Goal: Task Accomplishment & Management: Use online tool/utility

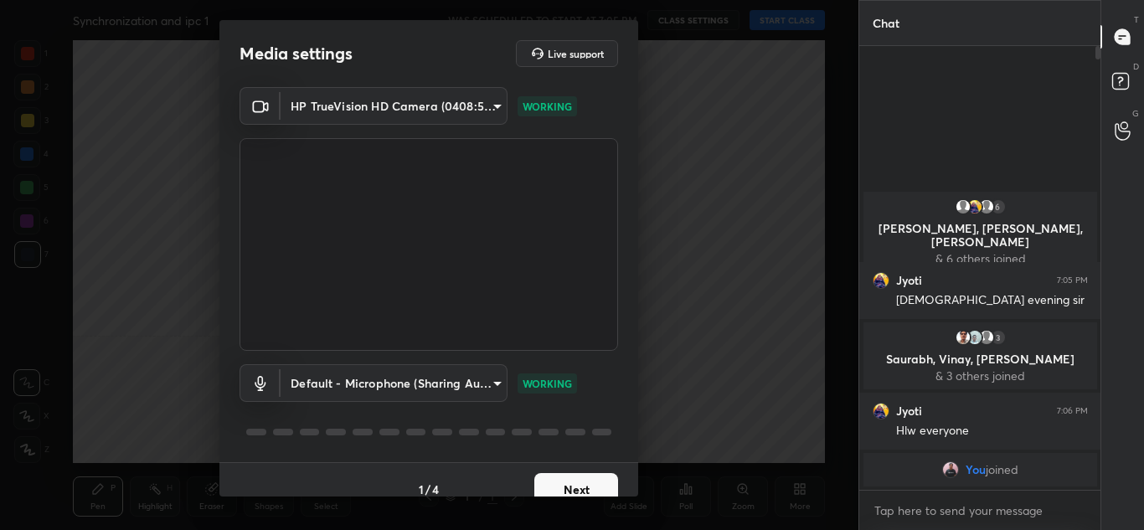
click at [566, 477] on button "Next" at bounding box center [576, 490] width 84 height 34
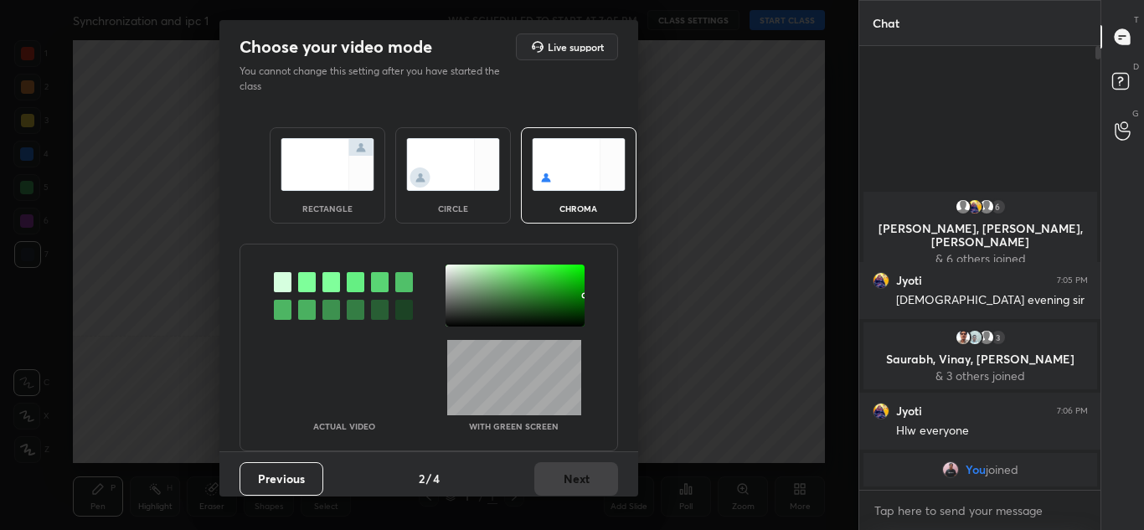
click at [328, 187] on img at bounding box center [328, 164] width 94 height 53
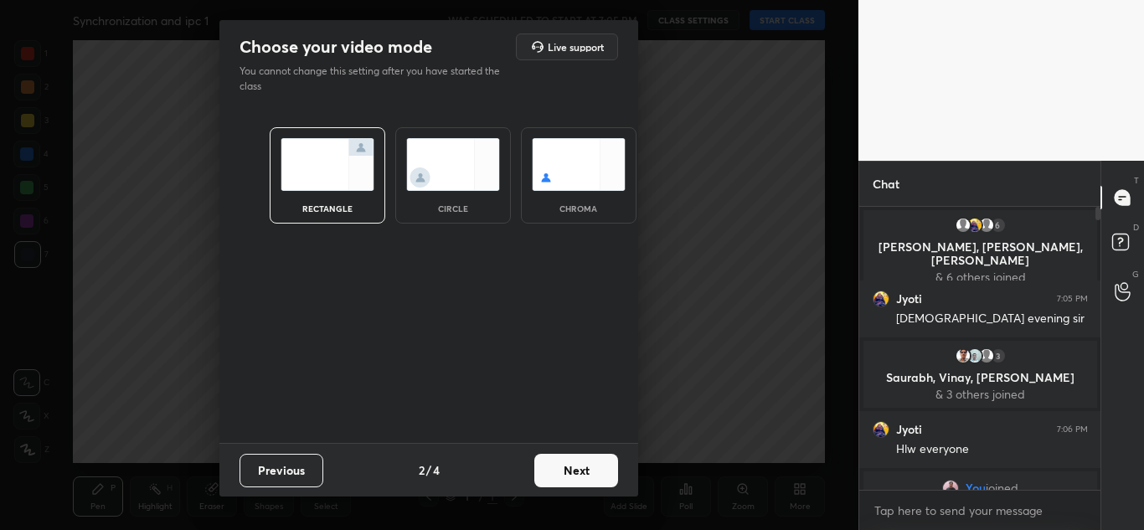
scroll to position [318, 236]
click at [561, 468] on button "Next" at bounding box center [576, 471] width 84 height 34
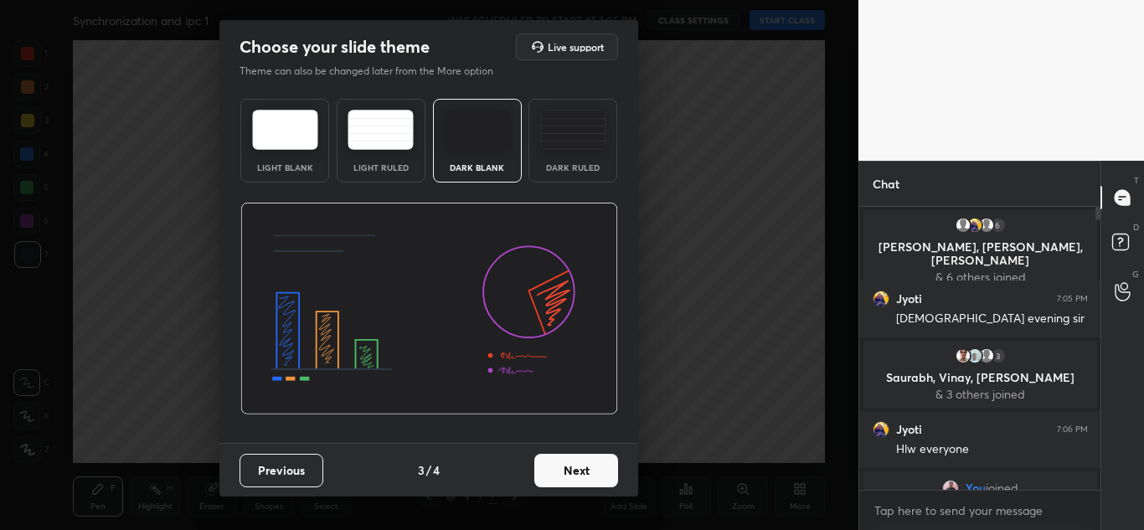
click at [588, 470] on button "Next" at bounding box center [576, 471] width 84 height 34
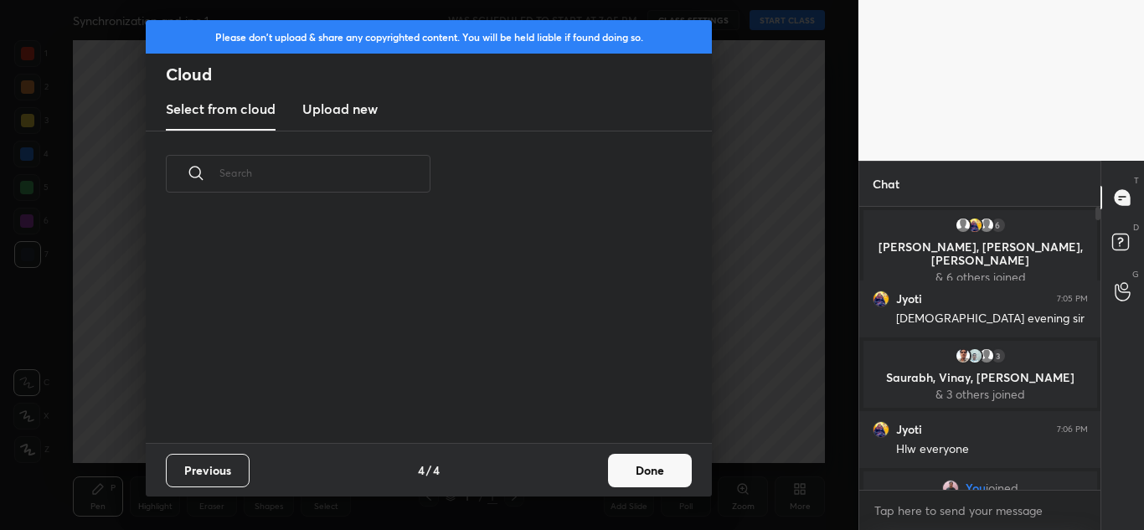
scroll to position [226, 538]
click at [355, 109] on h3 "Upload new" at bounding box center [339, 109] width 75 height 20
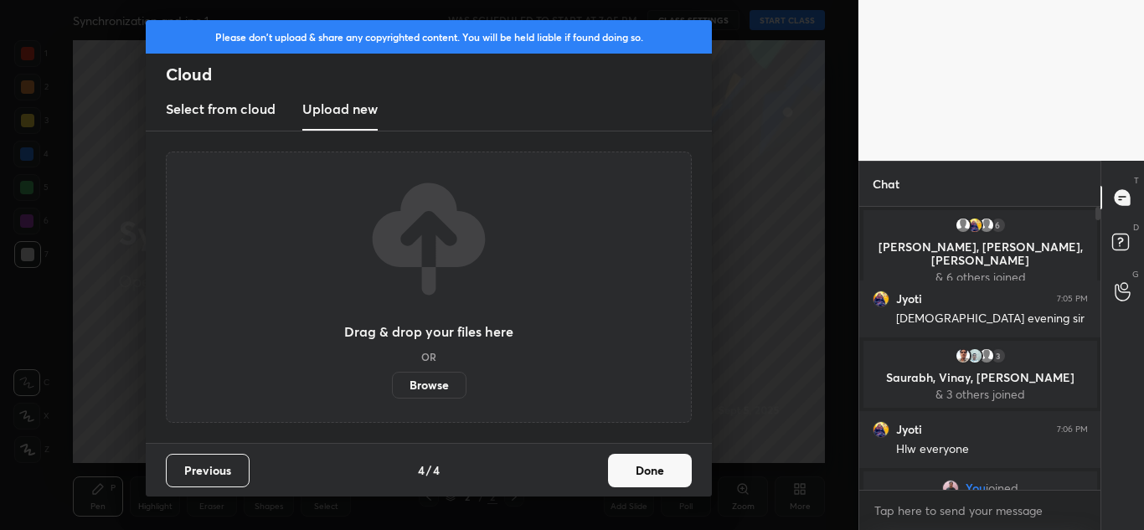
click at [436, 384] on label "Browse" at bounding box center [429, 385] width 75 height 27
click at [392, 384] on input "Browse" at bounding box center [392, 385] width 0 height 27
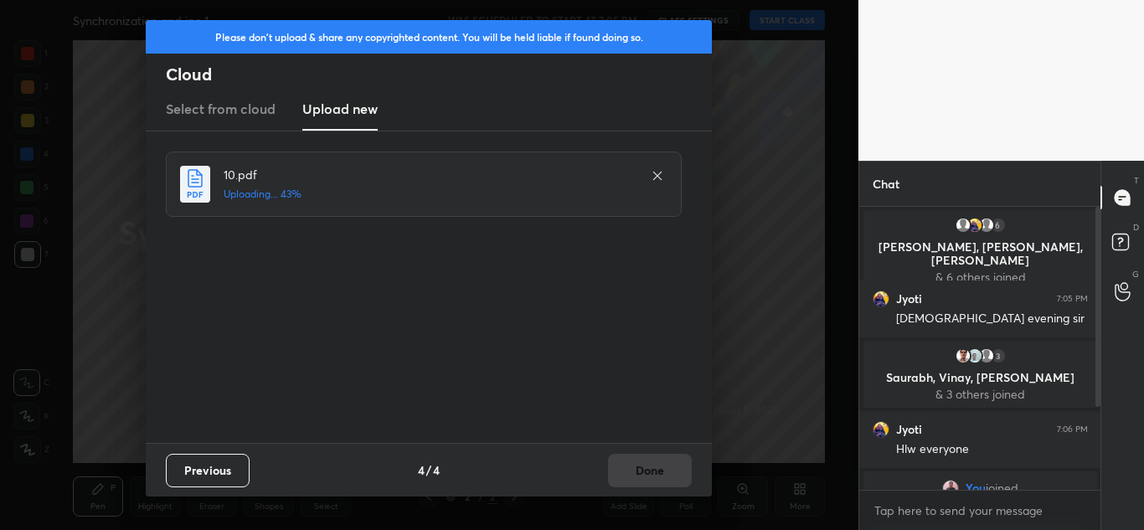
click at [658, 172] on icon at bounding box center [657, 175] width 13 height 13
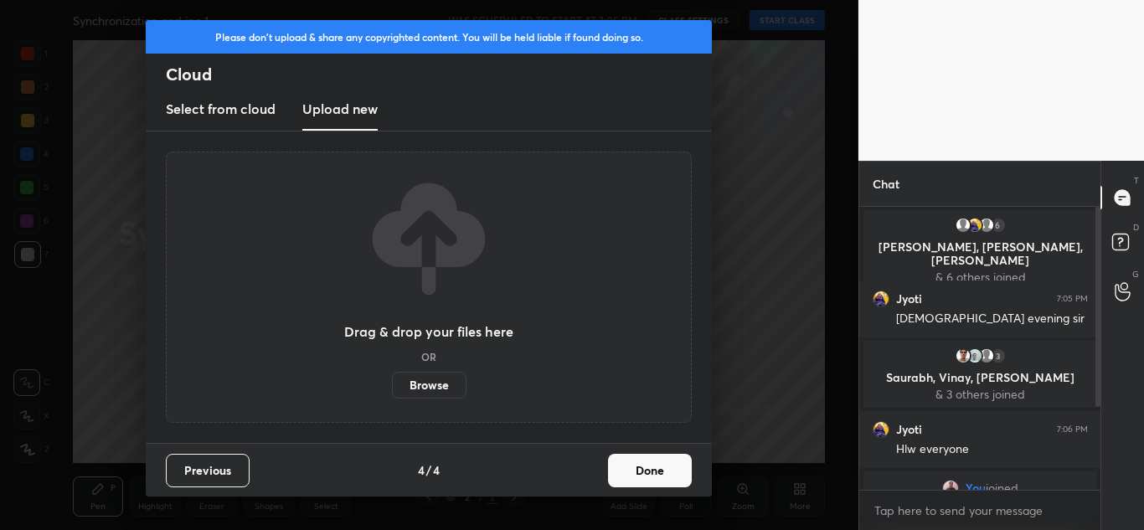
click at [648, 473] on button "Done" at bounding box center [650, 471] width 84 height 34
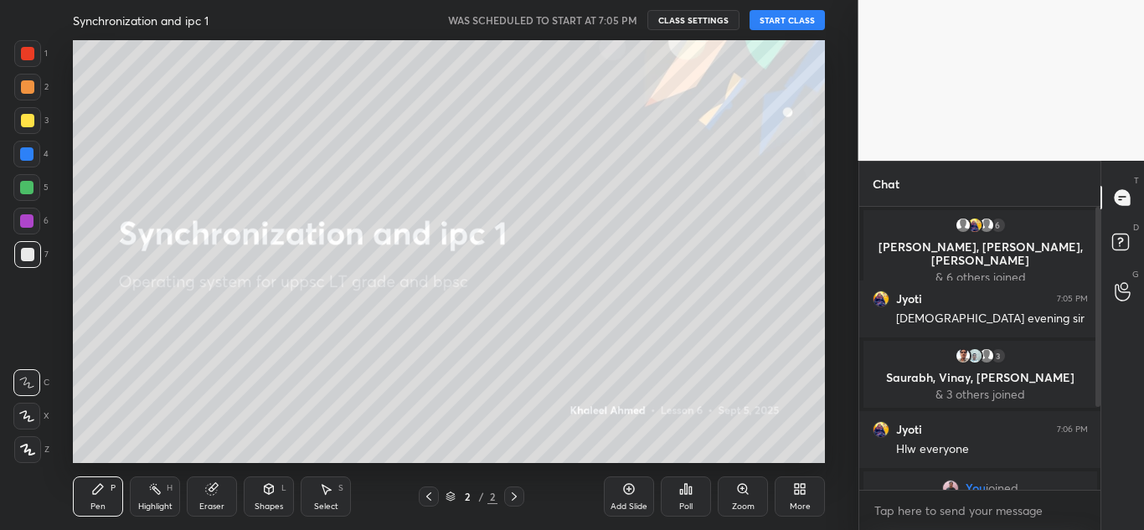
click at [790, 24] on button "START CLASS" at bounding box center [787, 20] width 75 height 20
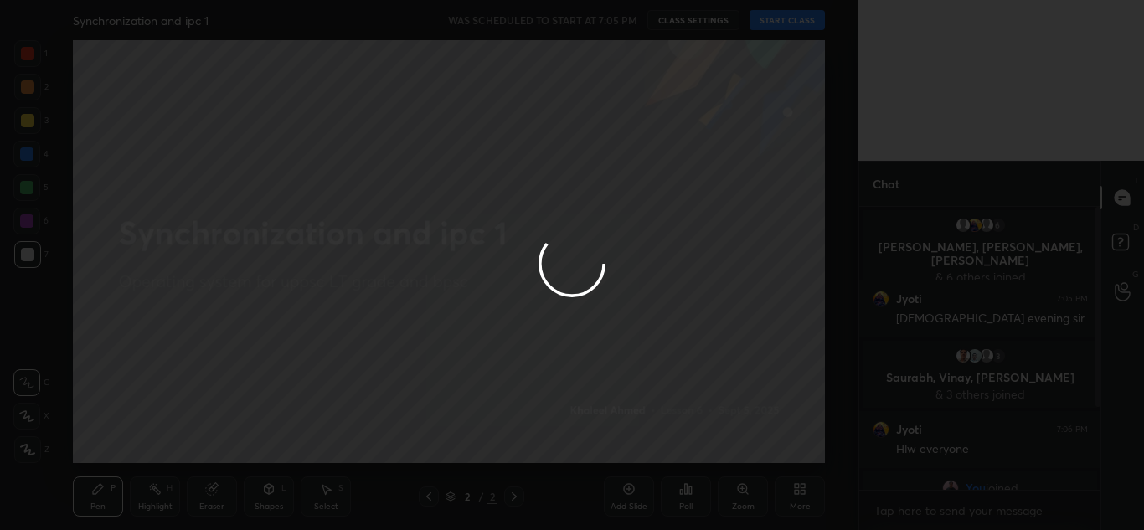
type textarea "x"
click at [719, 172] on div at bounding box center [572, 265] width 1144 height 530
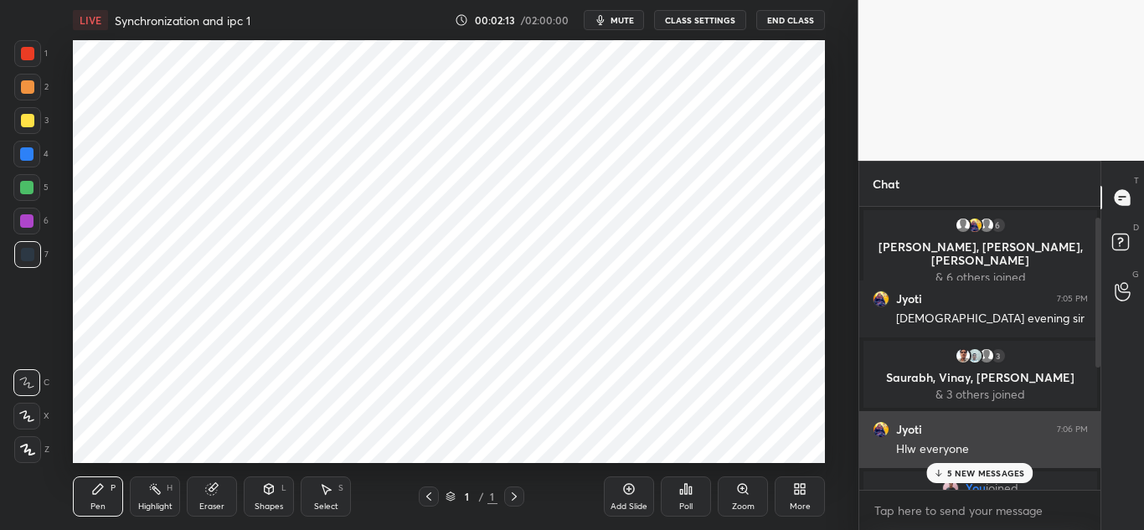
scroll to position [250, 0]
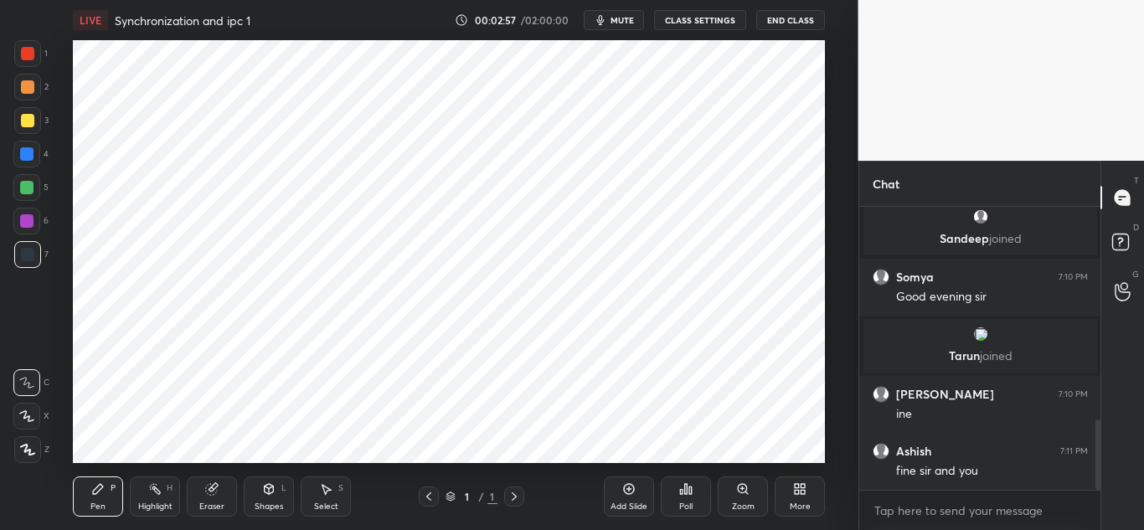
scroll to position [859, 0]
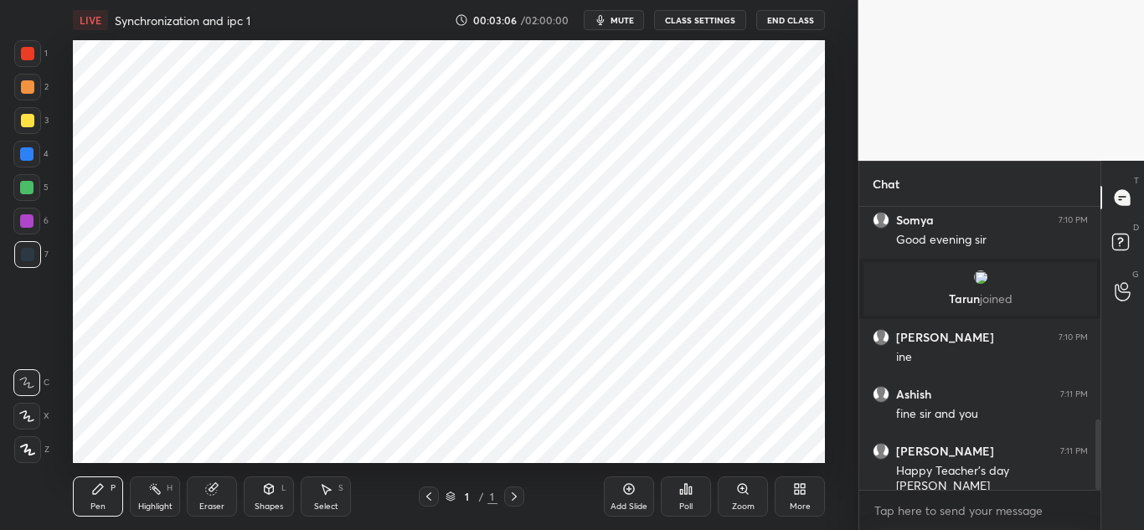
click at [801, 494] on icon at bounding box center [803, 492] width 4 height 4
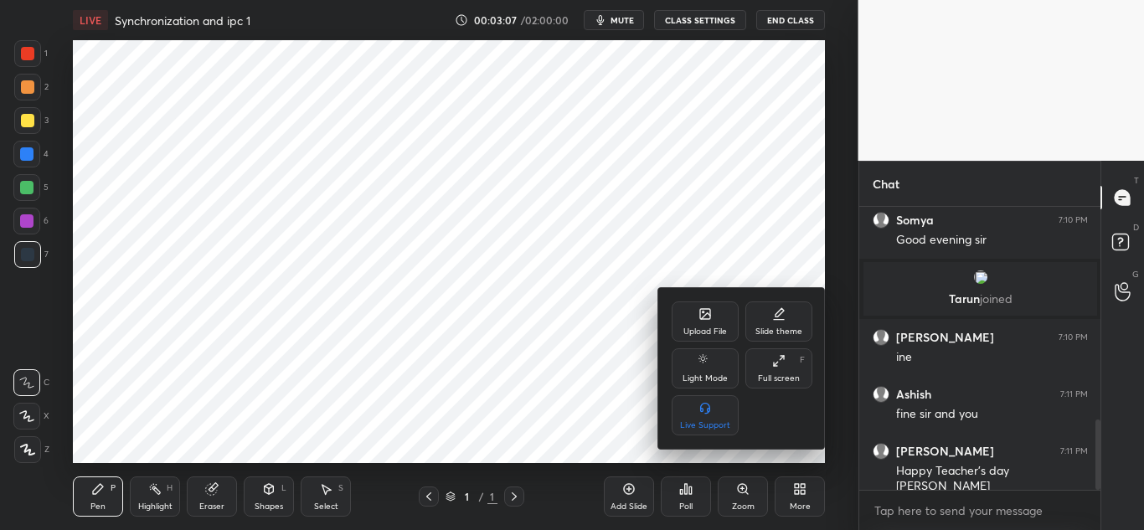
click at [695, 317] on div "Upload File" at bounding box center [705, 322] width 67 height 40
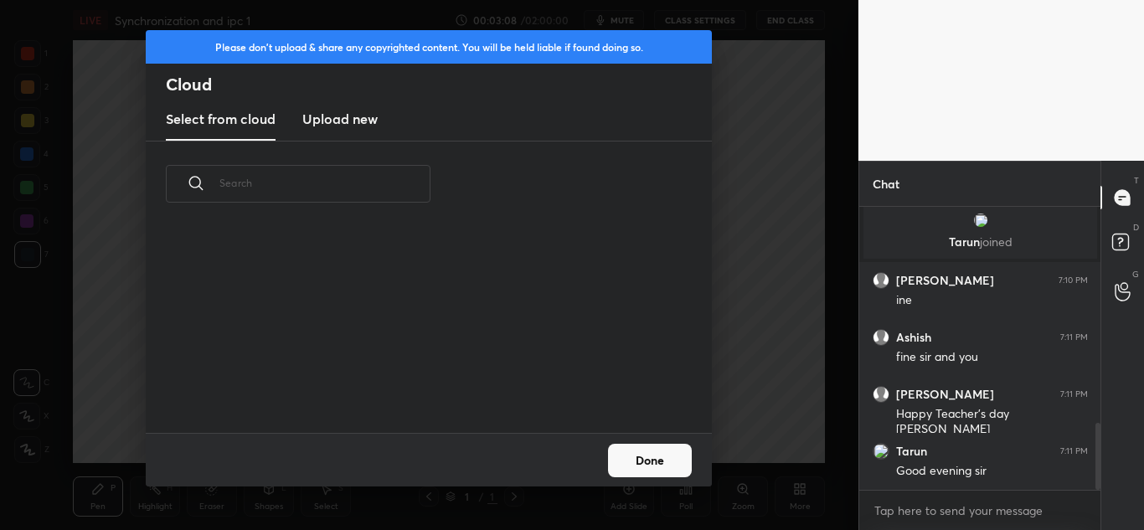
scroll to position [206, 538]
click at [337, 114] on h3 "Upload new" at bounding box center [339, 119] width 75 height 20
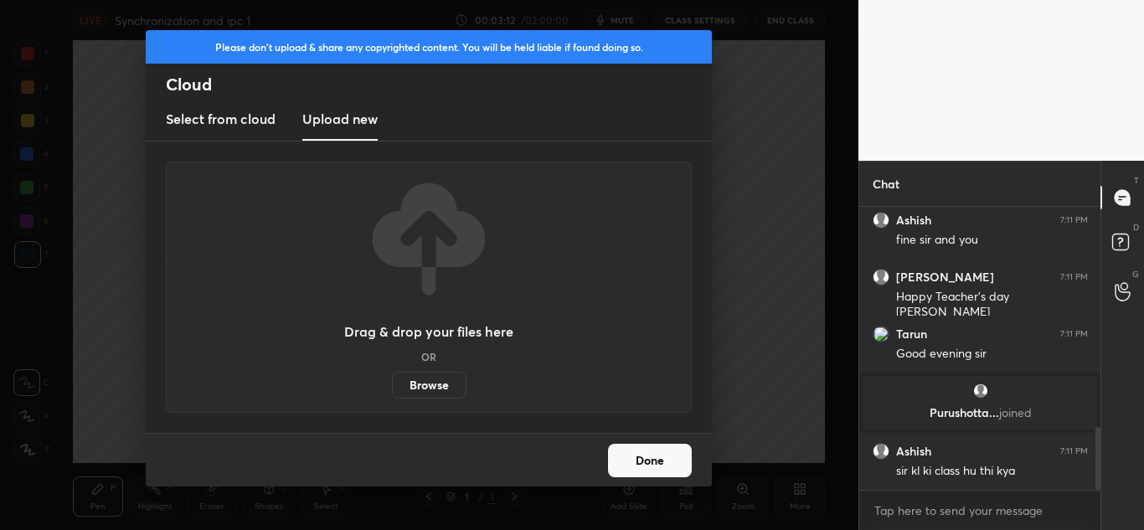
scroll to position [997, 0]
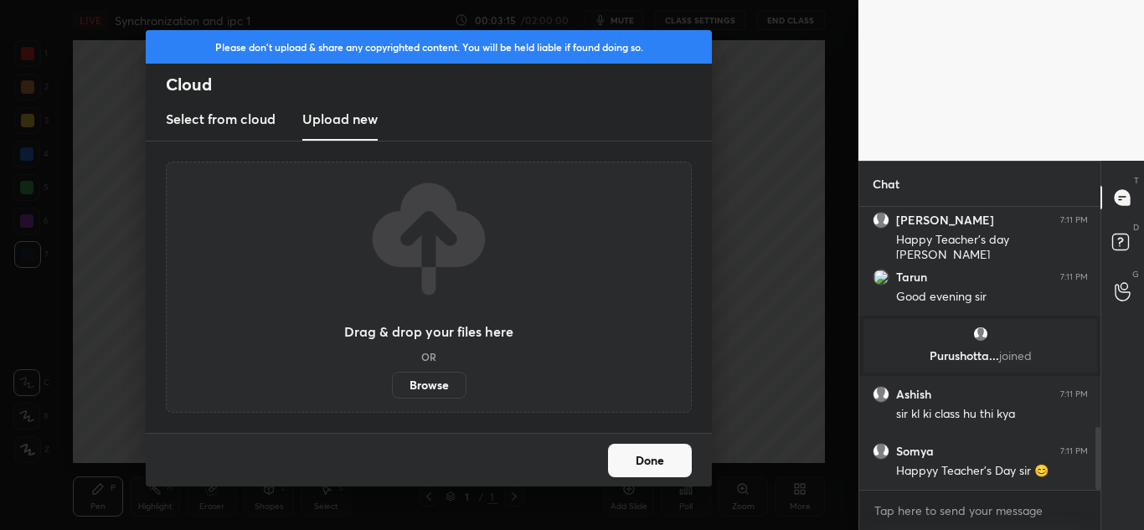
click at [436, 387] on label "Browse" at bounding box center [429, 385] width 75 height 27
click at [392, 387] on input "Browse" at bounding box center [392, 385] width 0 height 27
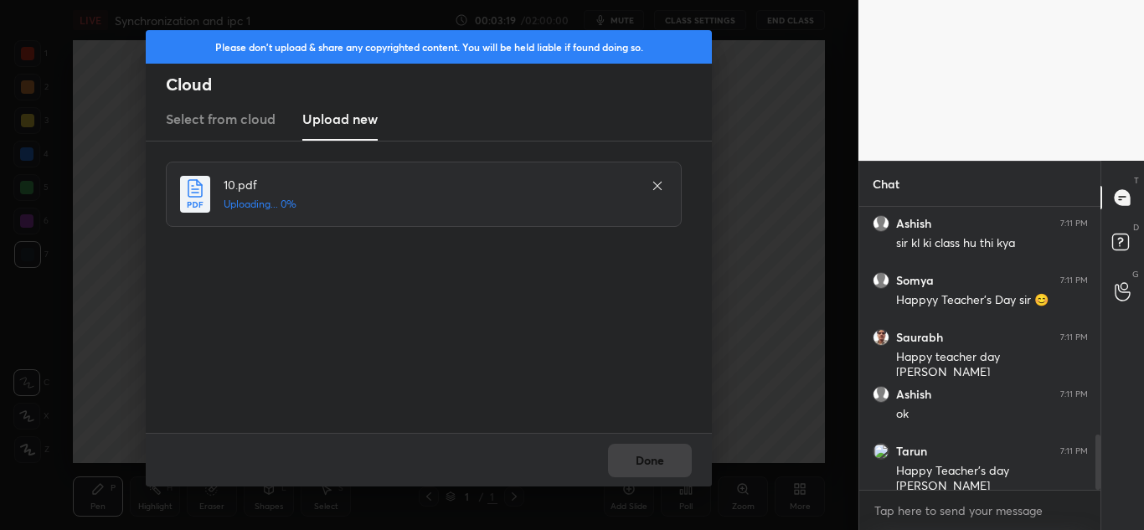
scroll to position [0, 0]
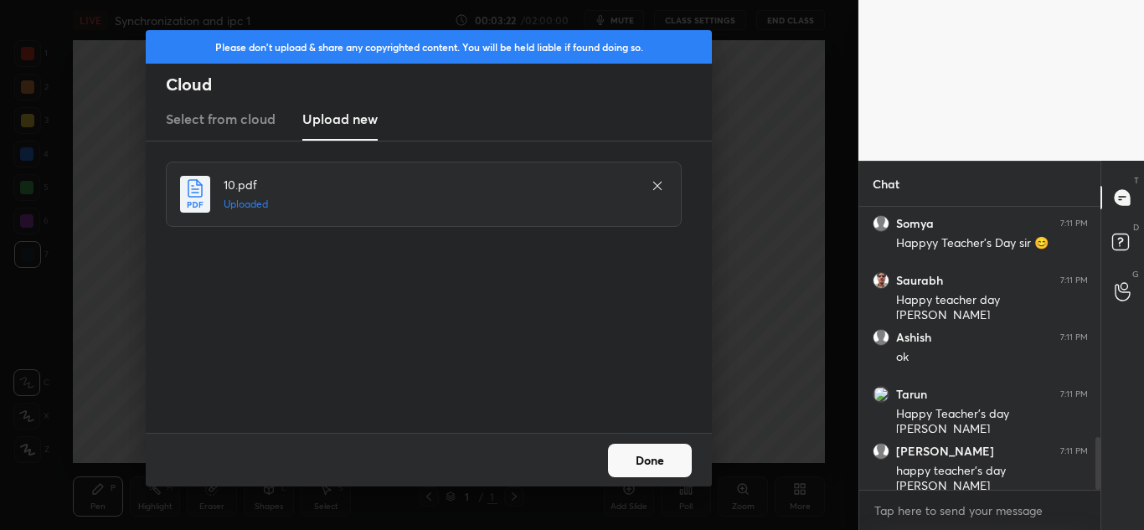
click at [642, 458] on button "Done" at bounding box center [650, 461] width 84 height 34
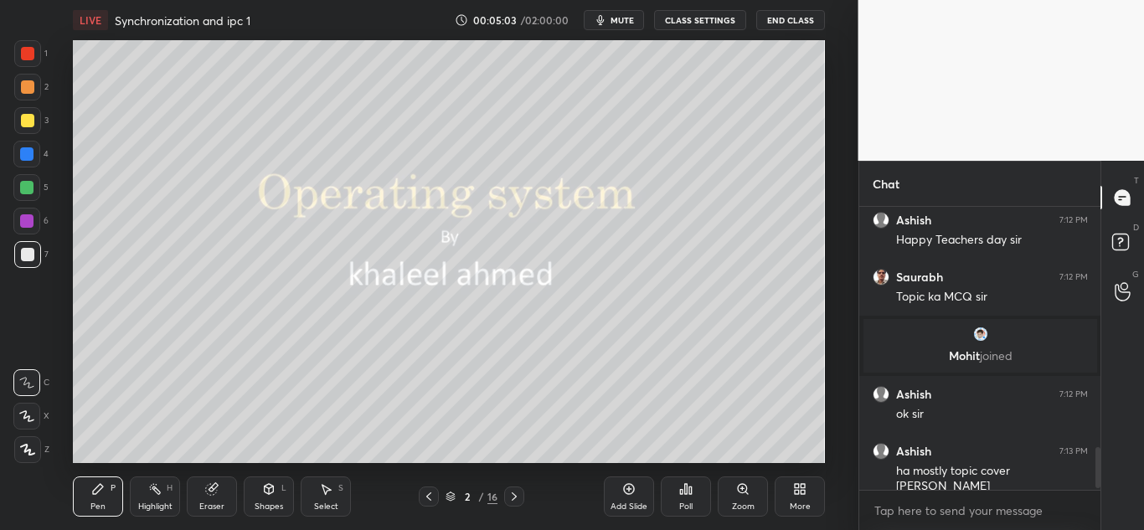
scroll to position [1669, 0]
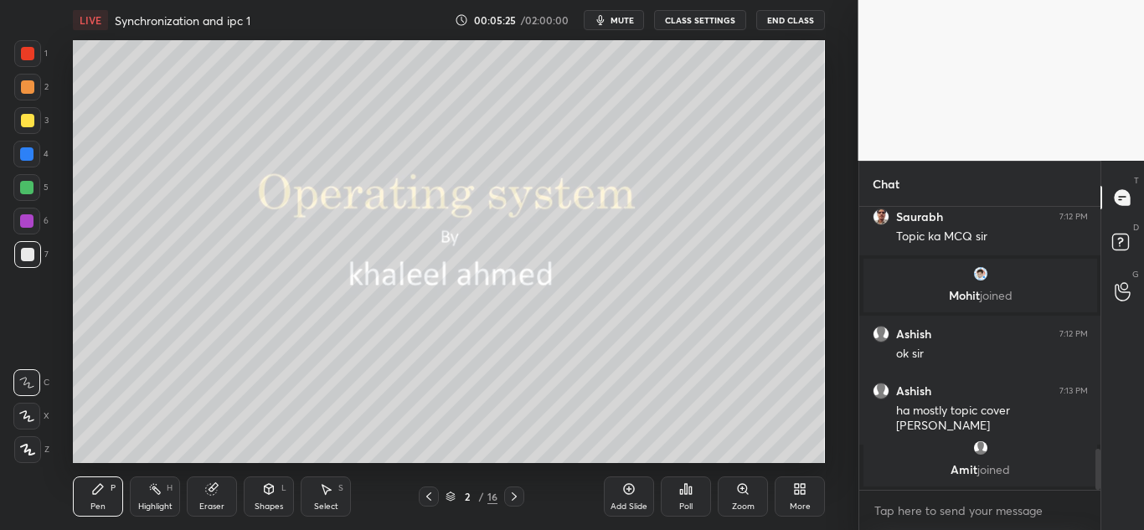
click at [24, 456] on div at bounding box center [27, 449] width 27 height 27
click at [25, 51] on div at bounding box center [27, 53] width 13 height 13
click at [30, 154] on div at bounding box center [26, 153] width 13 height 13
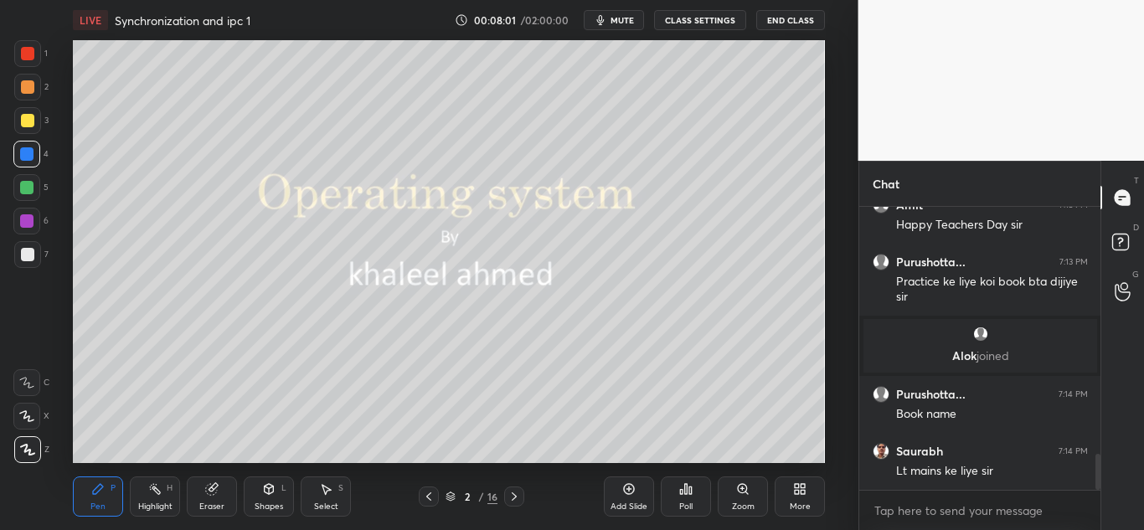
scroll to position [1935, 0]
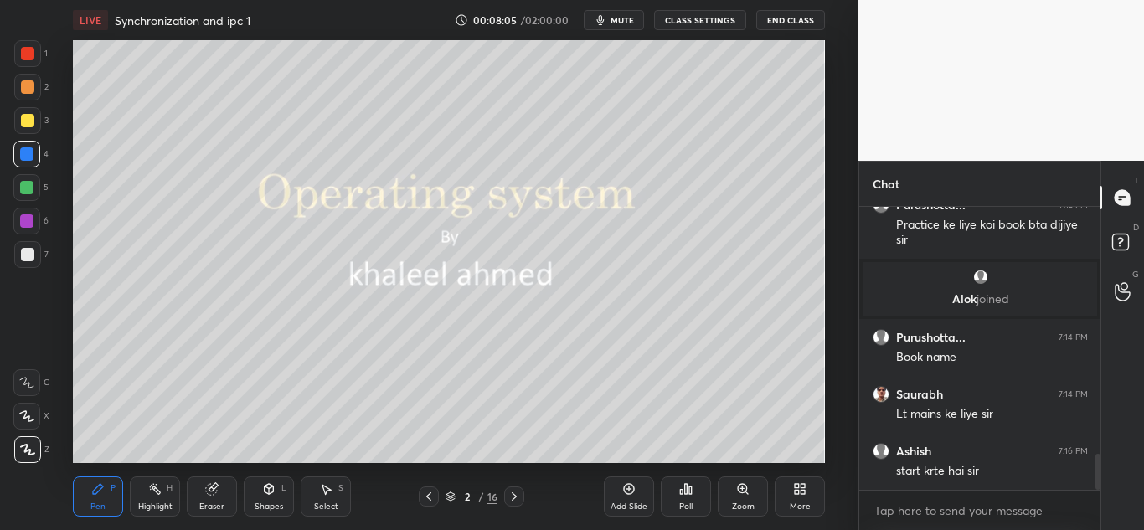
click at [516, 498] on icon at bounding box center [514, 496] width 13 height 13
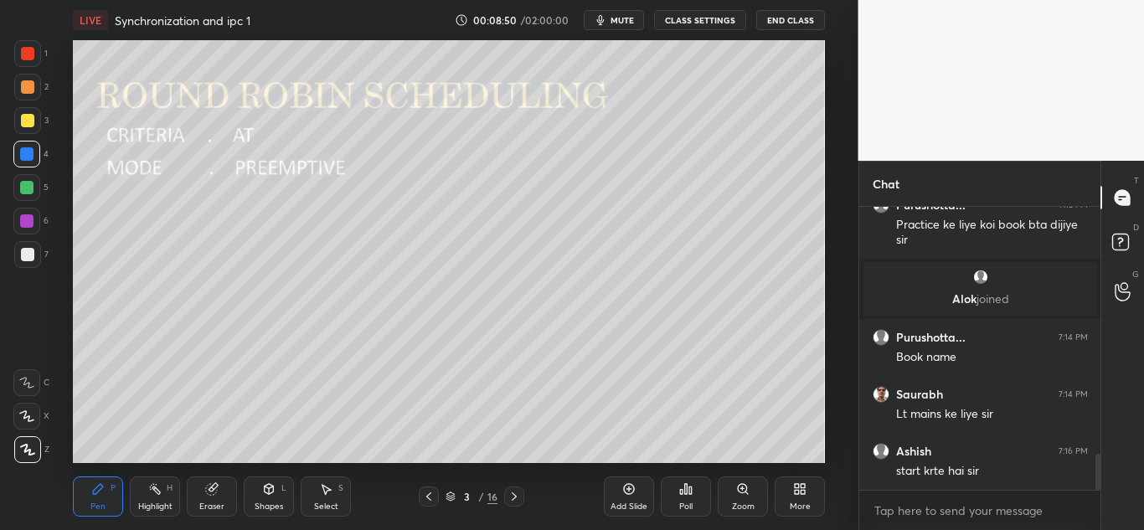
click at [222, 488] on div "Eraser" at bounding box center [212, 497] width 50 height 40
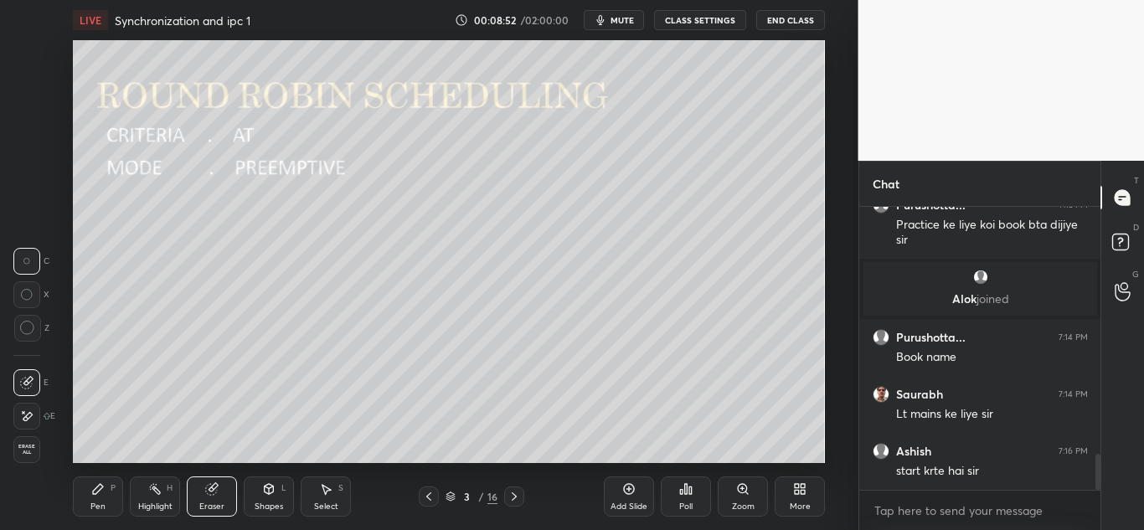
click at [25, 332] on icon at bounding box center [27, 328] width 15 height 15
click at [96, 498] on div "Pen P" at bounding box center [98, 497] width 50 height 40
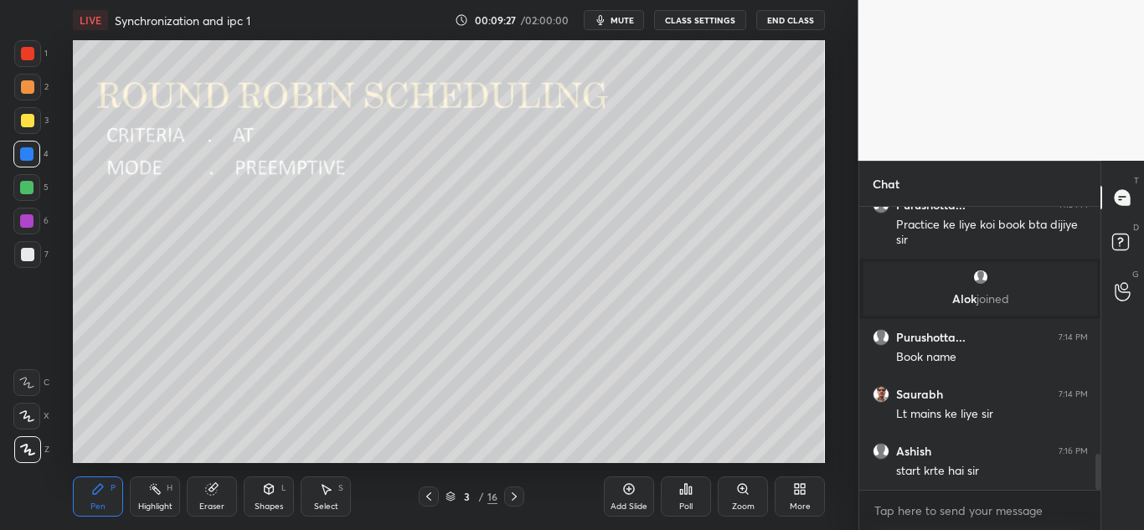
scroll to position [1995, 0]
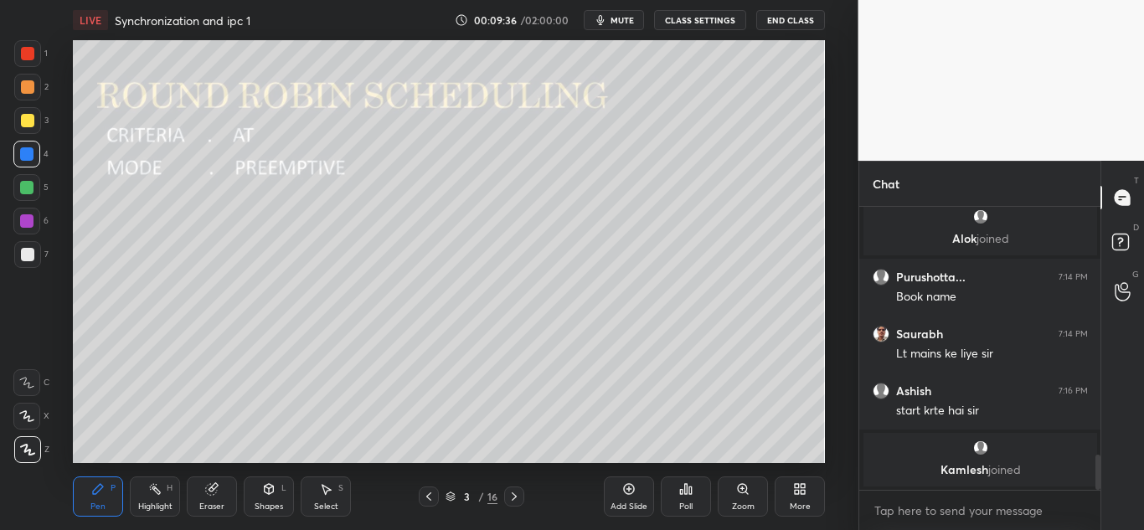
click at [211, 494] on icon at bounding box center [211, 489] width 11 height 11
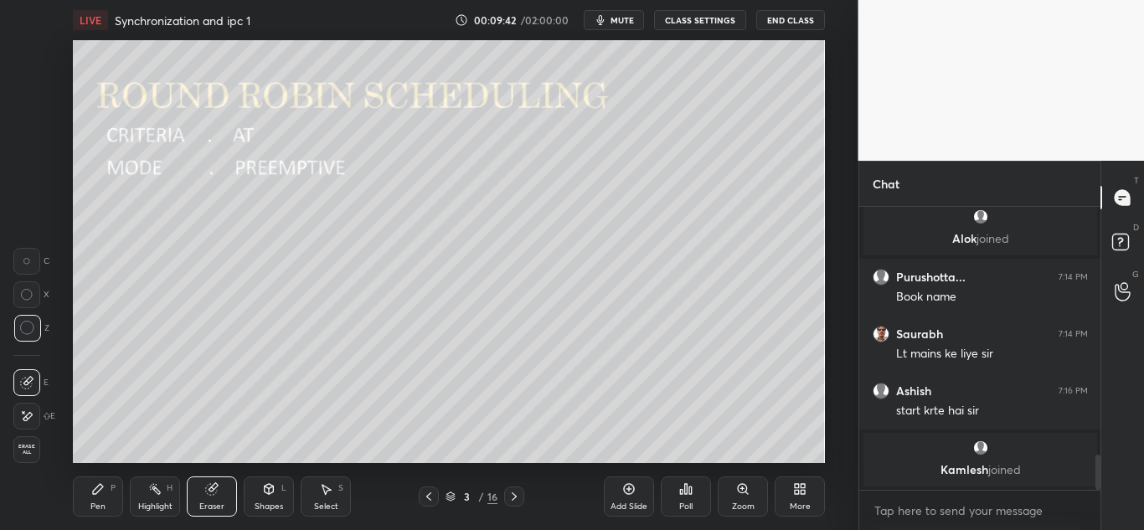
click at [516, 496] on icon at bounding box center [514, 496] width 13 height 13
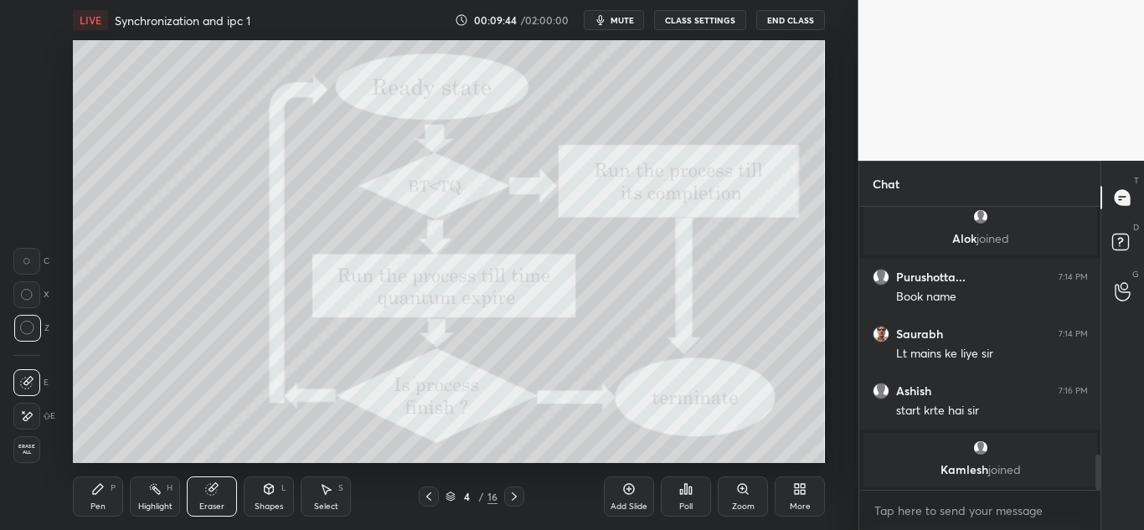
click at [101, 498] on div "Pen P" at bounding box center [98, 497] width 50 height 40
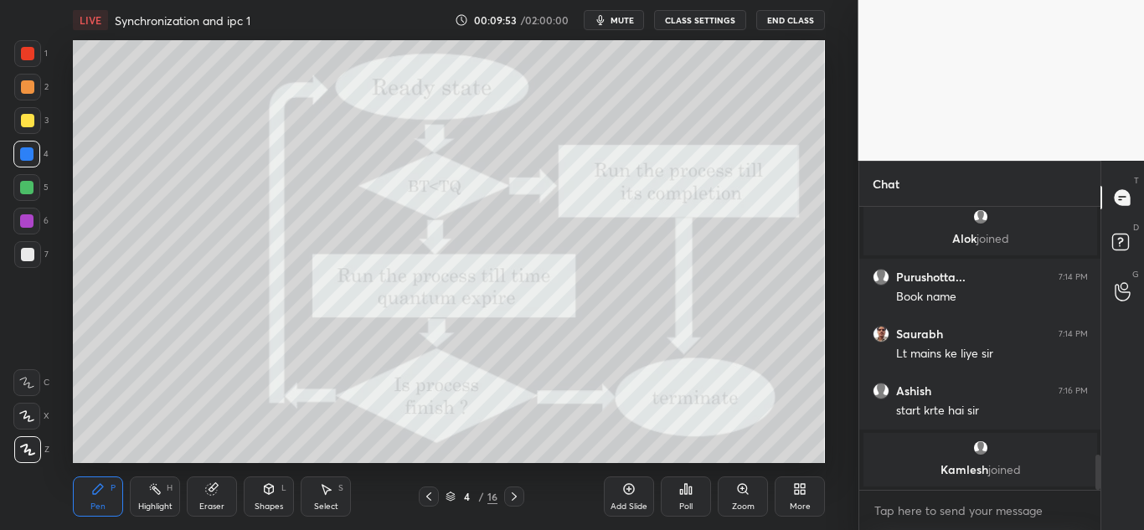
click at [28, 55] on div at bounding box center [27, 53] width 13 height 13
click at [207, 497] on div "Eraser" at bounding box center [212, 497] width 50 height 40
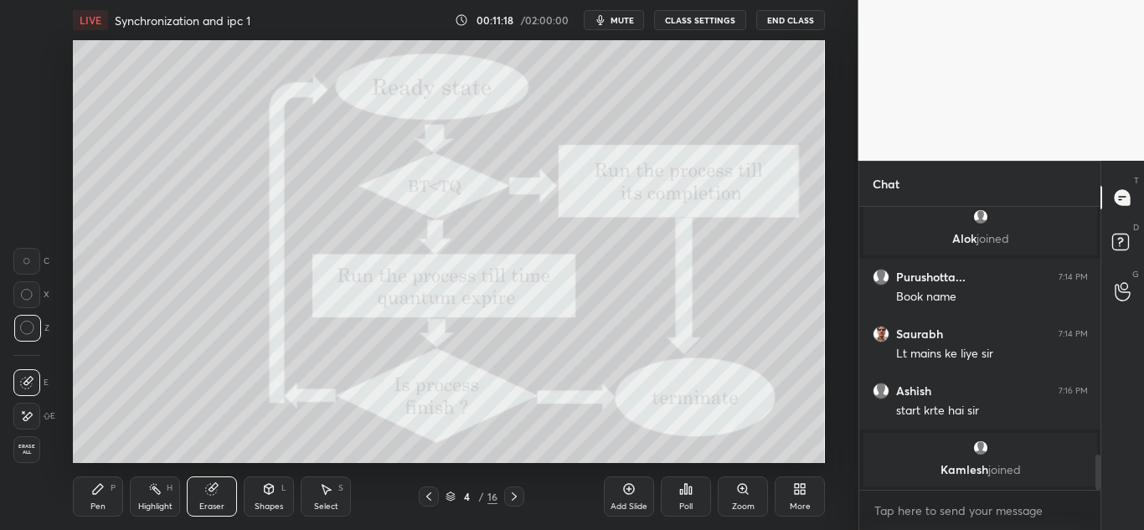
click at [104, 492] on icon at bounding box center [97, 488] width 13 height 13
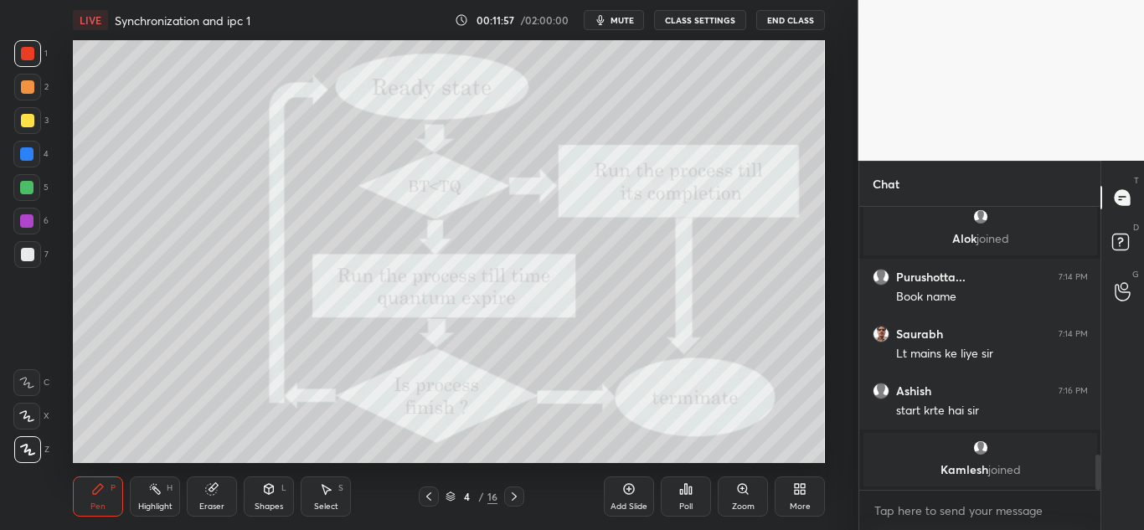
click at [33, 118] on div at bounding box center [27, 120] width 13 height 13
click at [513, 499] on icon at bounding box center [514, 497] width 5 height 8
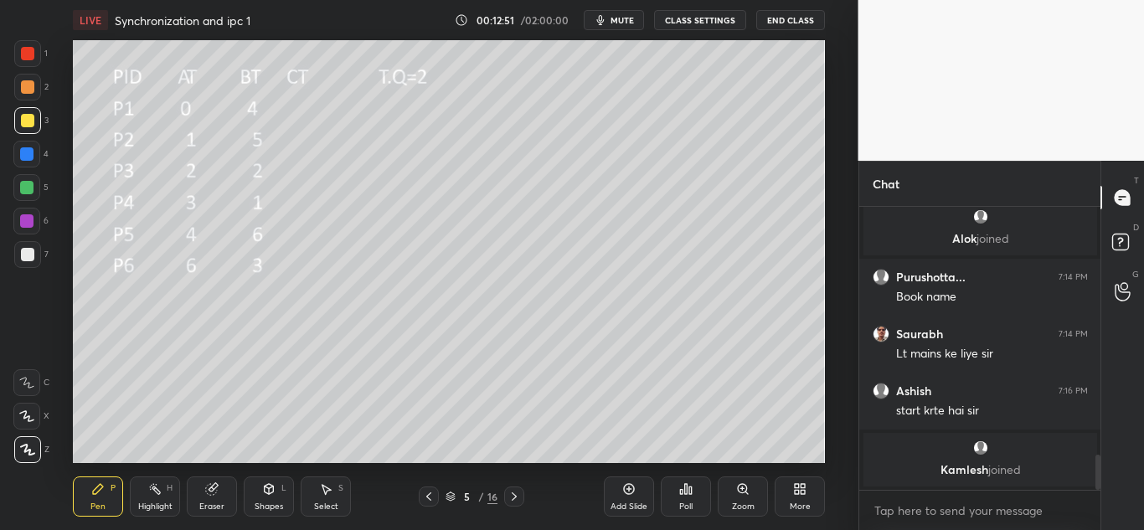
click at [276, 492] on icon at bounding box center [268, 488] width 13 height 13
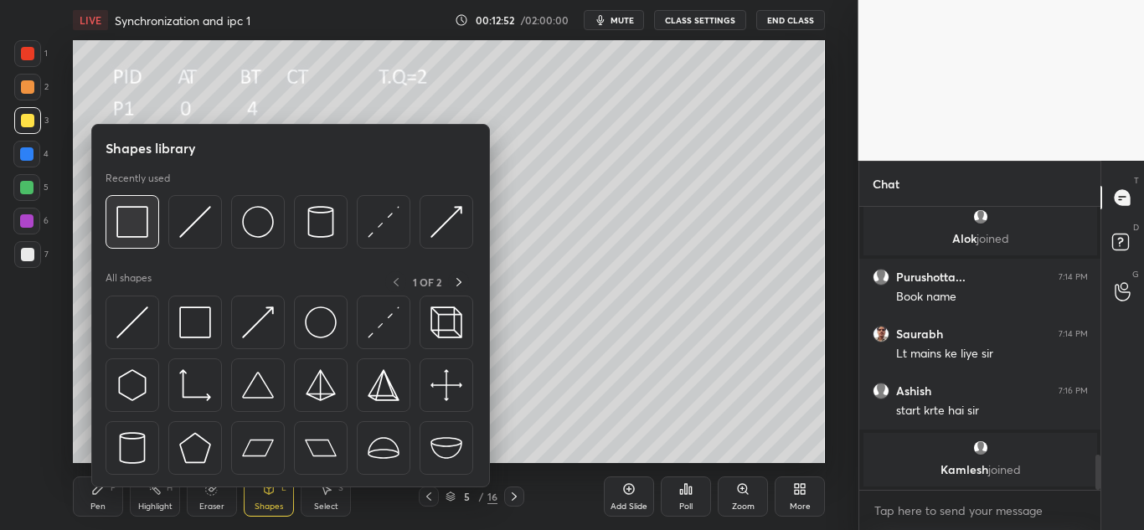
click at [139, 230] on img at bounding box center [132, 222] width 32 height 32
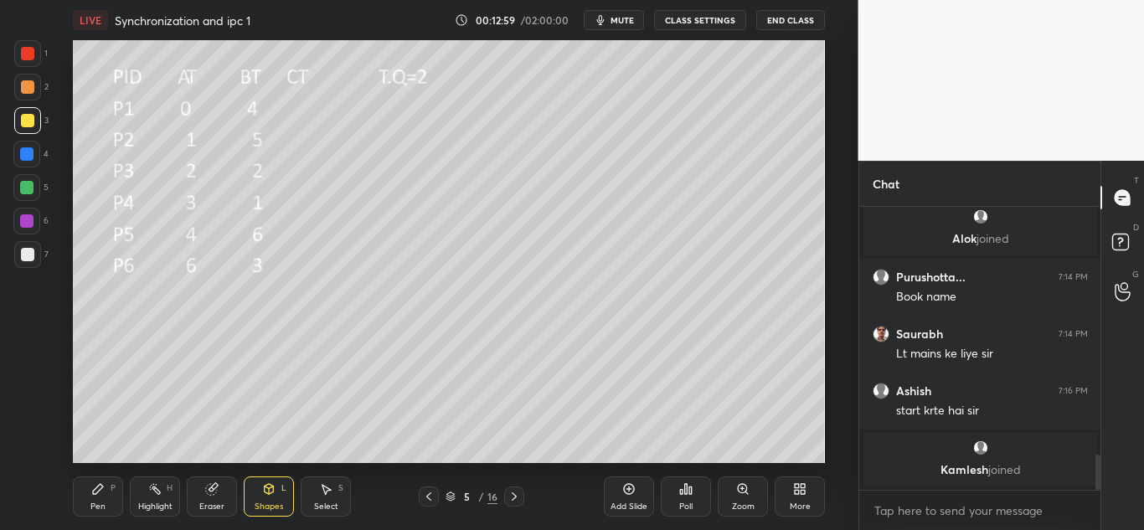
click at [91, 489] on icon at bounding box center [97, 488] width 13 height 13
click at [431, 494] on icon at bounding box center [428, 496] width 13 height 13
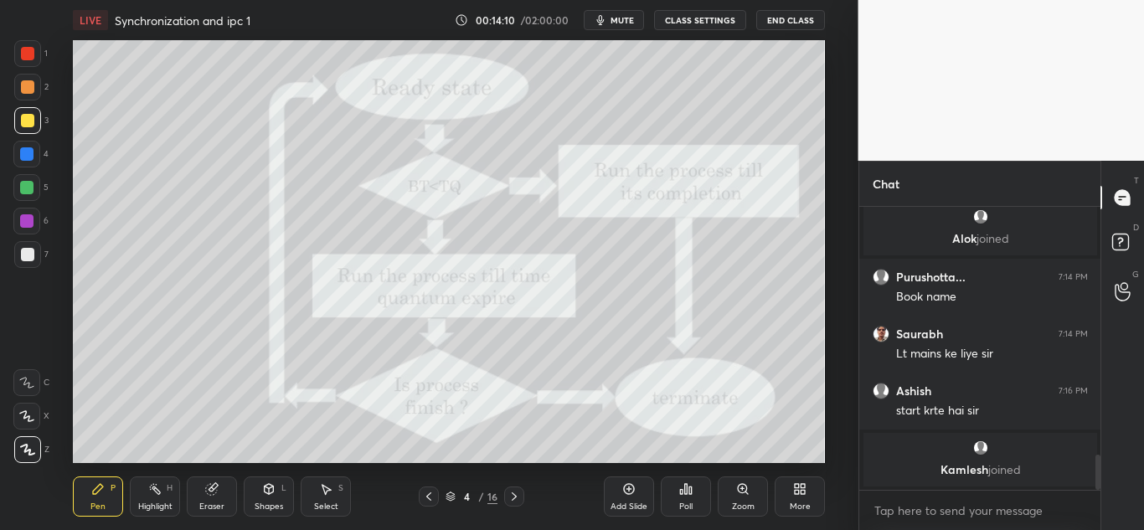
click at [513, 499] on icon at bounding box center [514, 497] width 5 height 8
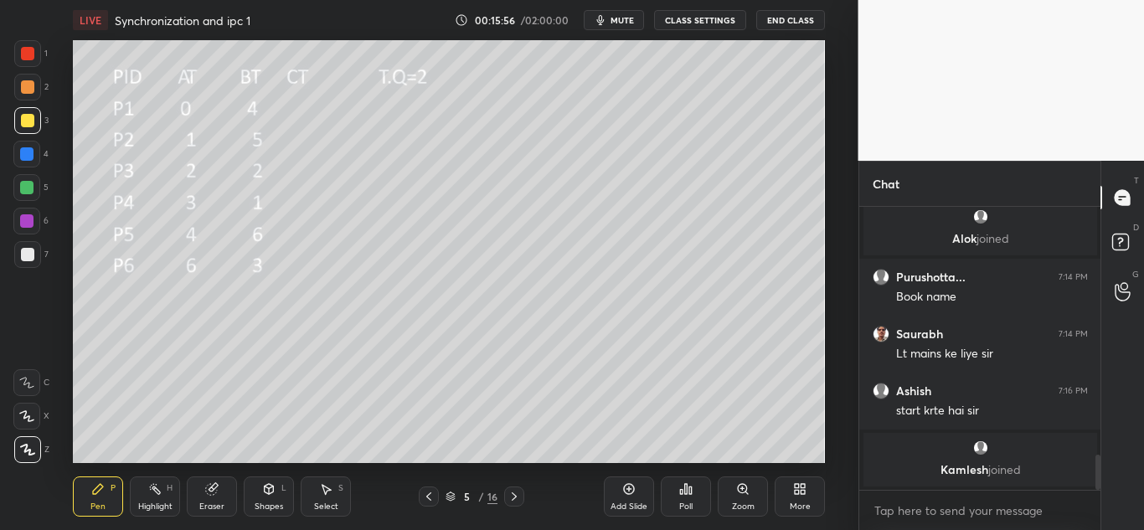
click at [436, 500] on div at bounding box center [429, 497] width 20 height 20
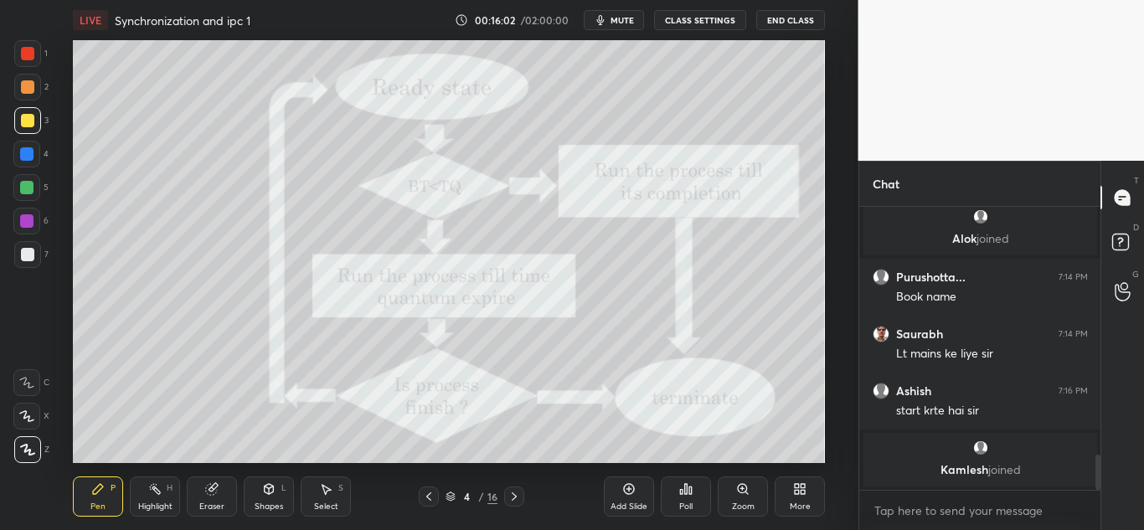
click at [516, 494] on icon at bounding box center [514, 496] width 13 height 13
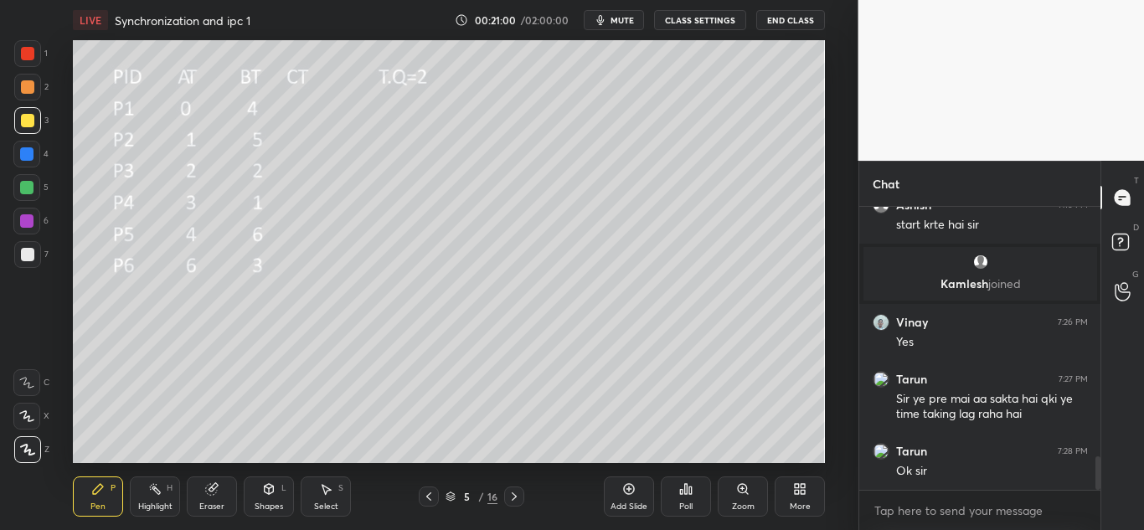
scroll to position [2174, 0]
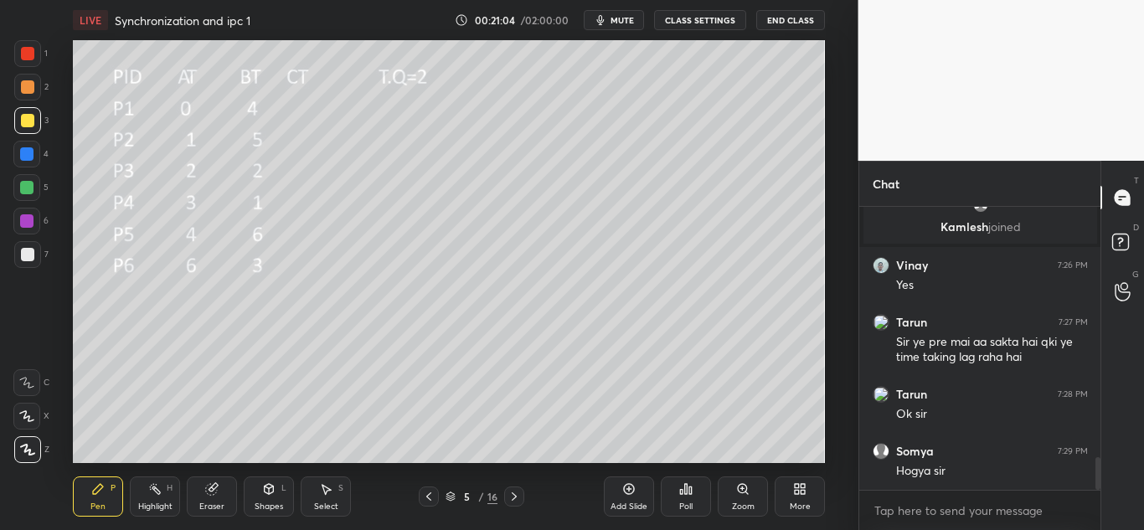
click at [514, 498] on icon at bounding box center [514, 496] width 13 height 13
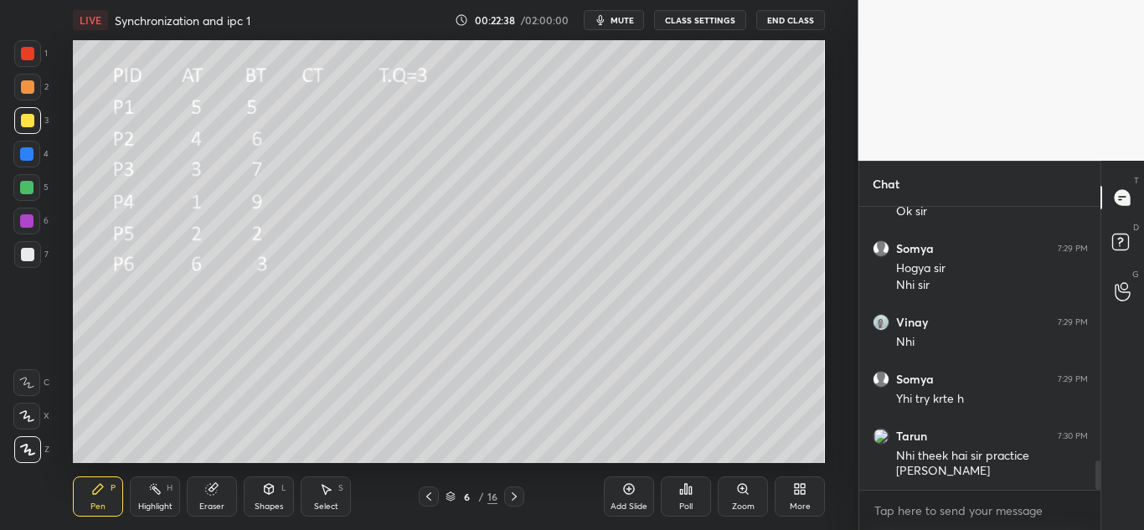
scroll to position [2438, 0]
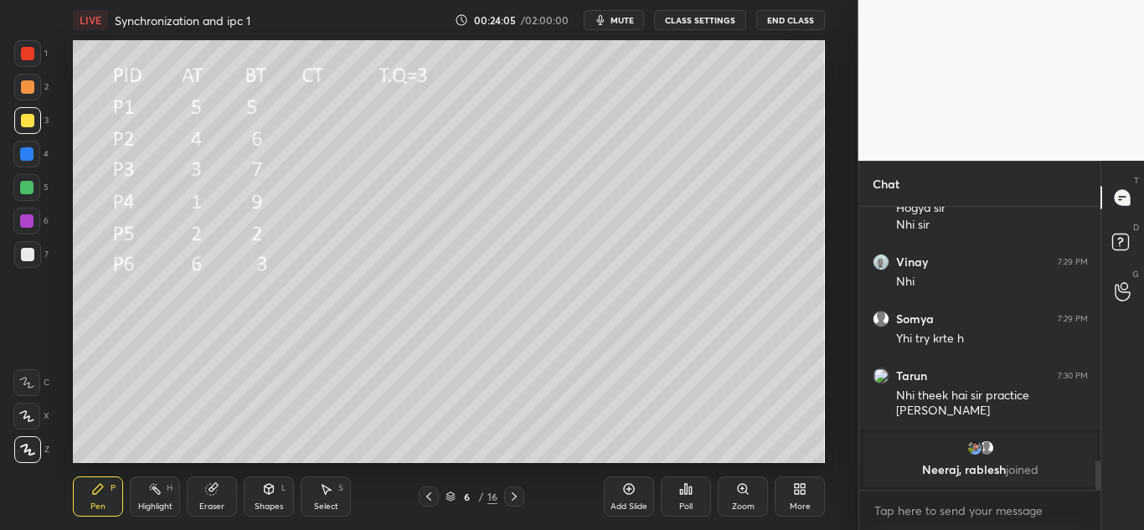
click at [275, 493] on icon at bounding box center [268, 488] width 13 height 13
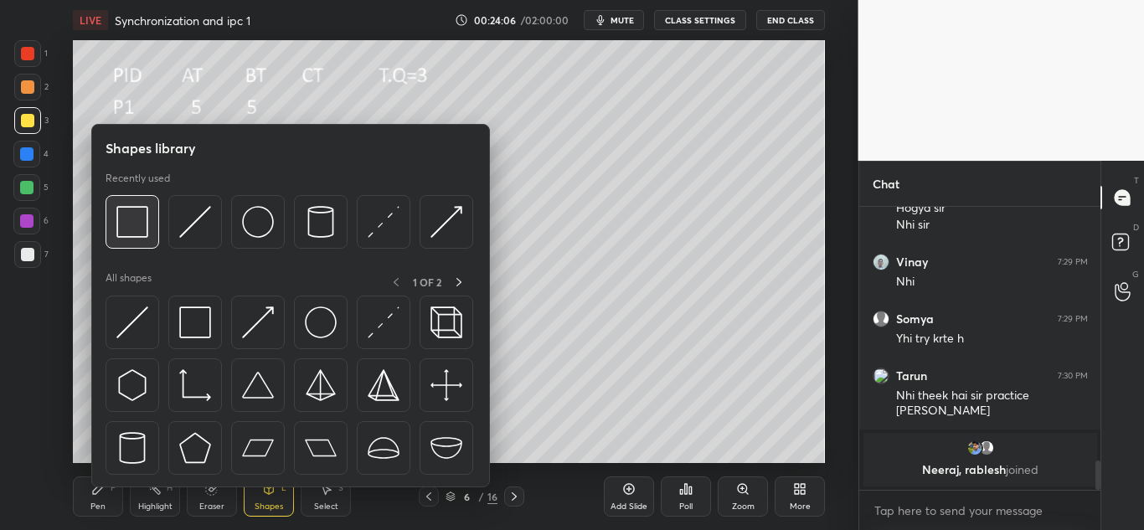
click at [122, 217] on img at bounding box center [132, 222] width 32 height 32
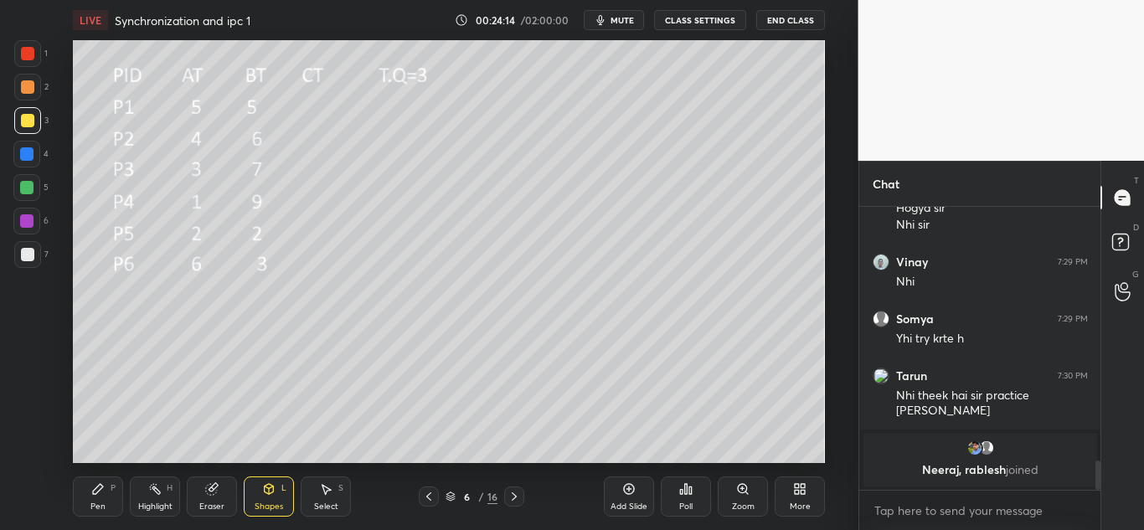
click at [101, 488] on icon at bounding box center [98, 489] width 10 height 10
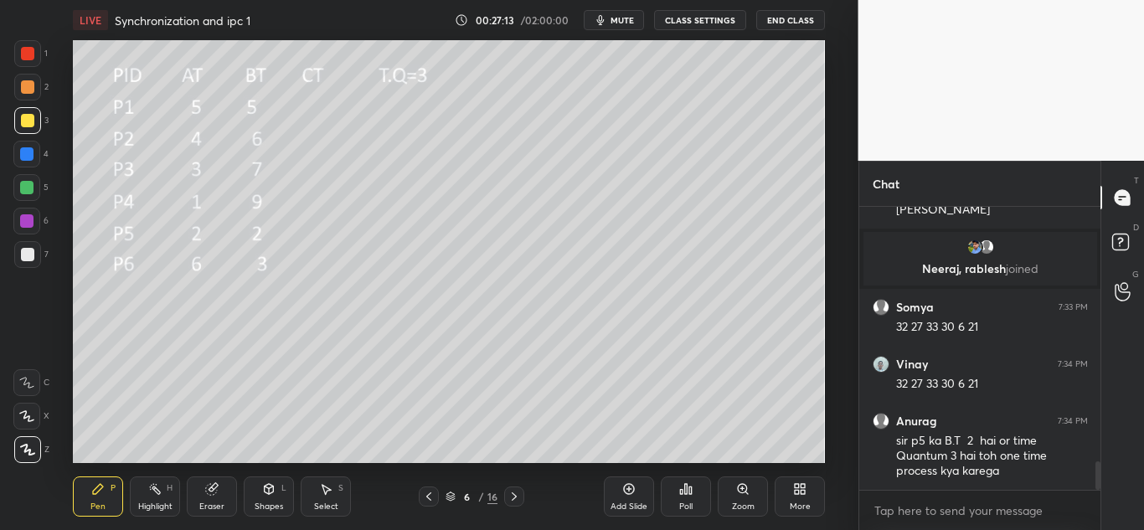
scroll to position [2568, 0]
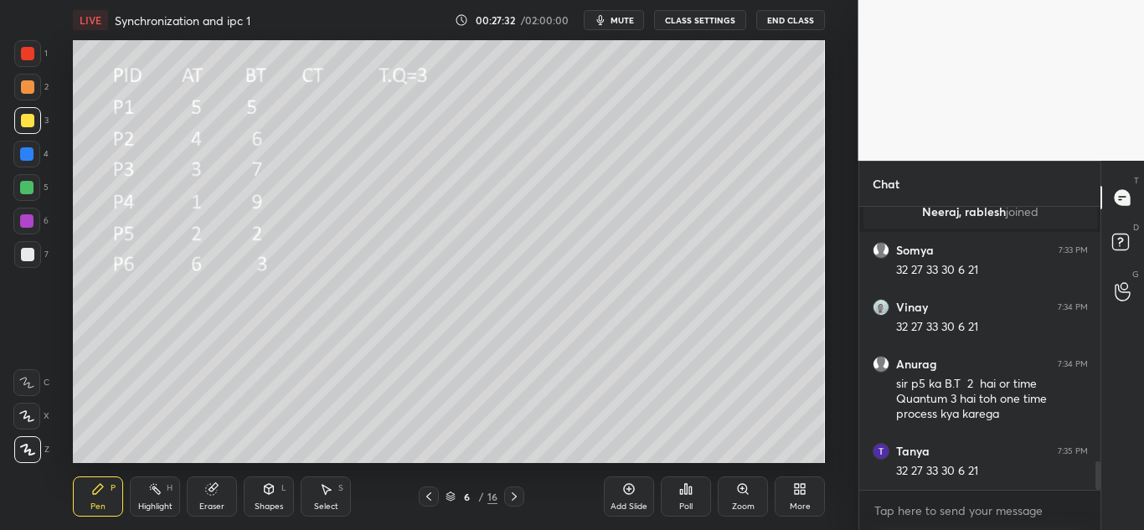
click at [202, 505] on div "Eraser" at bounding box center [211, 507] width 25 height 8
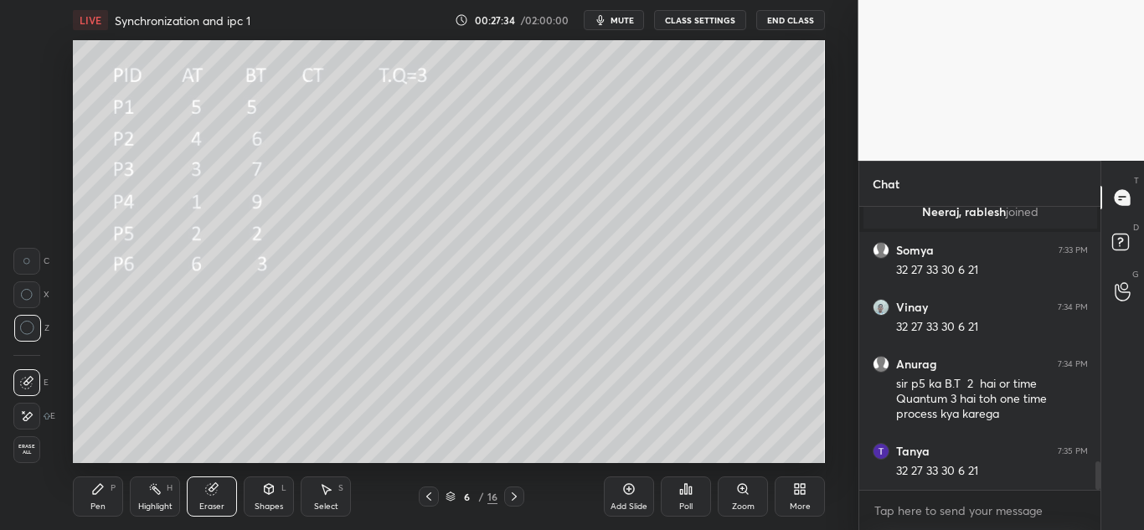
click at [90, 495] on div "Pen P" at bounding box center [98, 497] width 50 height 40
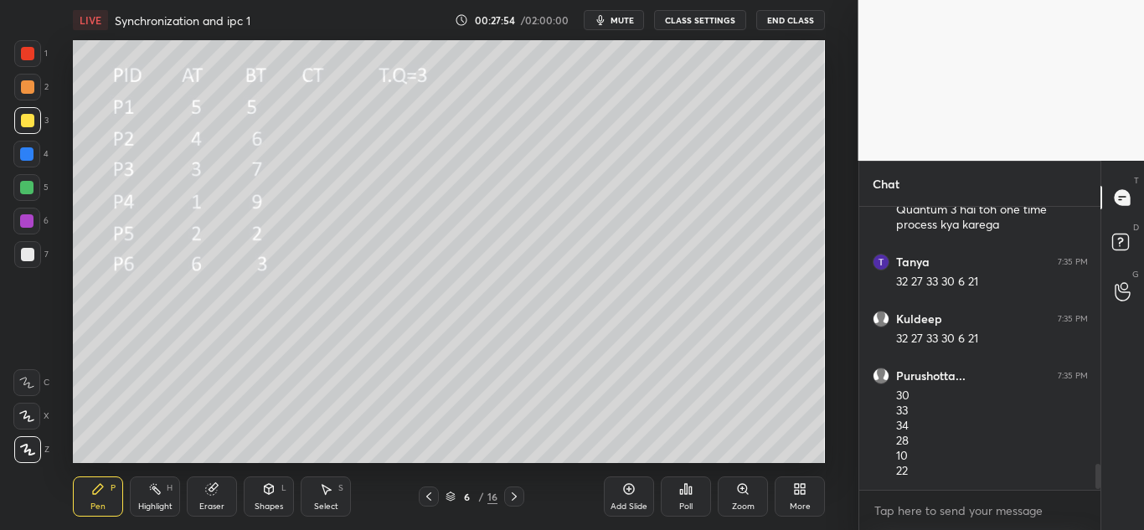
scroll to position [2814, 0]
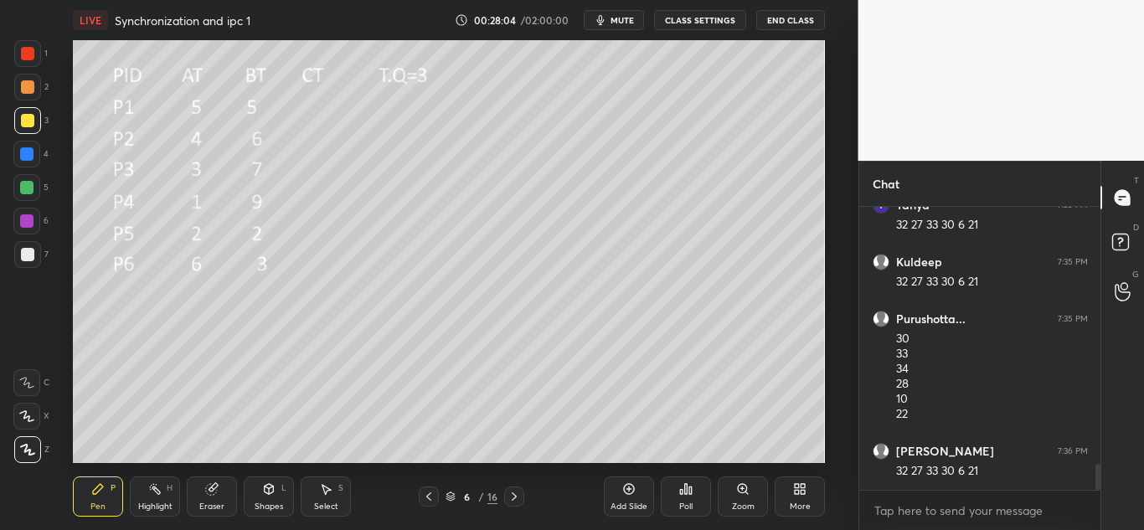
click at [514, 500] on icon at bounding box center [514, 496] width 13 height 13
click at [427, 499] on icon at bounding box center [428, 496] width 13 height 13
click at [518, 493] on icon at bounding box center [514, 496] width 13 height 13
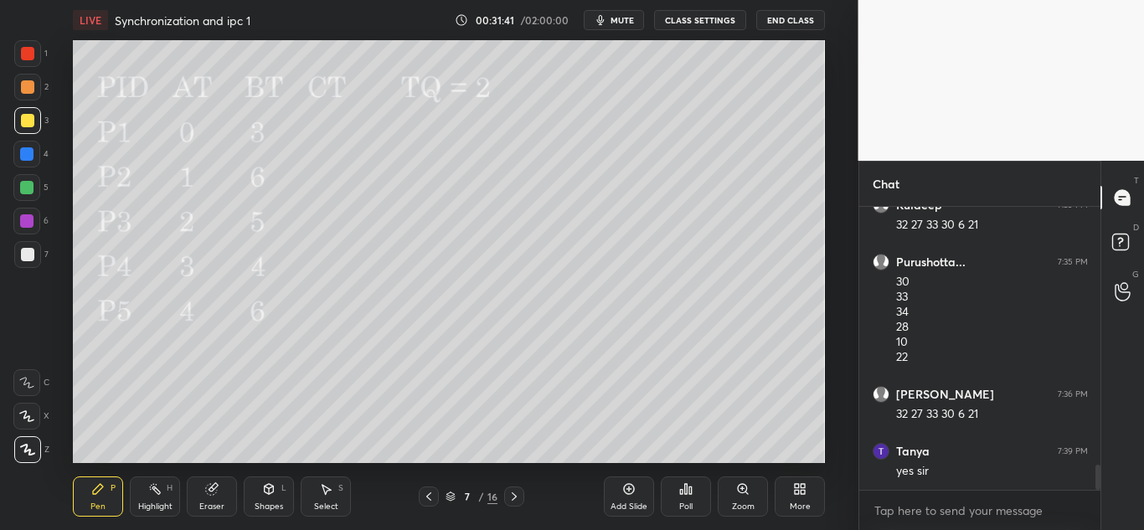
click at [517, 491] on icon at bounding box center [514, 496] width 13 height 13
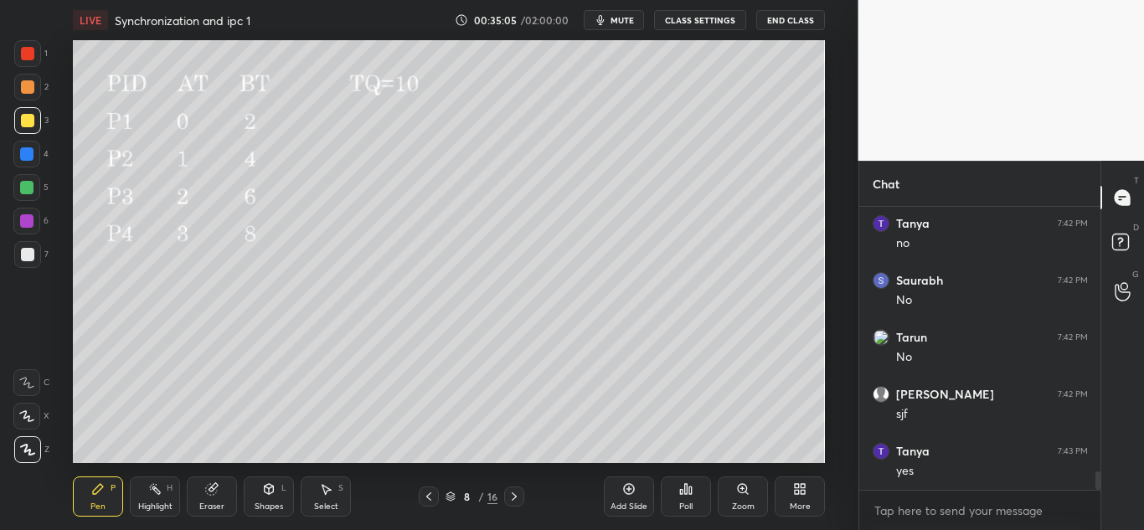
scroll to position [4084, 0]
click at [515, 492] on icon at bounding box center [514, 496] width 13 height 13
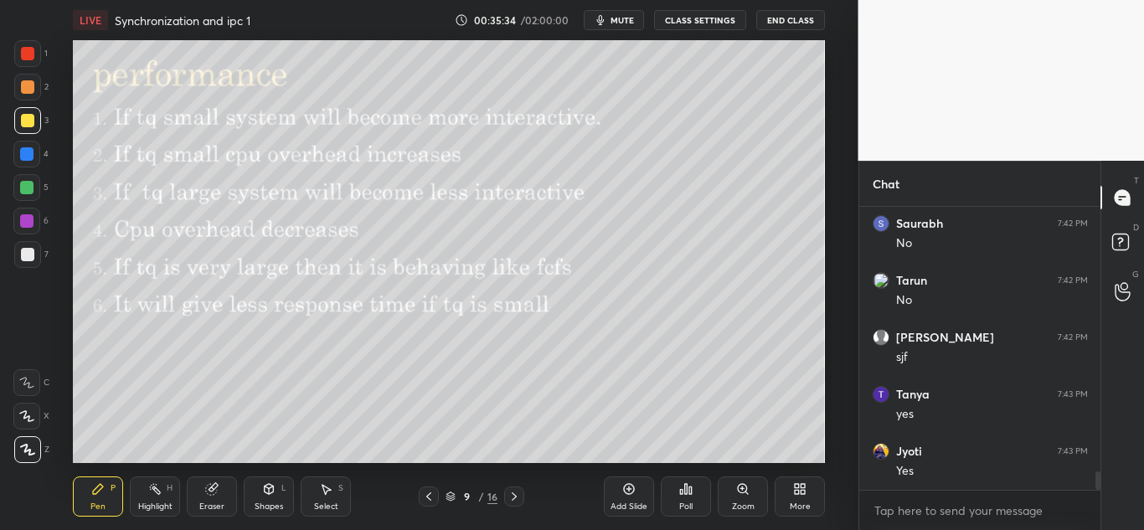
scroll to position [4141, 0]
click at [433, 496] on icon at bounding box center [428, 496] width 13 height 13
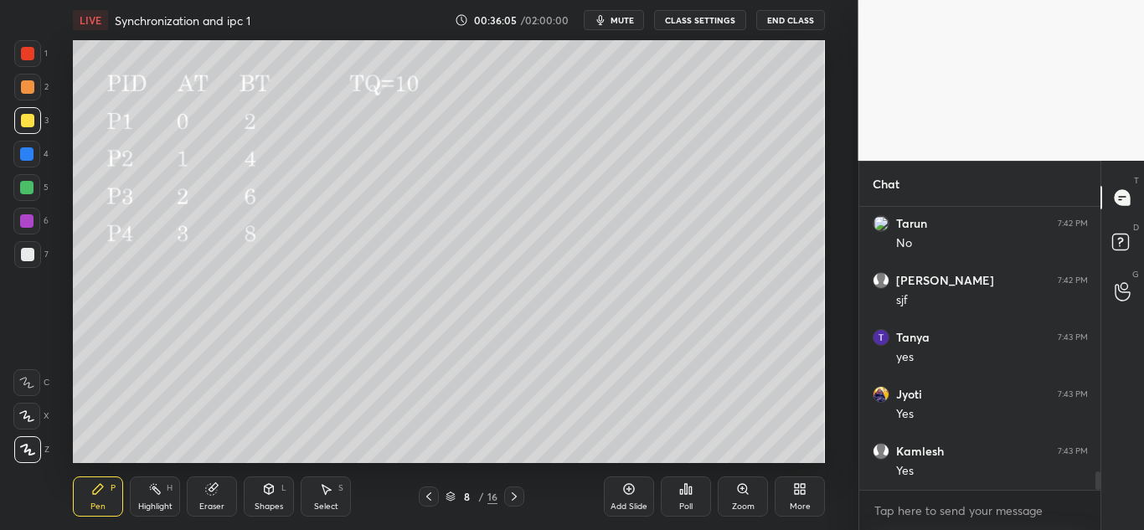
click at [430, 497] on icon at bounding box center [428, 496] width 13 height 13
click at [431, 493] on icon at bounding box center [428, 496] width 13 height 13
click at [432, 497] on icon at bounding box center [428, 496] width 13 height 13
click at [627, 487] on icon at bounding box center [628, 488] width 13 height 13
click at [429, 497] on icon at bounding box center [428, 496] width 13 height 13
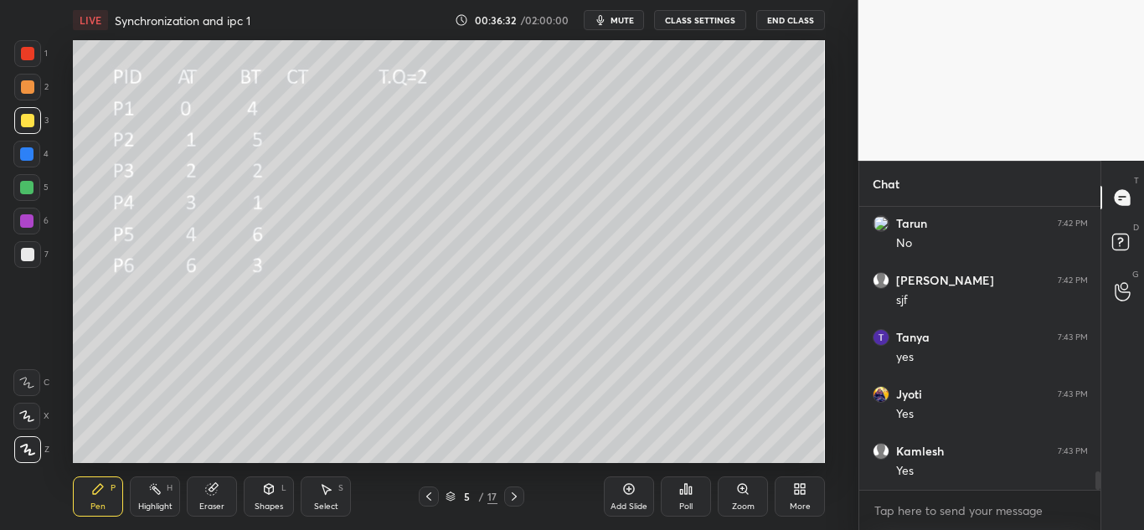
click at [517, 499] on icon at bounding box center [514, 496] width 13 height 13
click at [432, 496] on icon at bounding box center [428, 496] width 13 height 13
click at [516, 497] on icon at bounding box center [514, 497] width 5 height 8
click at [524, 498] on div at bounding box center [514, 497] width 20 height 20
click at [514, 498] on icon at bounding box center [514, 497] width 5 height 8
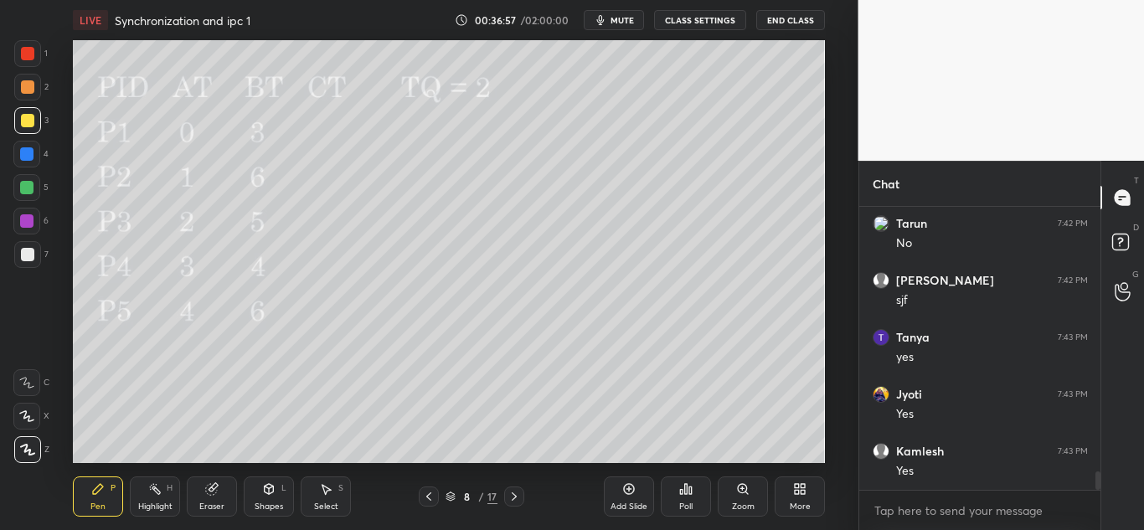
click at [425, 499] on icon at bounding box center [428, 496] width 13 height 13
click at [423, 502] on icon at bounding box center [428, 496] width 13 height 13
click at [430, 493] on icon at bounding box center [428, 496] width 13 height 13
click at [517, 495] on icon at bounding box center [514, 496] width 13 height 13
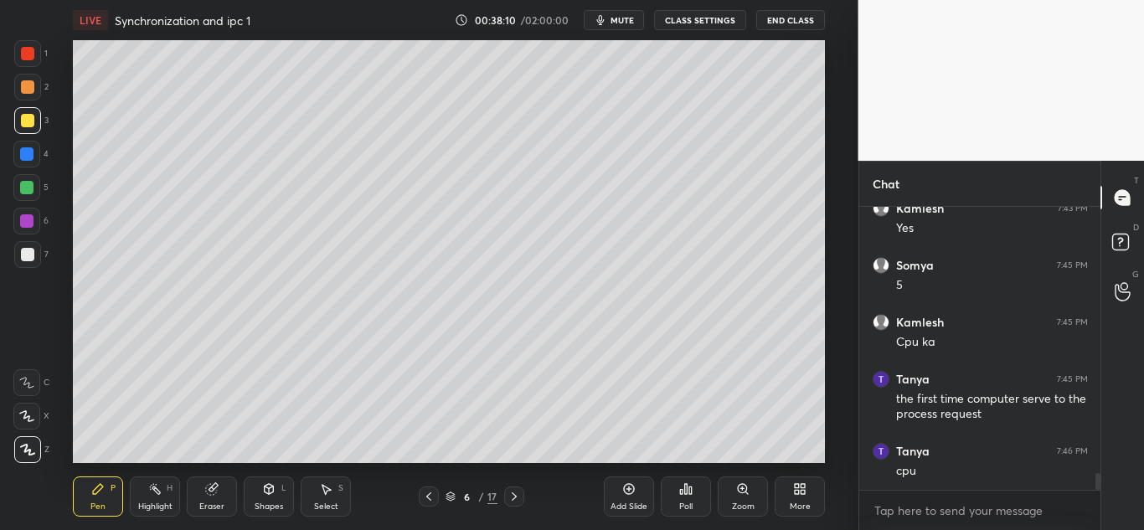
scroll to position [4441, 0]
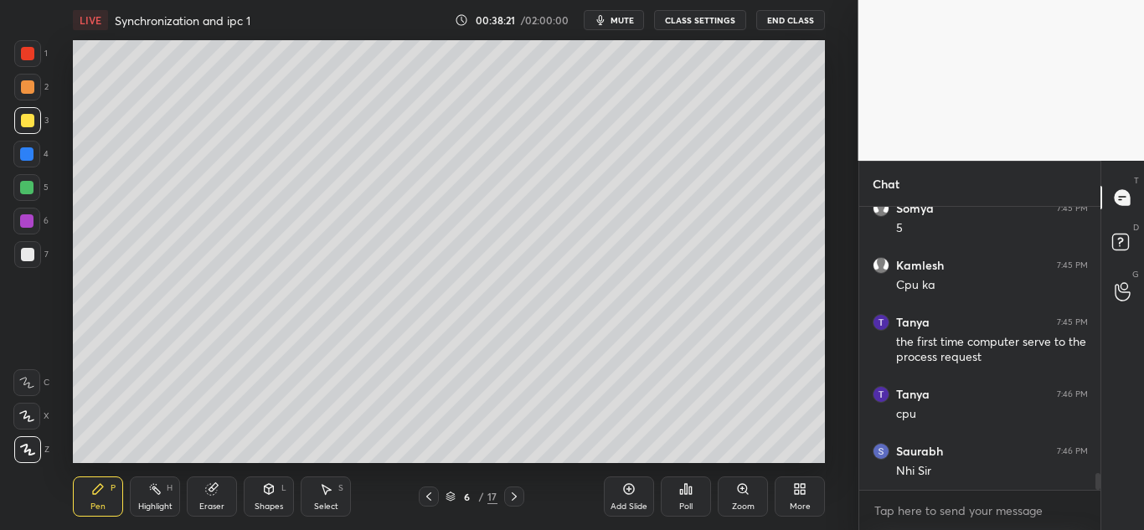
click at [426, 503] on div at bounding box center [429, 497] width 20 height 20
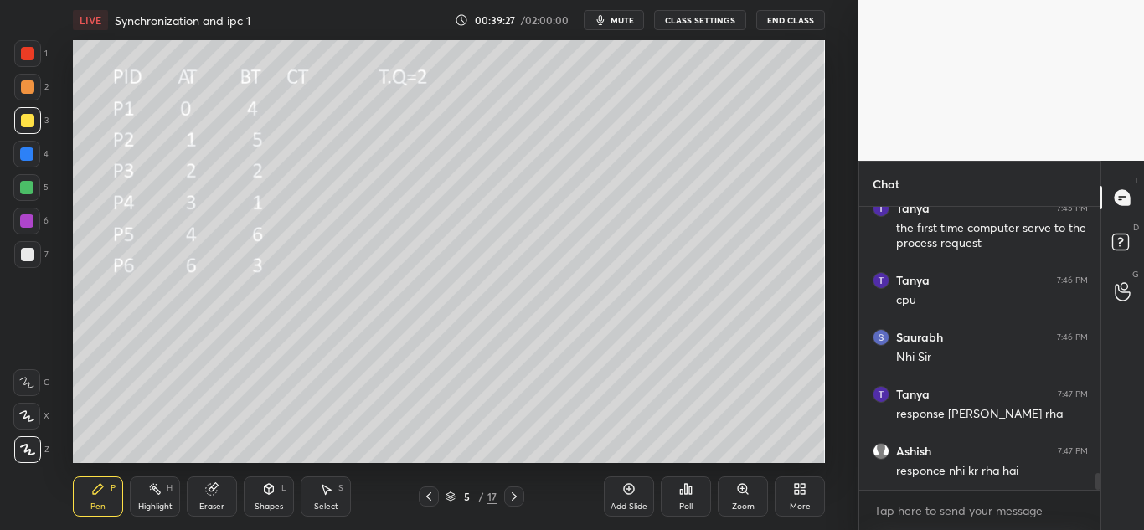
scroll to position [4612, 0]
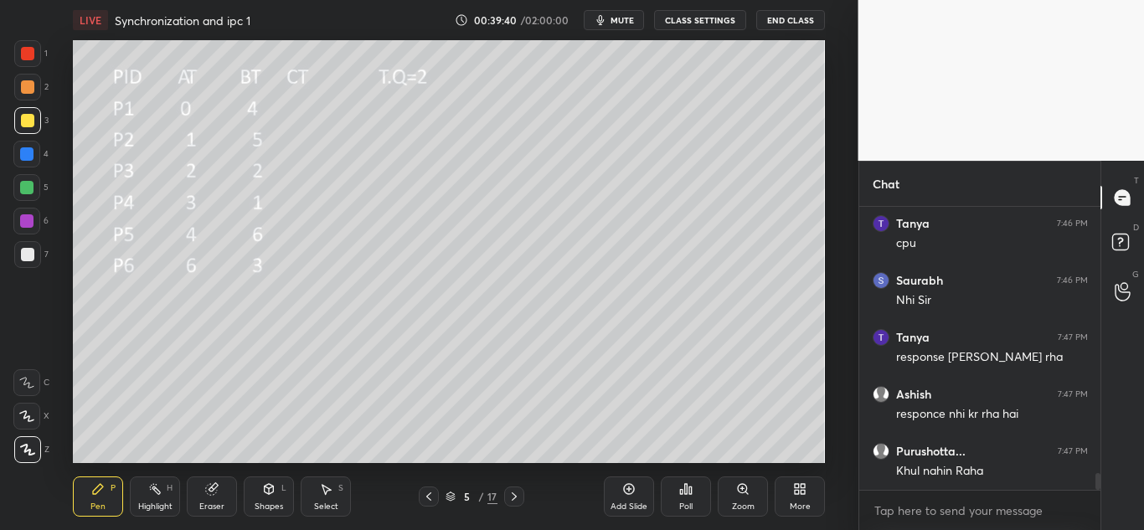
click at [426, 493] on icon at bounding box center [428, 496] width 13 height 13
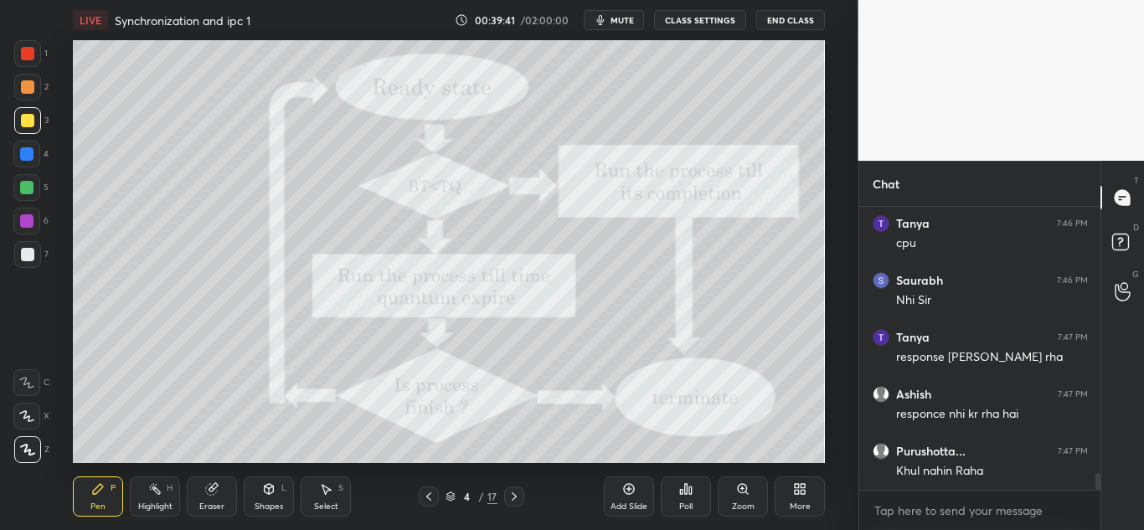
click at [514, 496] on icon at bounding box center [514, 496] width 13 height 13
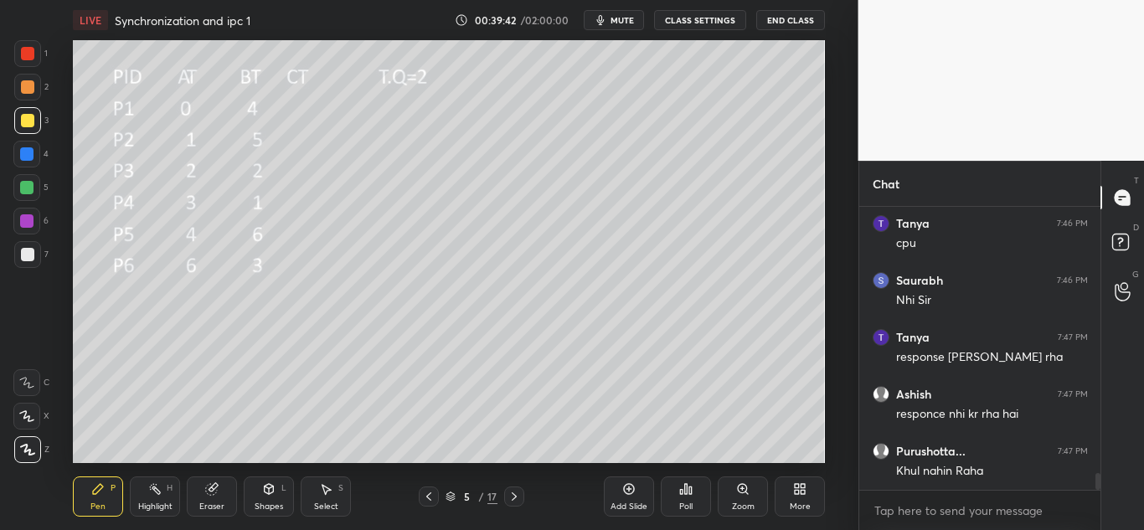
click at [514, 496] on icon at bounding box center [514, 496] width 13 height 13
click at [513, 498] on icon at bounding box center [514, 496] width 13 height 13
click at [423, 494] on icon at bounding box center [428, 496] width 13 height 13
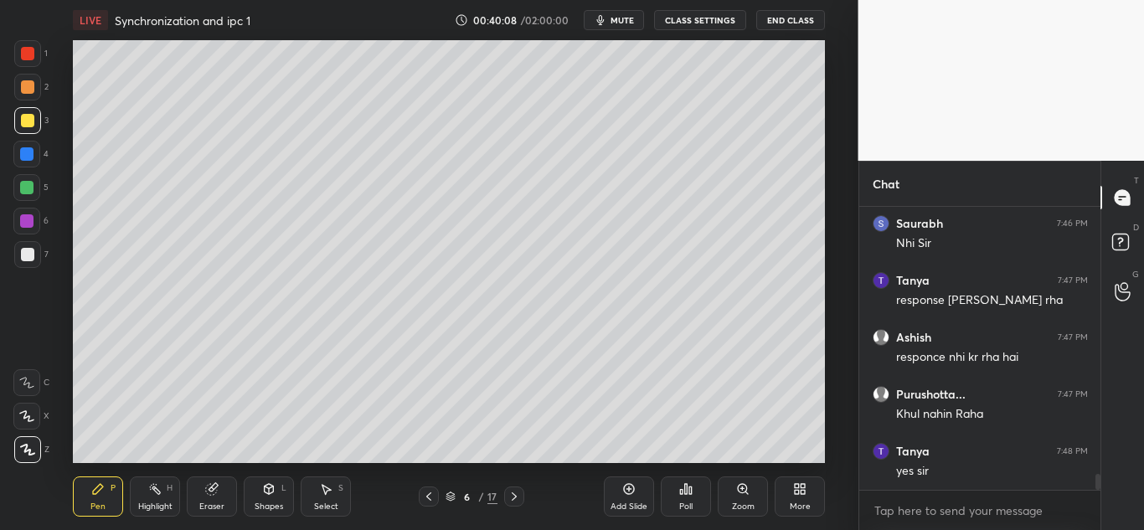
click at [426, 496] on icon at bounding box center [428, 496] width 13 height 13
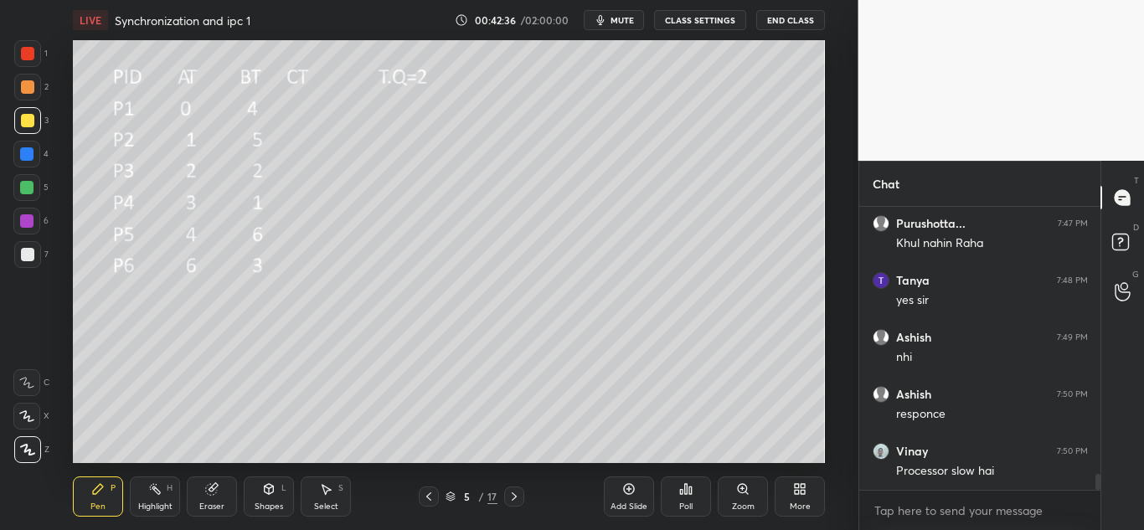
scroll to position [4897, 0]
click at [506, 499] on div at bounding box center [514, 497] width 20 height 20
click at [515, 498] on icon at bounding box center [514, 496] width 13 height 13
click at [512, 498] on icon at bounding box center [514, 496] width 13 height 13
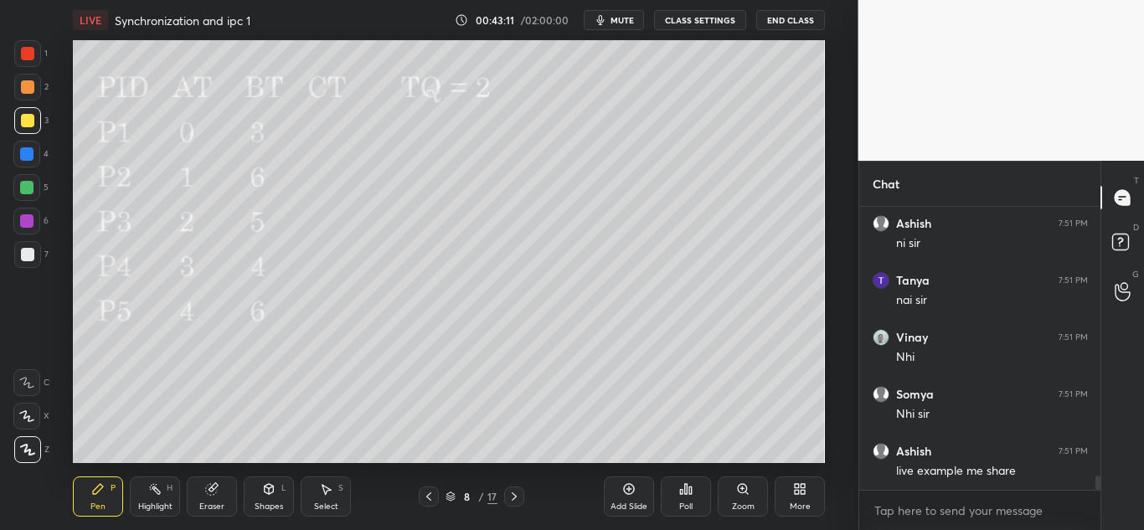
click at [513, 505] on div at bounding box center [514, 497] width 20 height 20
click at [513, 496] on icon at bounding box center [514, 496] width 13 height 13
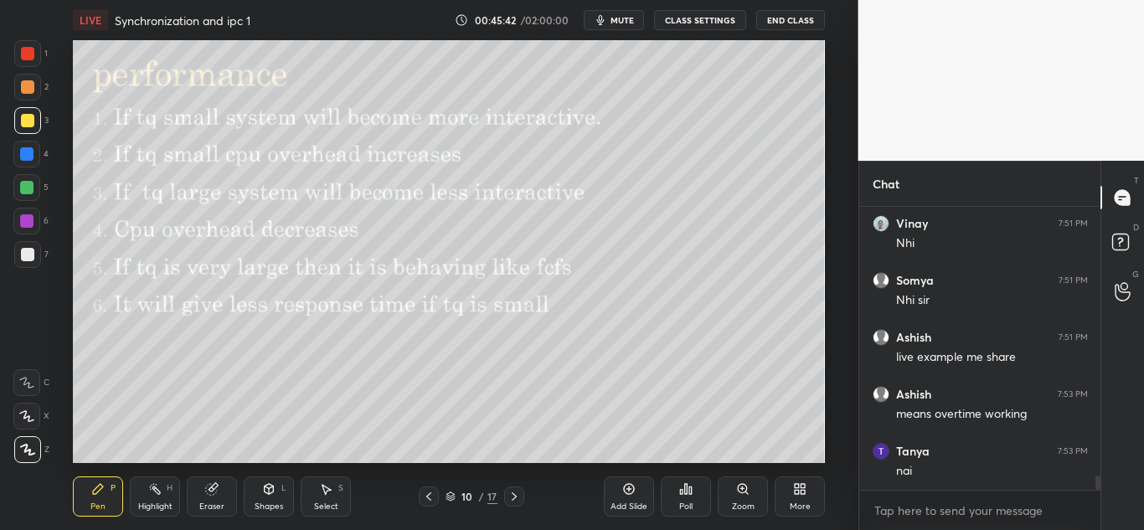
scroll to position [5466, 0]
click at [515, 497] on icon at bounding box center [514, 496] width 13 height 13
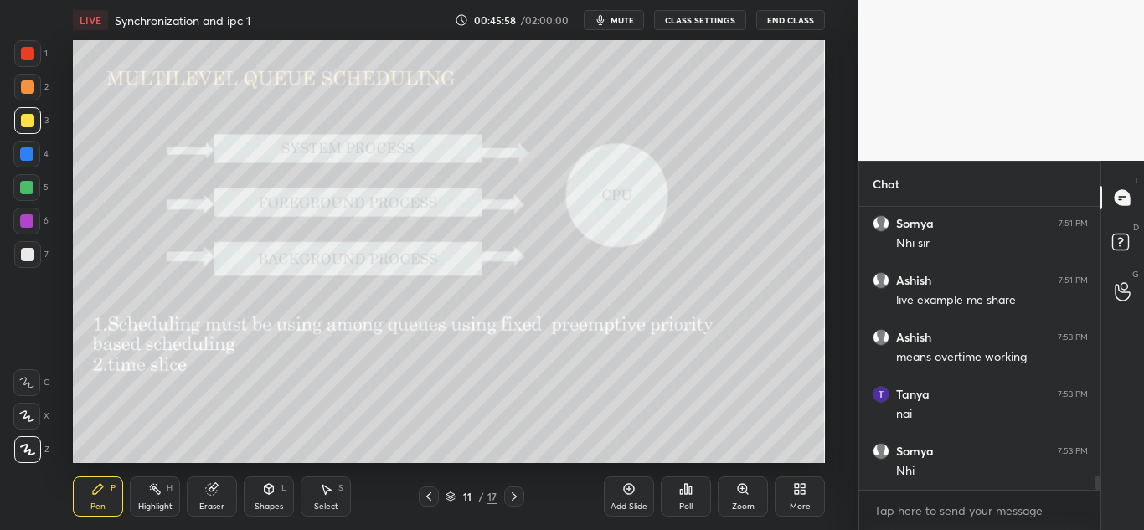
click at [430, 491] on icon at bounding box center [428, 496] width 13 height 13
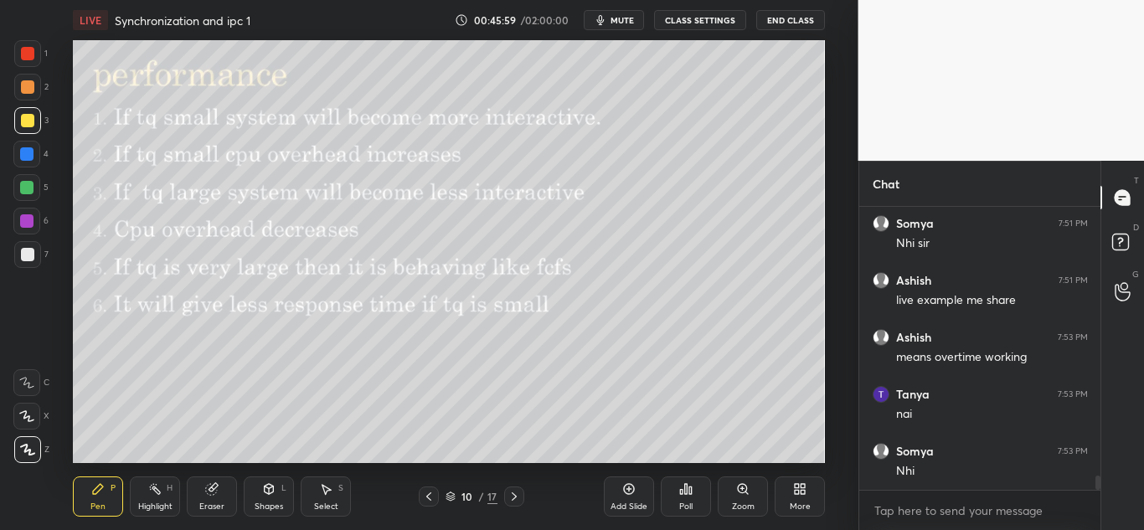
click at [625, 493] on icon at bounding box center [629, 489] width 11 height 11
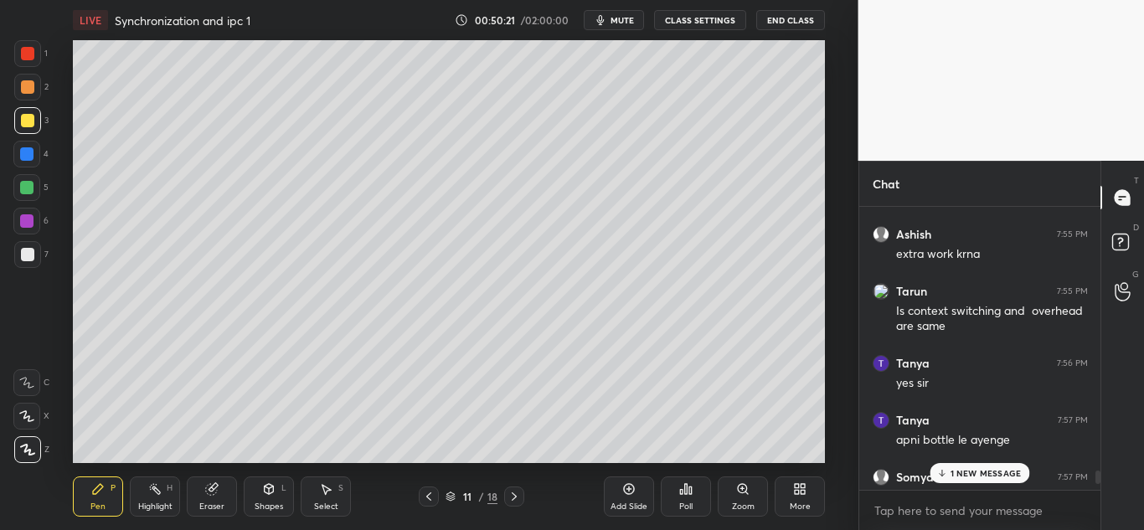
scroll to position [5937, 0]
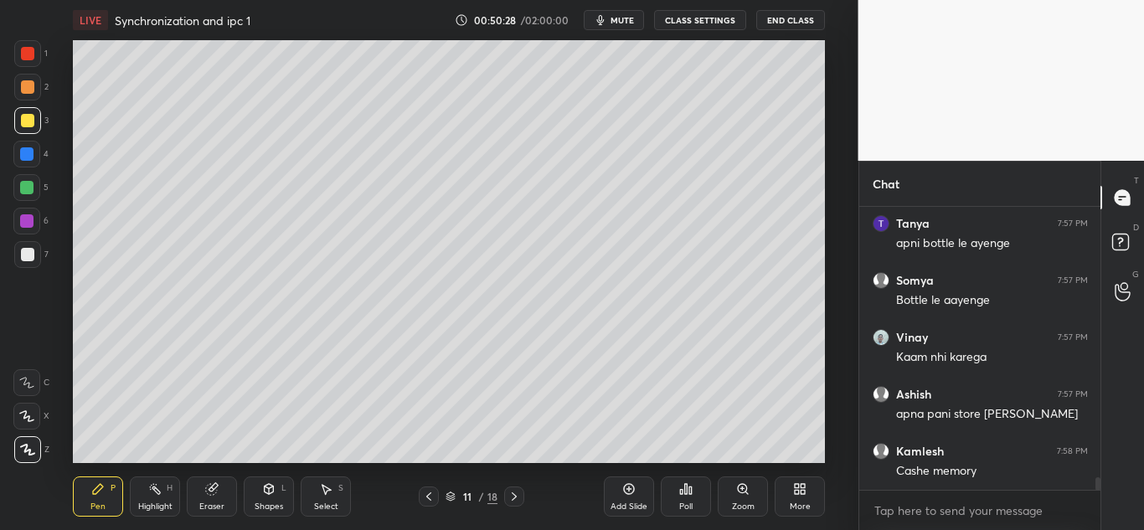
click at [512, 501] on icon at bounding box center [514, 496] width 13 height 13
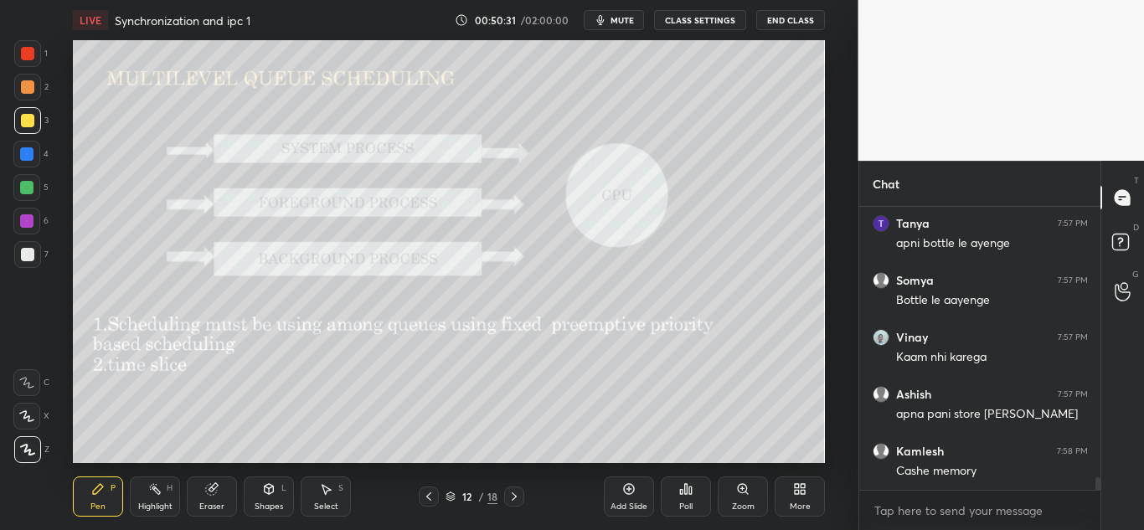
click at [432, 498] on icon at bounding box center [428, 496] width 13 height 13
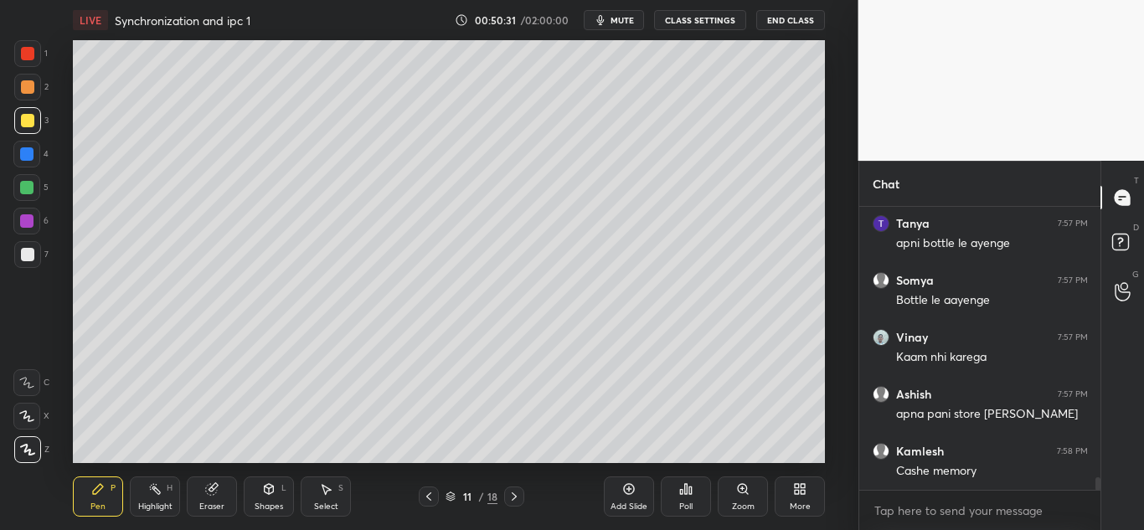
click at [427, 494] on icon at bounding box center [428, 496] width 13 height 13
click at [515, 497] on icon at bounding box center [514, 496] width 13 height 13
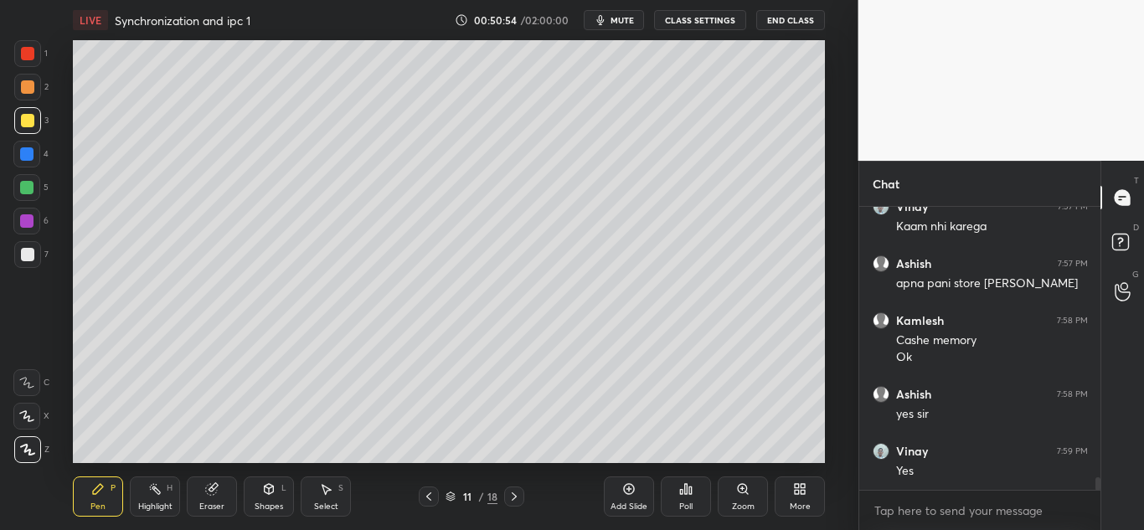
scroll to position [6125, 0]
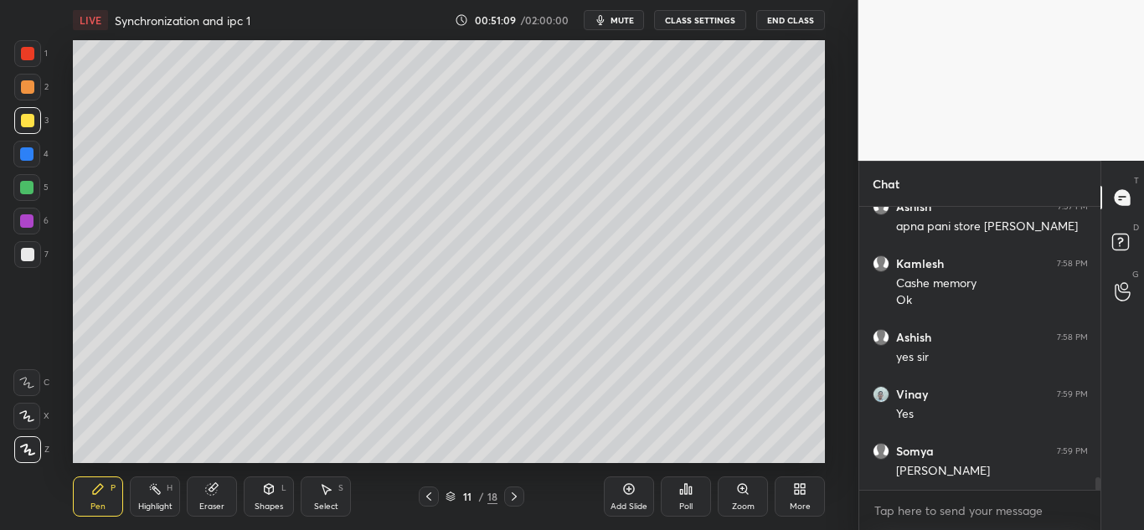
click at [514, 498] on icon at bounding box center [514, 497] width 5 height 8
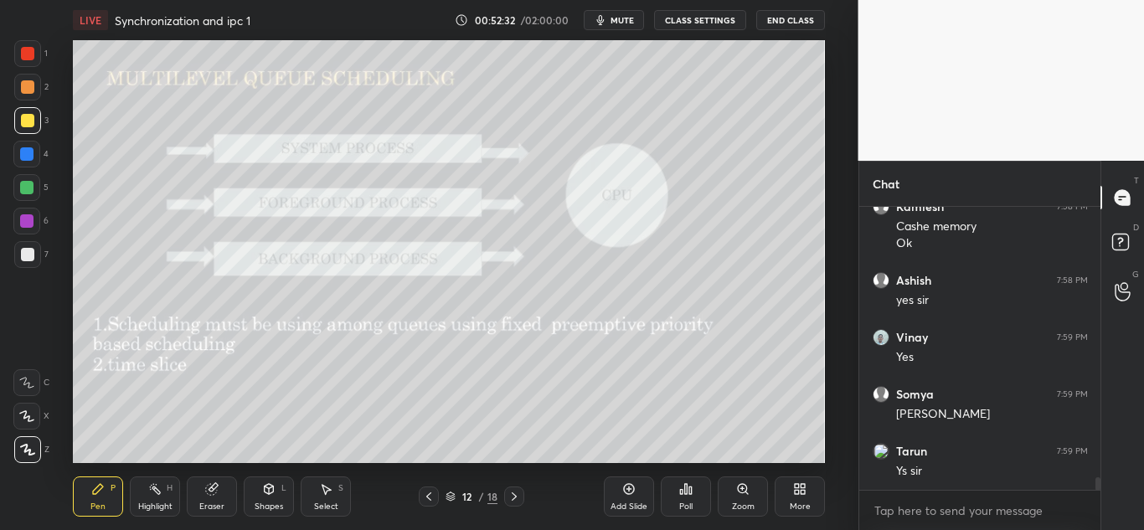
scroll to position [6239, 0]
click at [622, 24] on span "mute" at bounding box center [622, 20] width 23 height 12
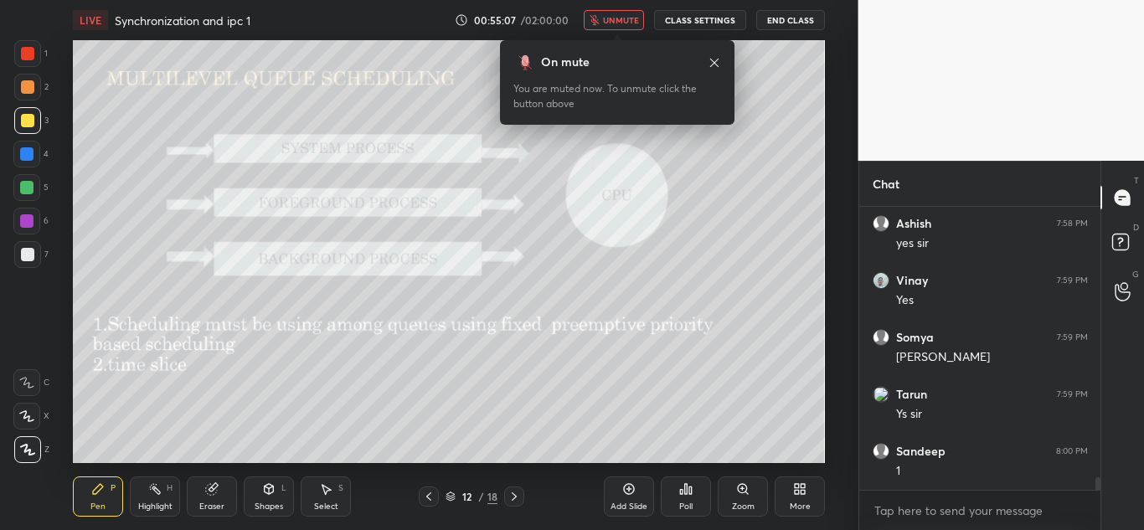
scroll to position [6299, 0]
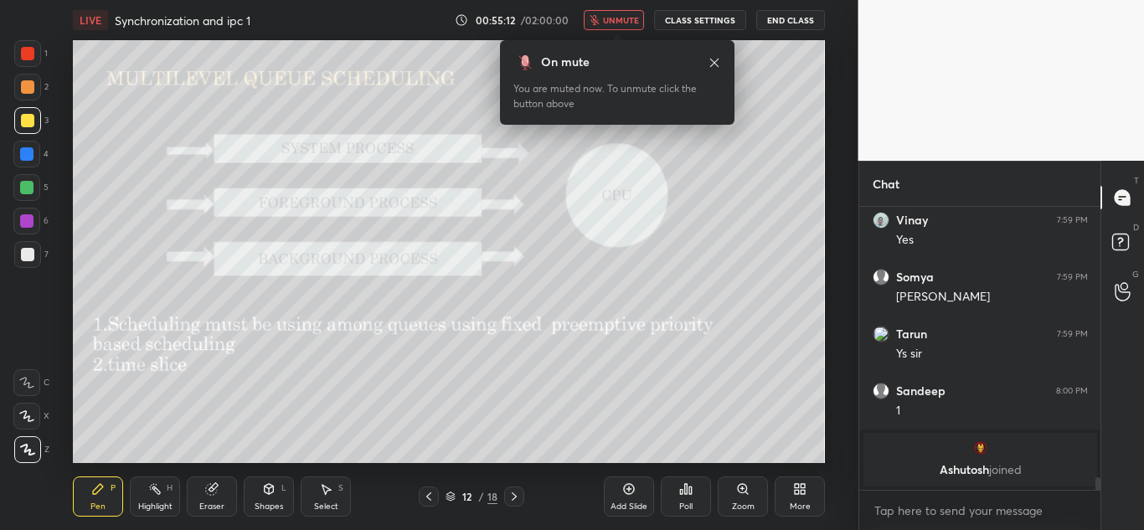
click at [623, 17] on span "unmute" at bounding box center [621, 20] width 36 height 12
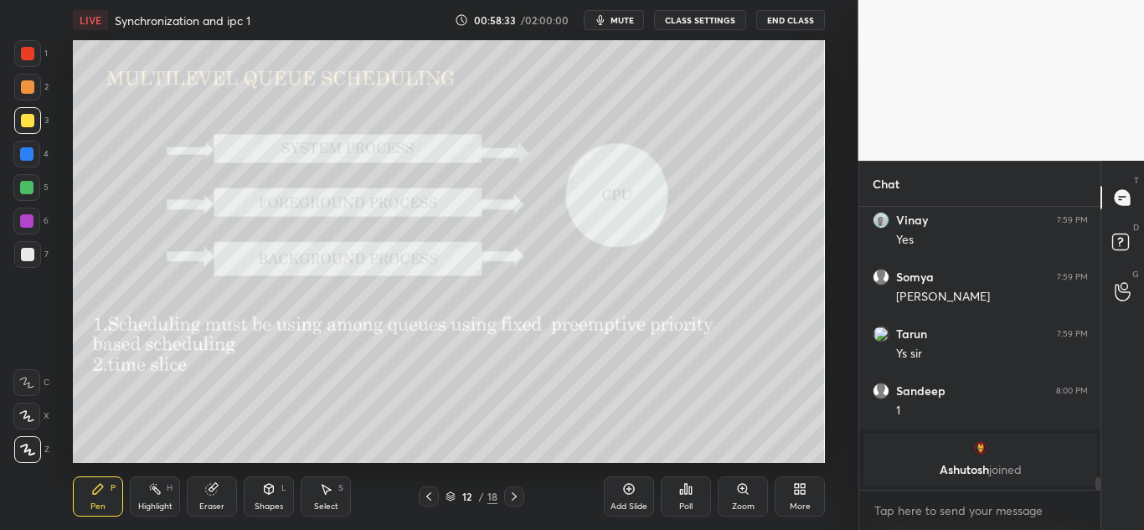
click at [515, 494] on icon at bounding box center [514, 496] width 13 height 13
click at [515, 498] on icon at bounding box center [514, 497] width 5 height 8
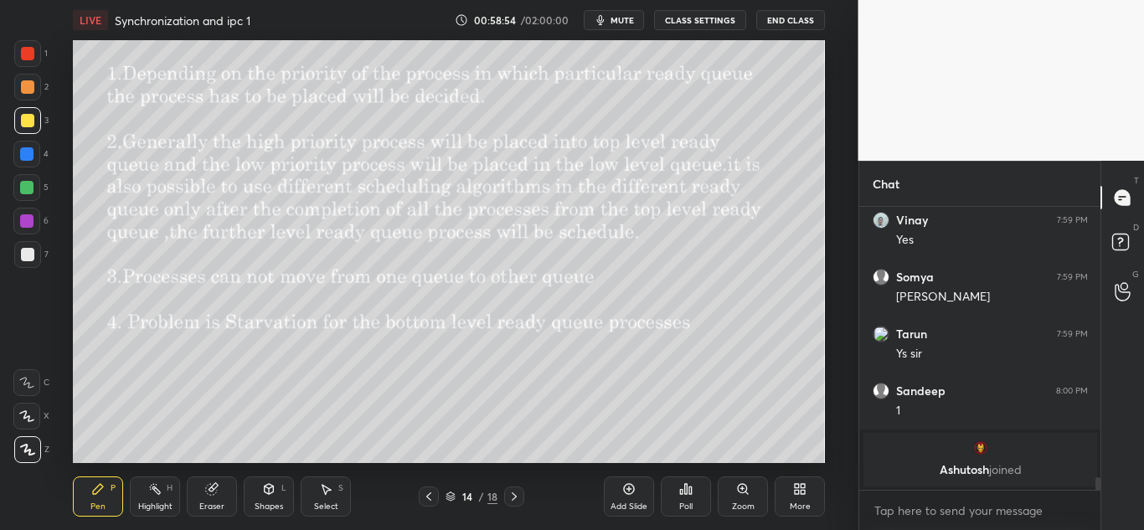
click at [431, 497] on icon at bounding box center [428, 496] width 13 height 13
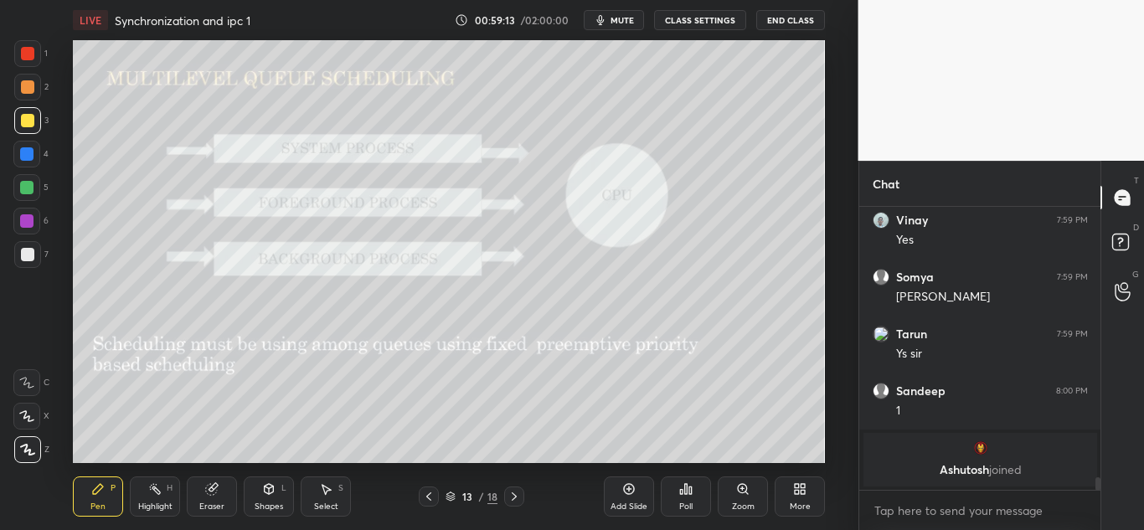
click at [516, 498] on icon at bounding box center [514, 496] width 13 height 13
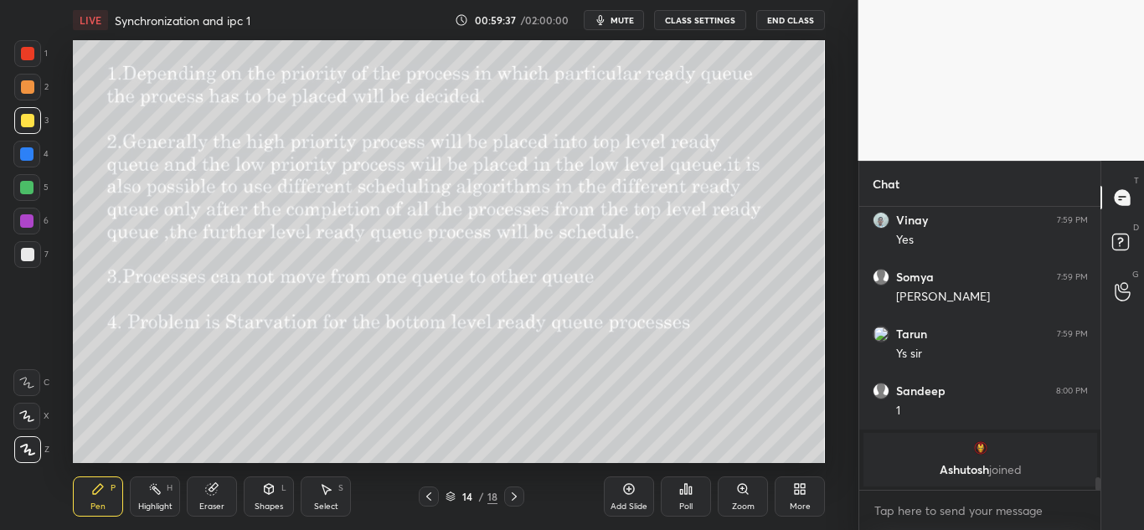
click at [429, 493] on icon at bounding box center [428, 496] width 13 height 13
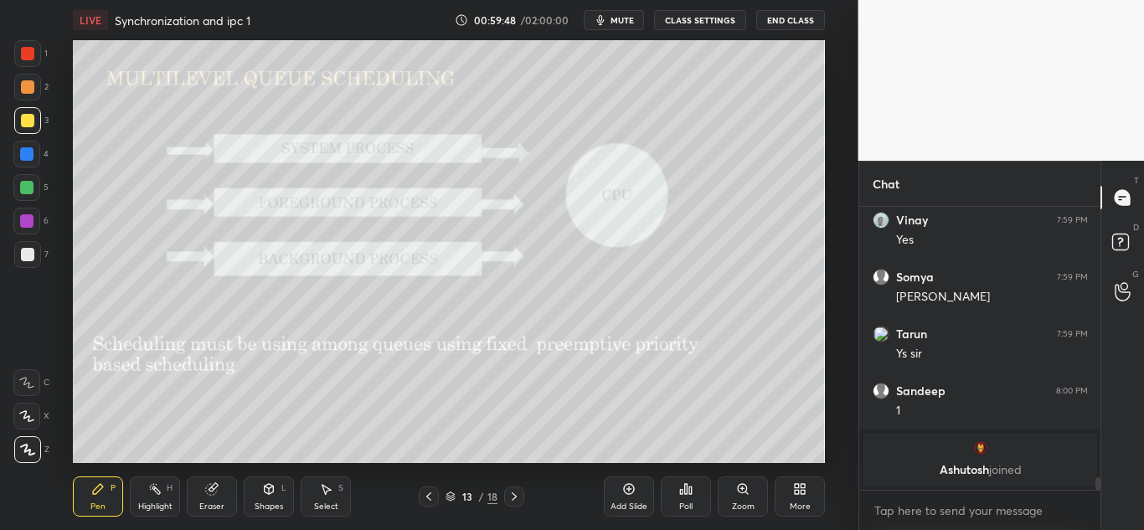
click at [511, 498] on icon at bounding box center [514, 496] width 13 height 13
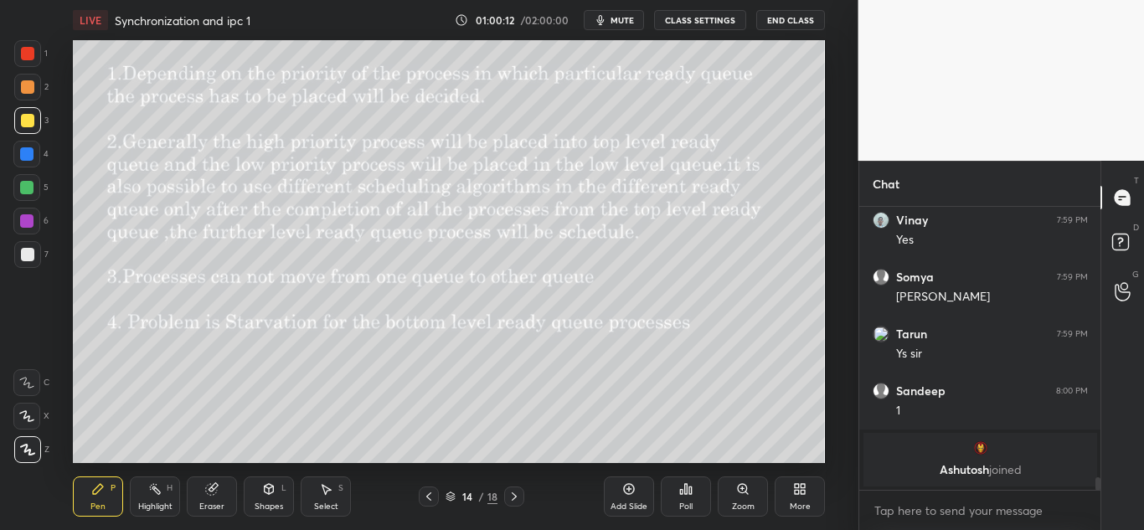
click at [429, 500] on icon at bounding box center [428, 496] width 13 height 13
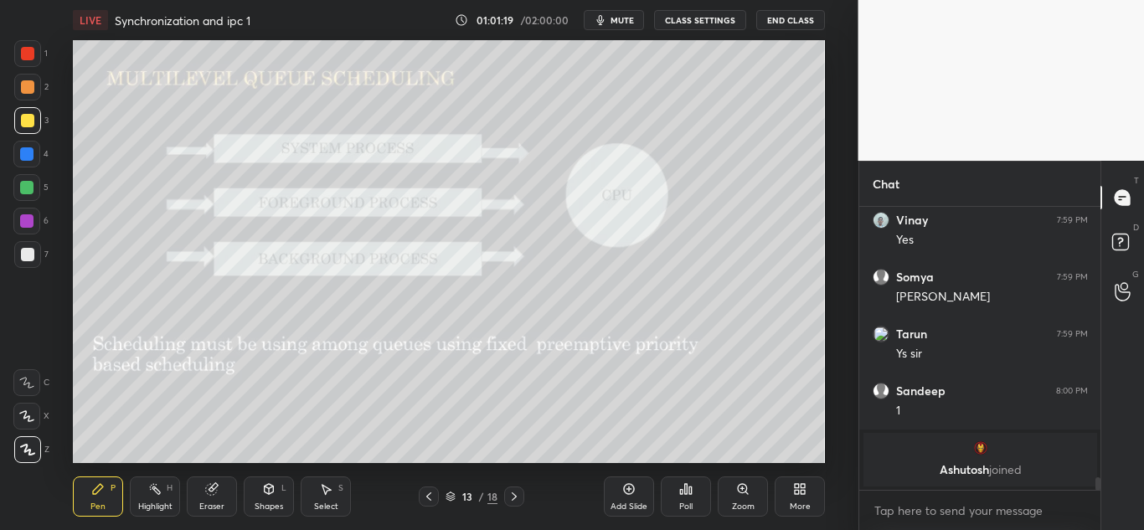
scroll to position [5133, 0]
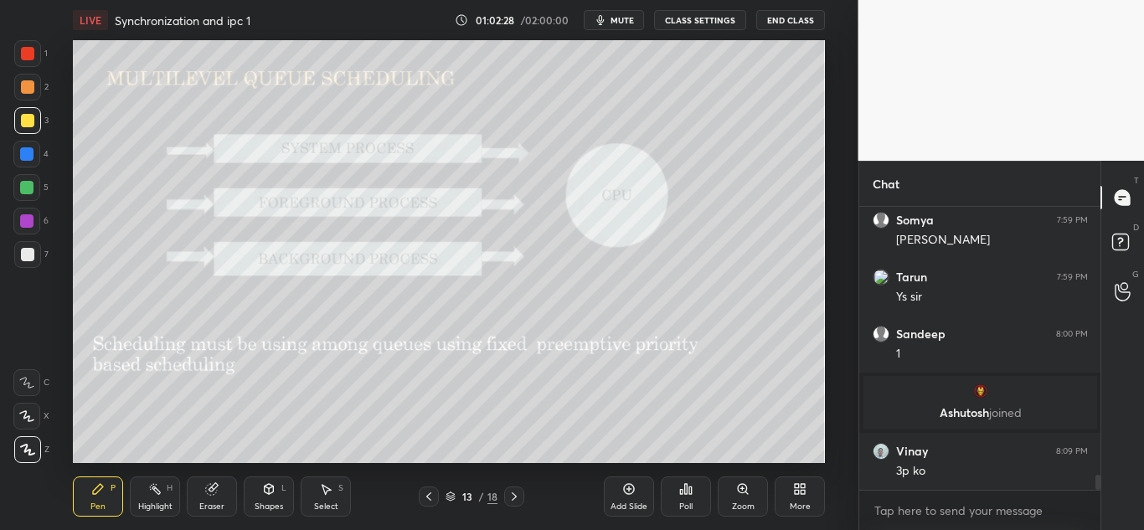
click at [509, 494] on icon at bounding box center [514, 496] width 13 height 13
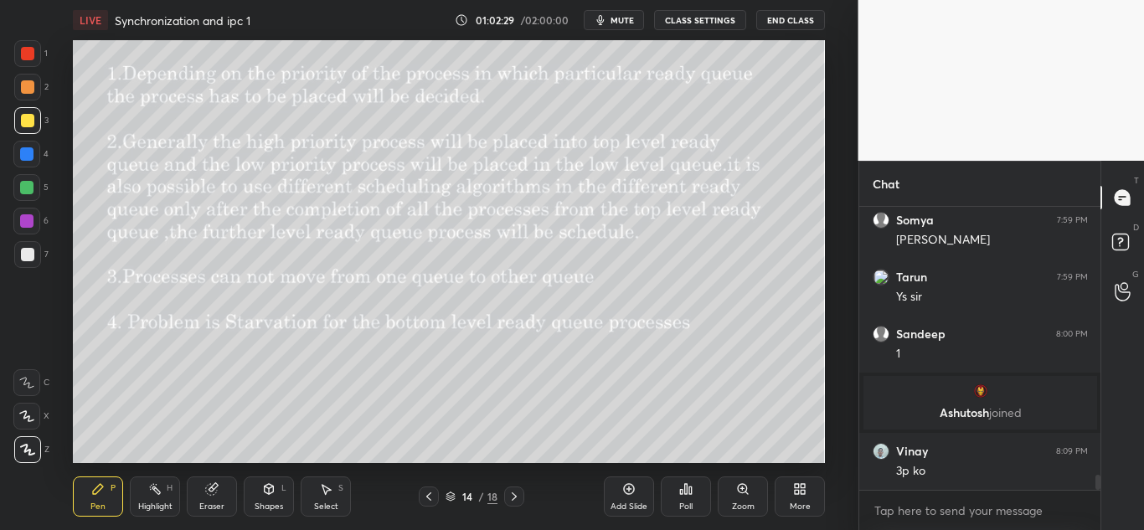
click at [511, 499] on icon at bounding box center [514, 496] width 13 height 13
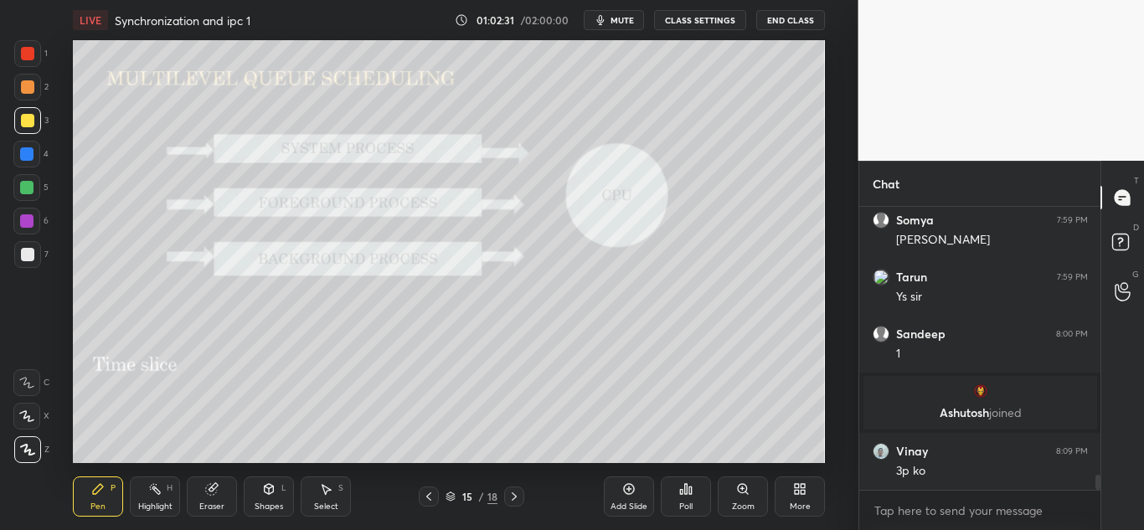
click at [428, 501] on icon at bounding box center [428, 496] width 13 height 13
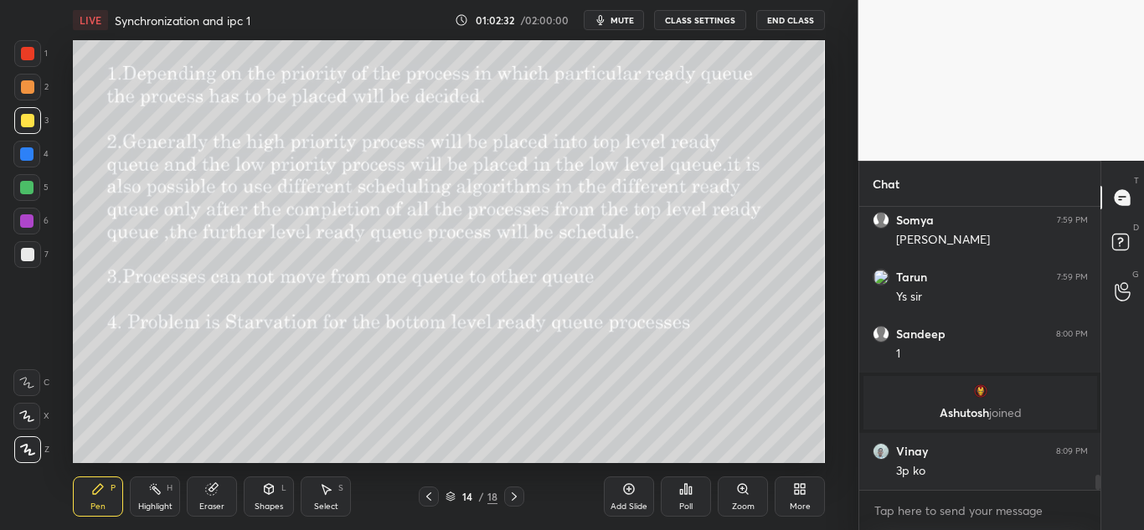
click at [428, 499] on icon at bounding box center [428, 496] width 13 height 13
click at [430, 497] on icon at bounding box center [428, 496] width 13 height 13
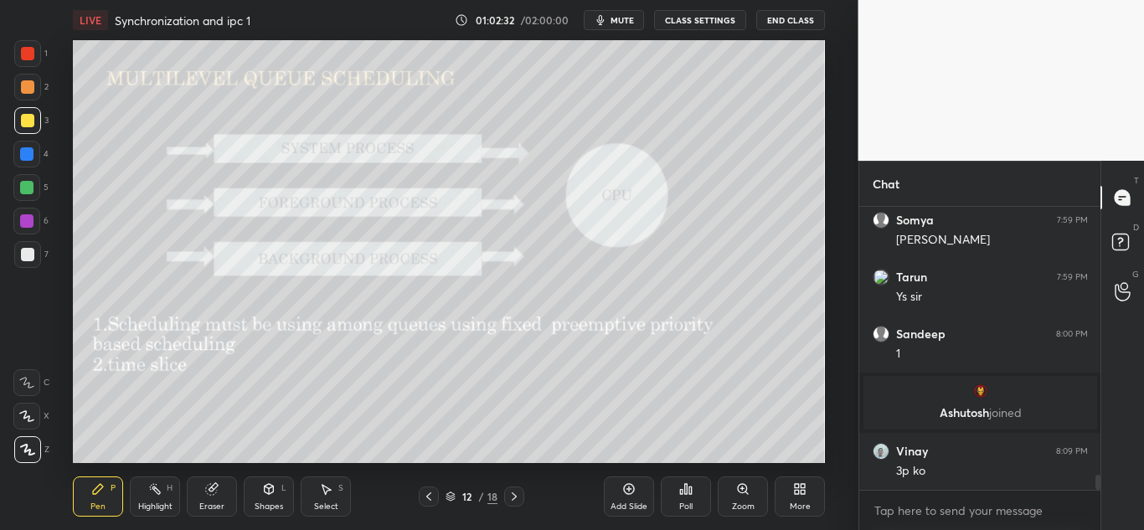
click at [427, 498] on icon at bounding box center [428, 496] width 13 height 13
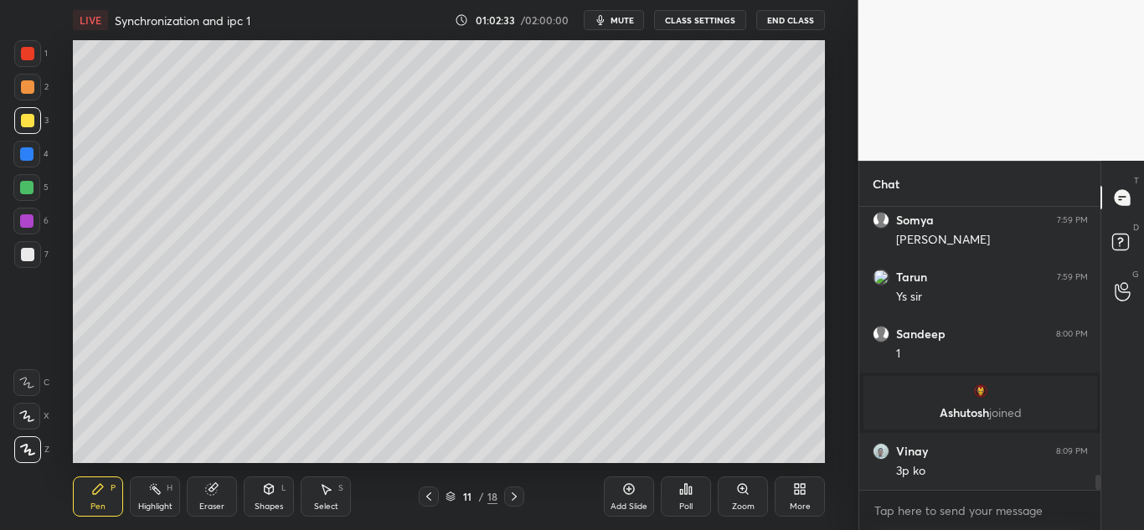
click at [510, 497] on icon at bounding box center [514, 496] width 13 height 13
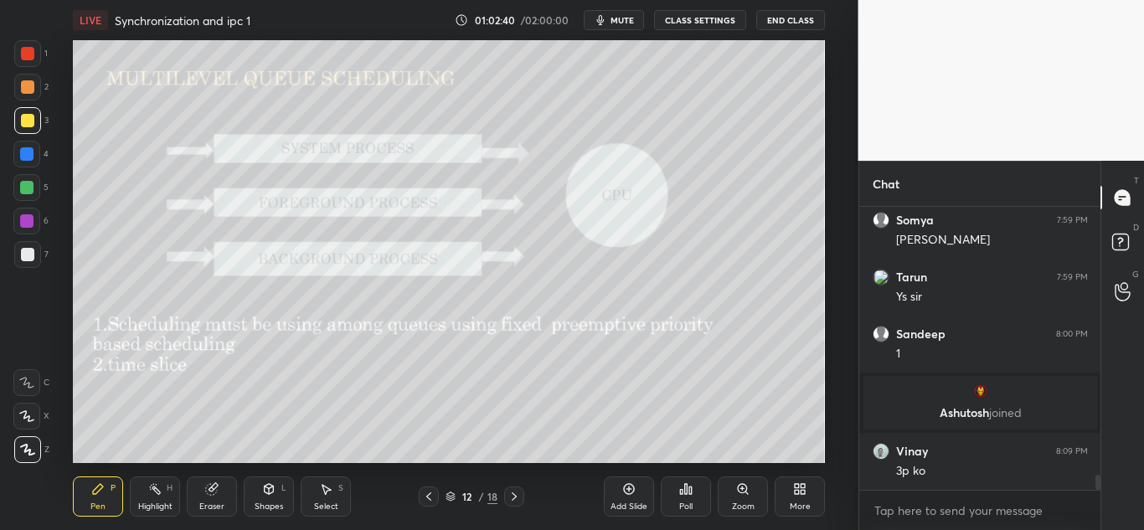
click at [516, 496] on icon at bounding box center [514, 496] width 13 height 13
click at [513, 494] on icon at bounding box center [514, 497] width 5 height 8
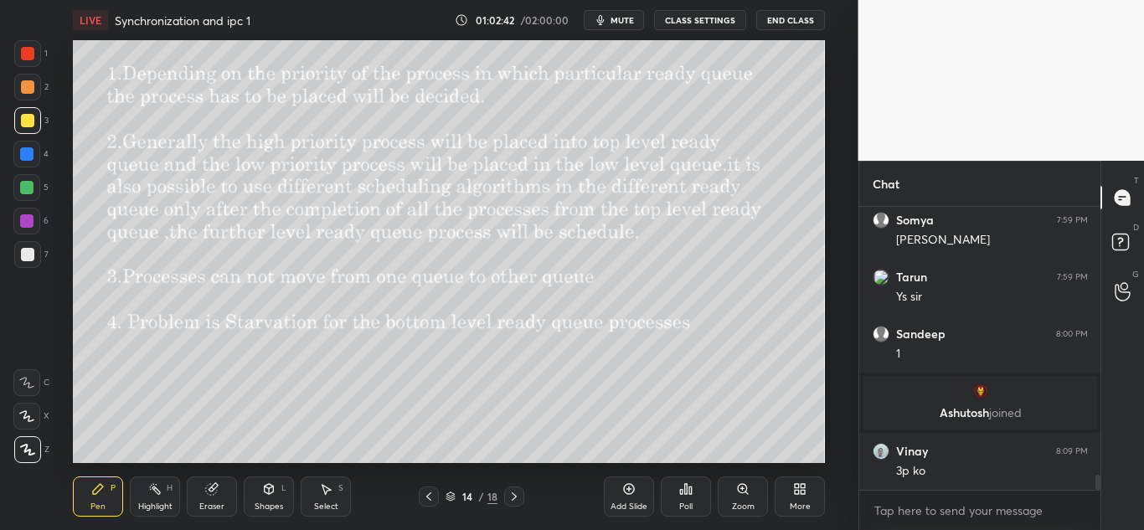
click at [510, 498] on icon at bounding box center [514, 496] width 13 height 13
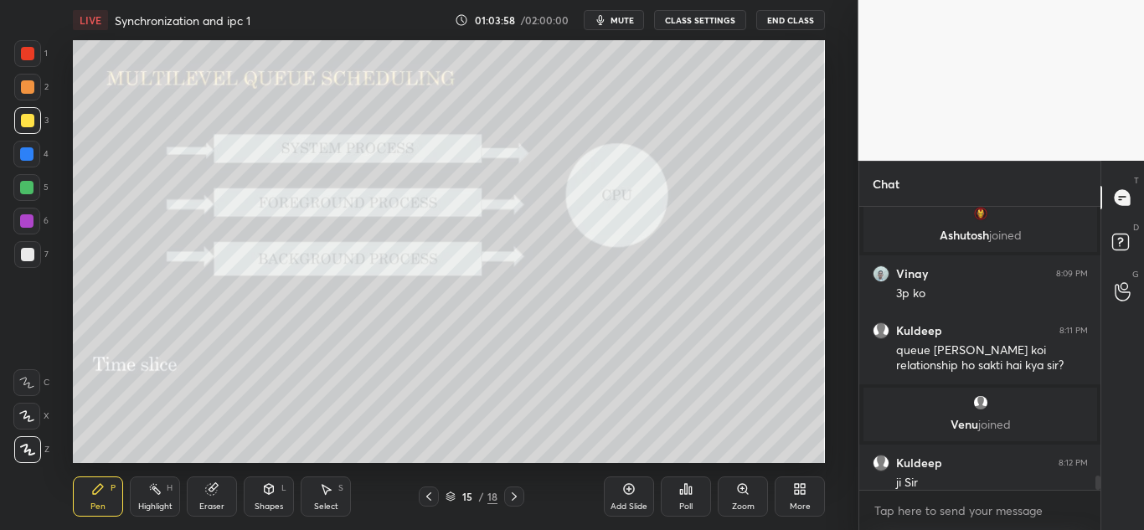
scroll to position [5277, 0]
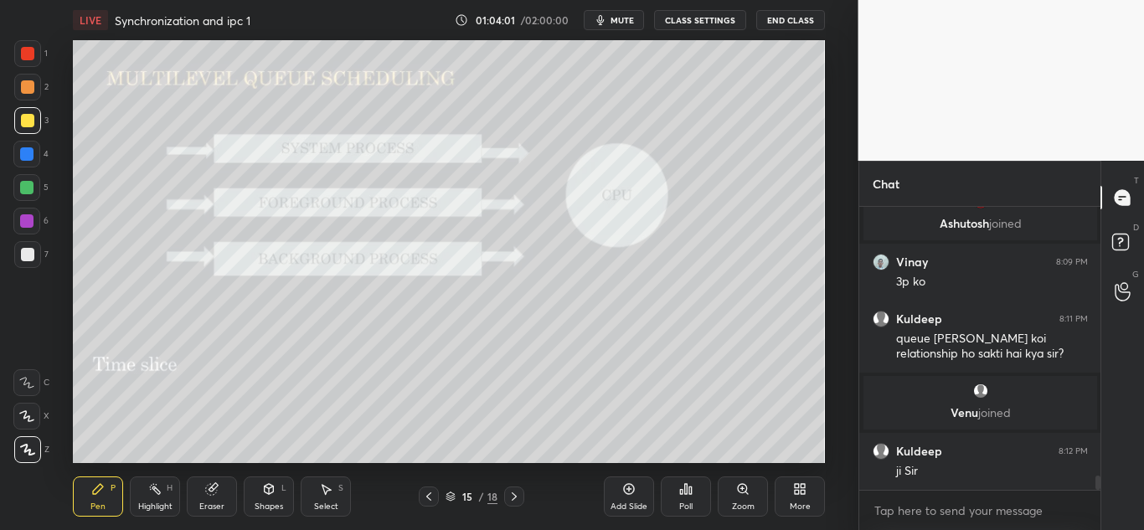
click at [516, 493] on icon at bounding box center [514, 496] width 13 height 13
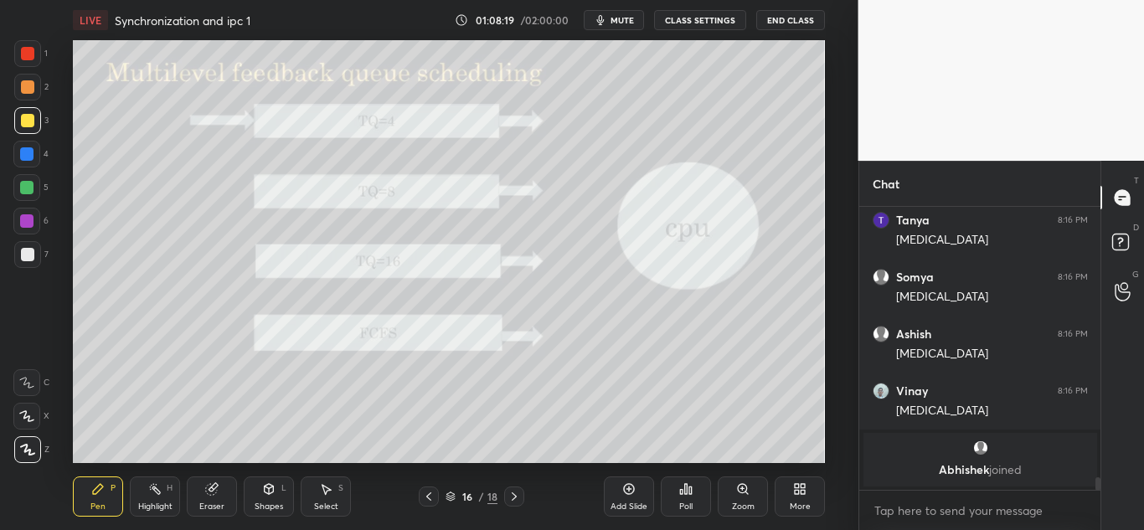
scroll to position [5939, 0]
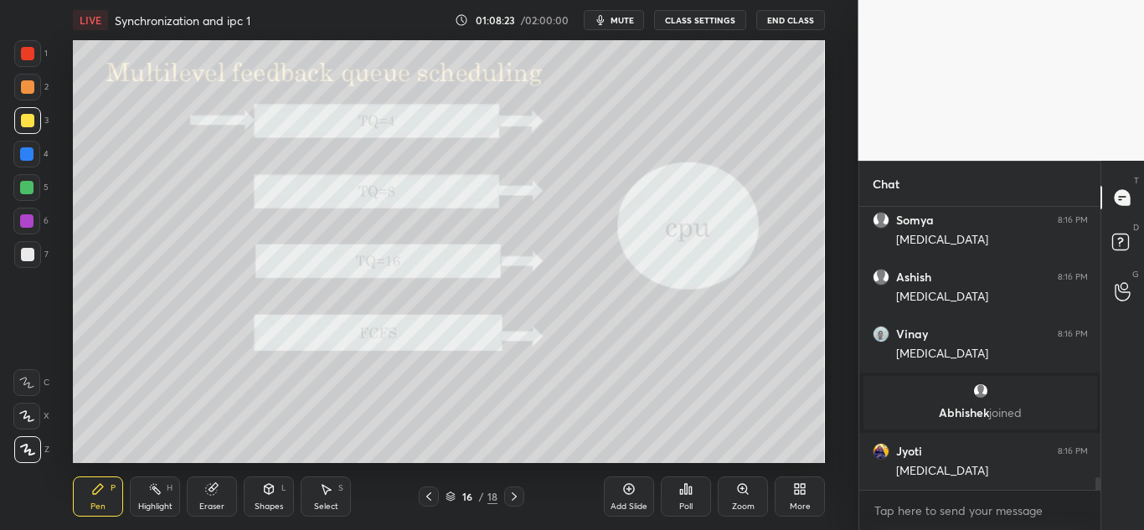
click at [24, 49] on div at bounding box center [27, 53] width 13 height 13
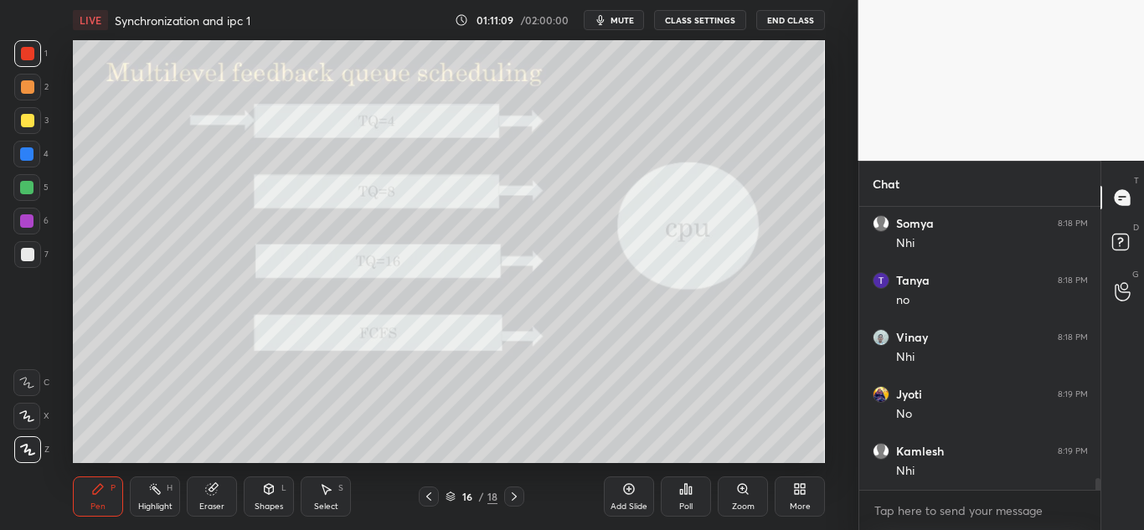
scroll to position [6443, 0]
click at [516, 496] on icon at bounding box center [514, 496] width 13 height 13
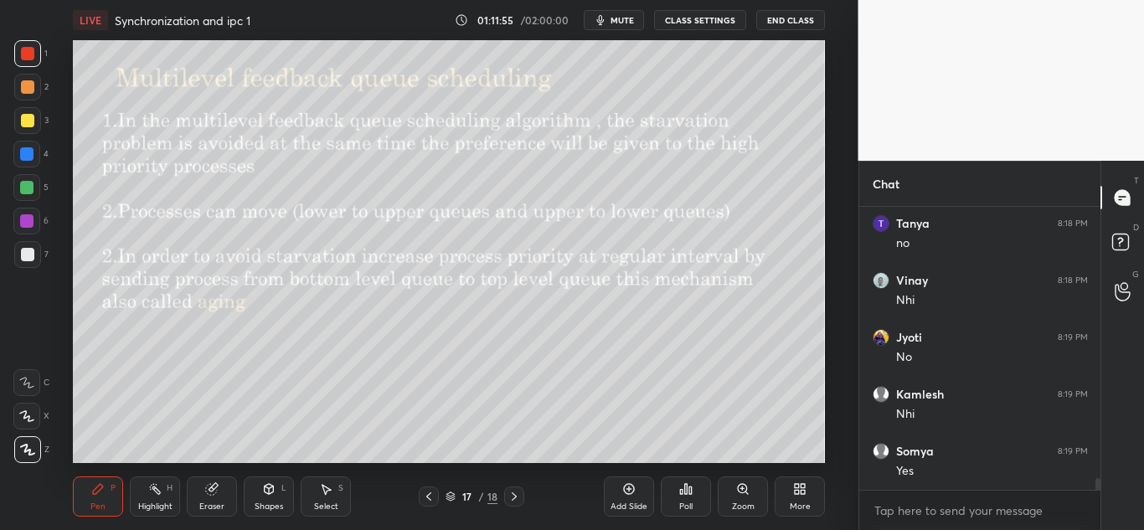
click at [429, 498] on icon at bounding box center [428, 497] width 5 height 8
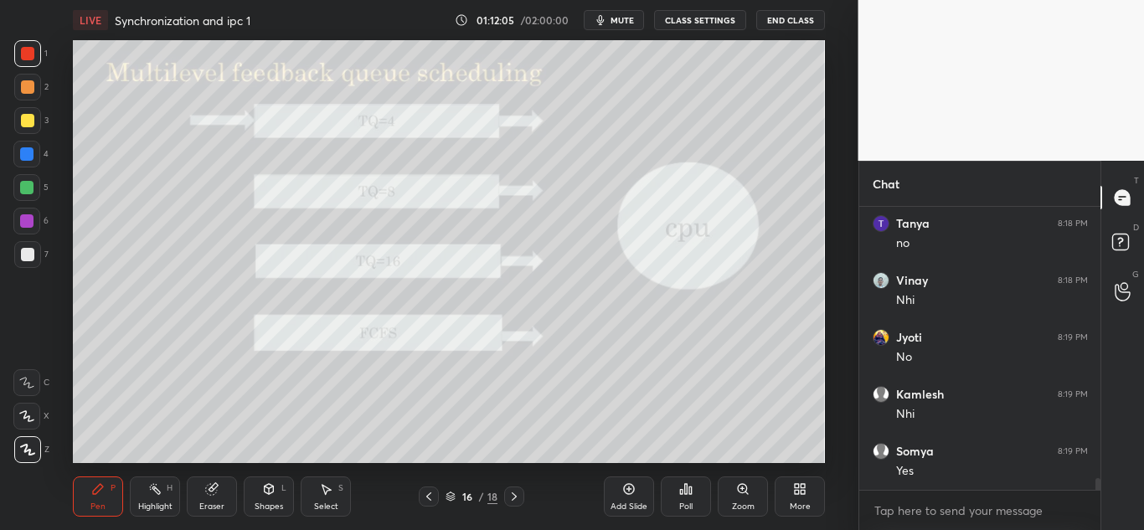
click at [512, 498] on icon at bounding box center [514, 496] width 13 height 13
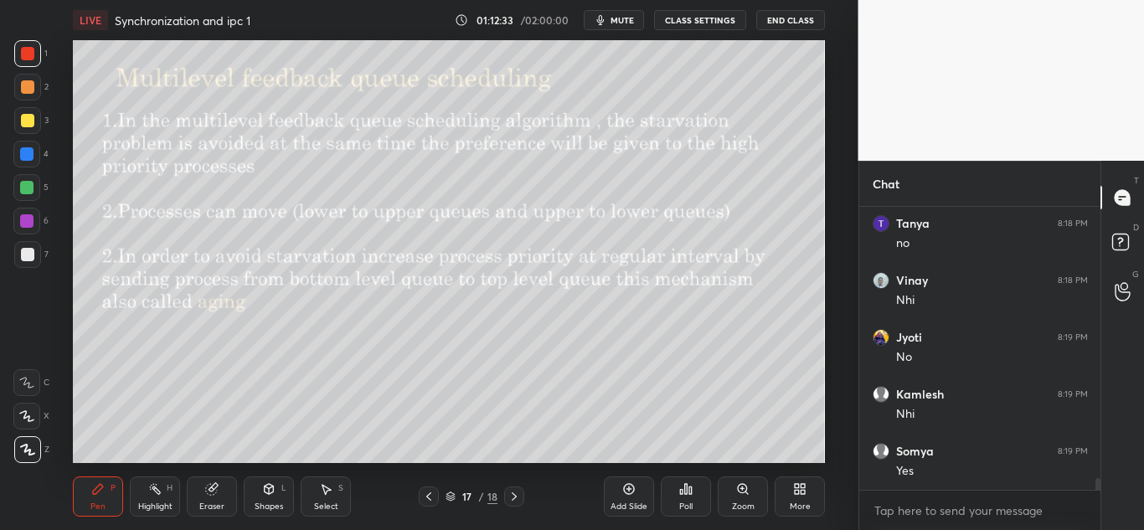
click at [430, 495] on icon at bounding box center [428, 496] width 13 height 13
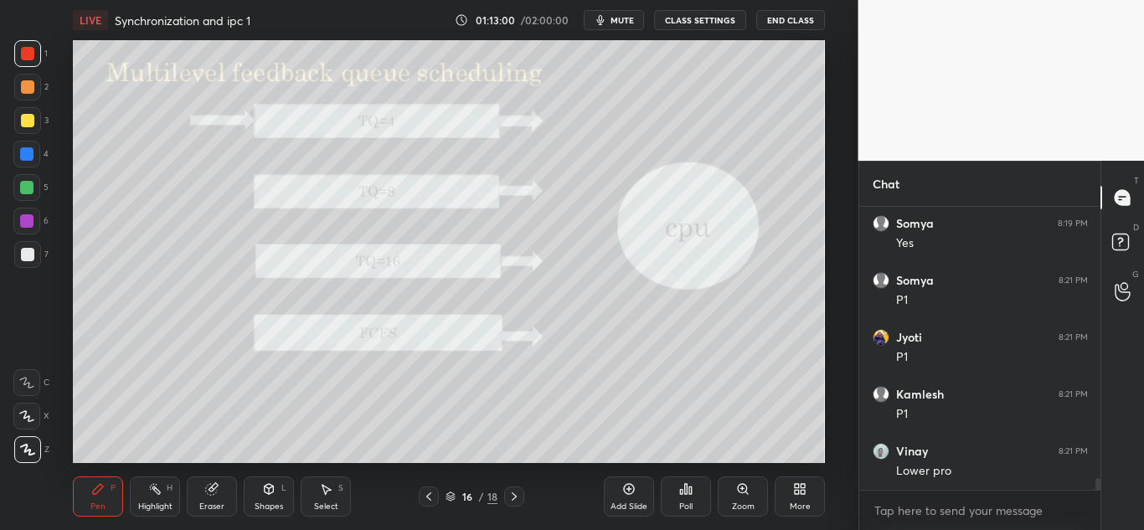
scroll to position [6728, 0]
click at [513, 495] on icon at bounding box center [514, 496] width 13 height 13
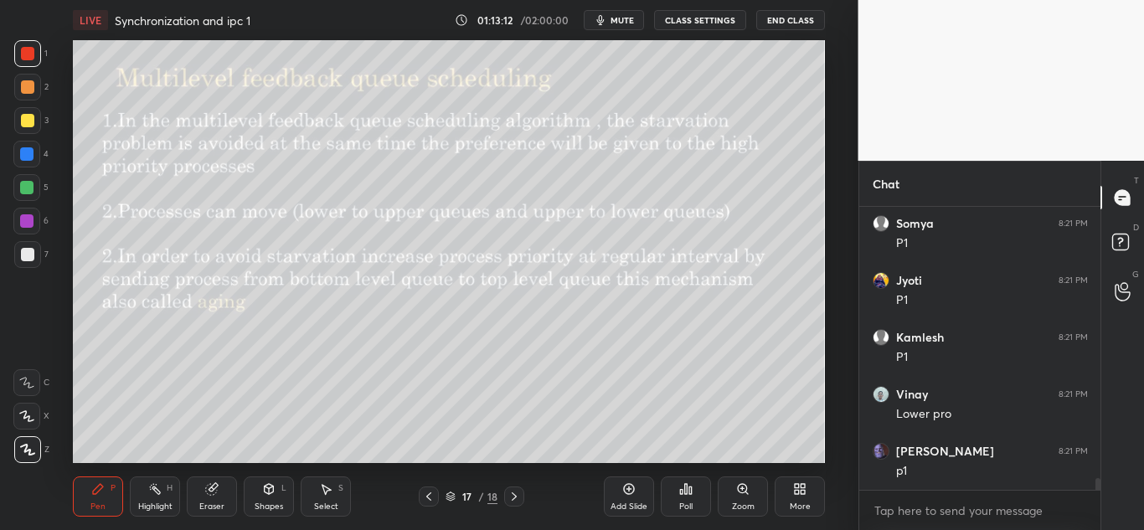
click at [508, 496] on icon at bounding box center [514, 496] width 13 height 13
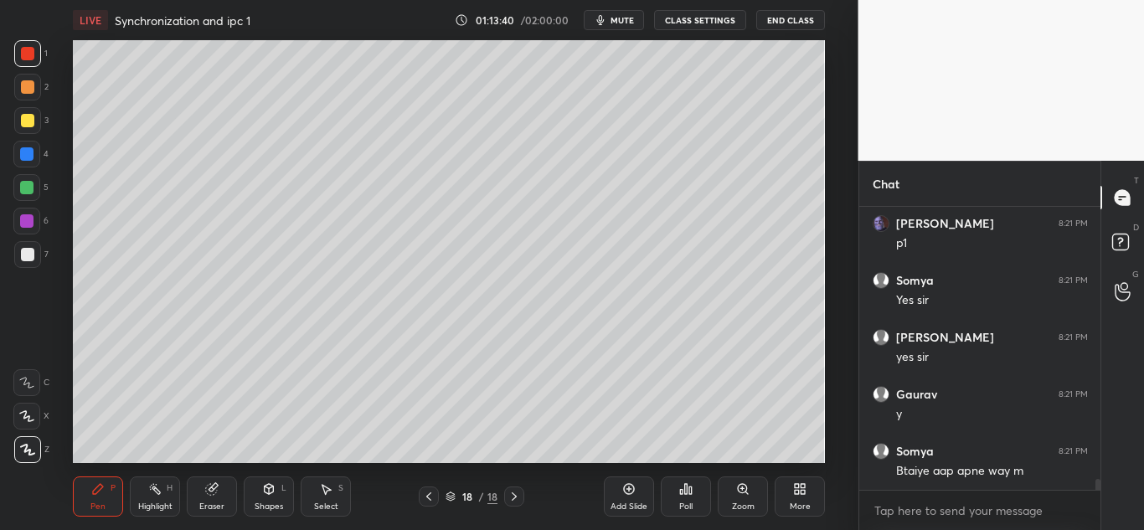
scroll to position [7013, 0]
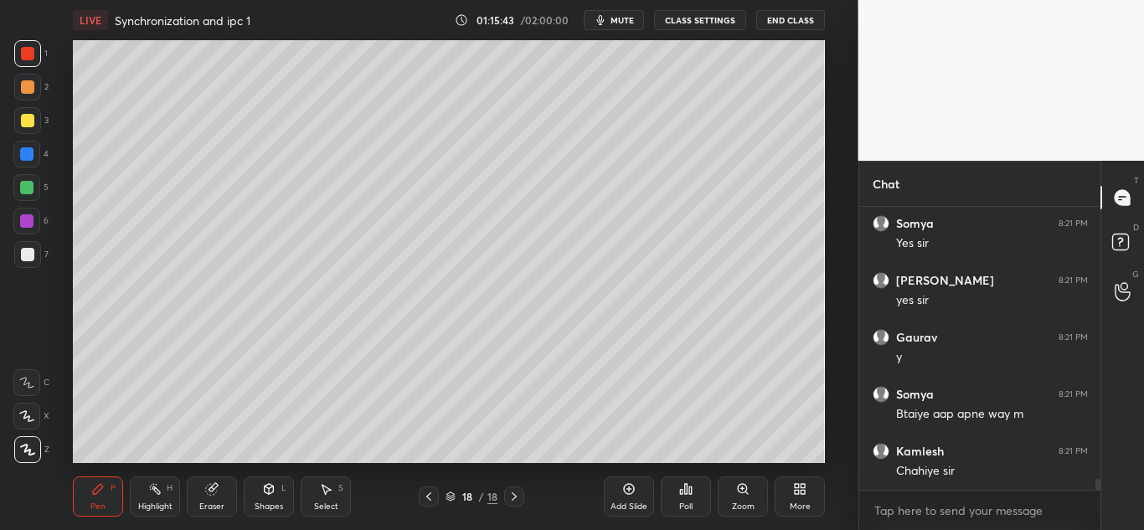
click at [30, 190] on div at bounding box center [26, 187] width 13 height 13
click at [428, 489] on div at bounding box center [429, 497] width 20 height 20
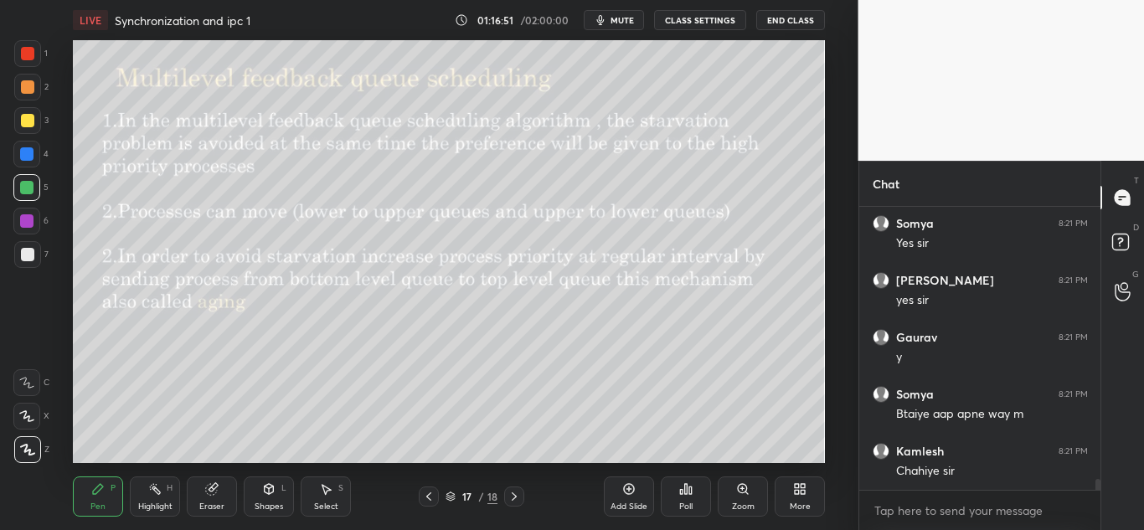
click at [426, 490] on icon at bounding box center [428, 496] width 13 height 13
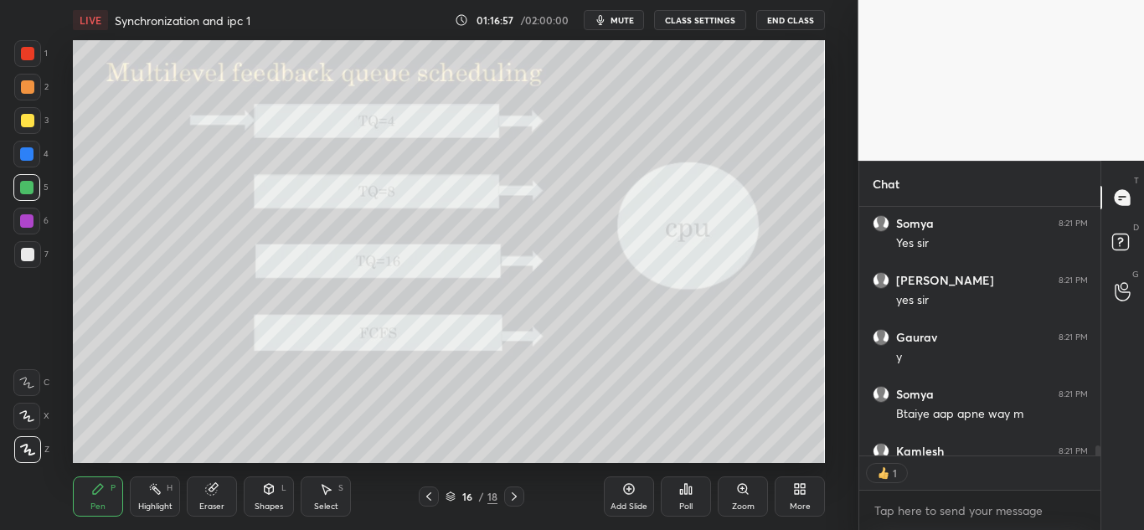
scroll to position [244, 236]
click at [511, 498] on icon at bounding box center [514, 496] width 13 height 13
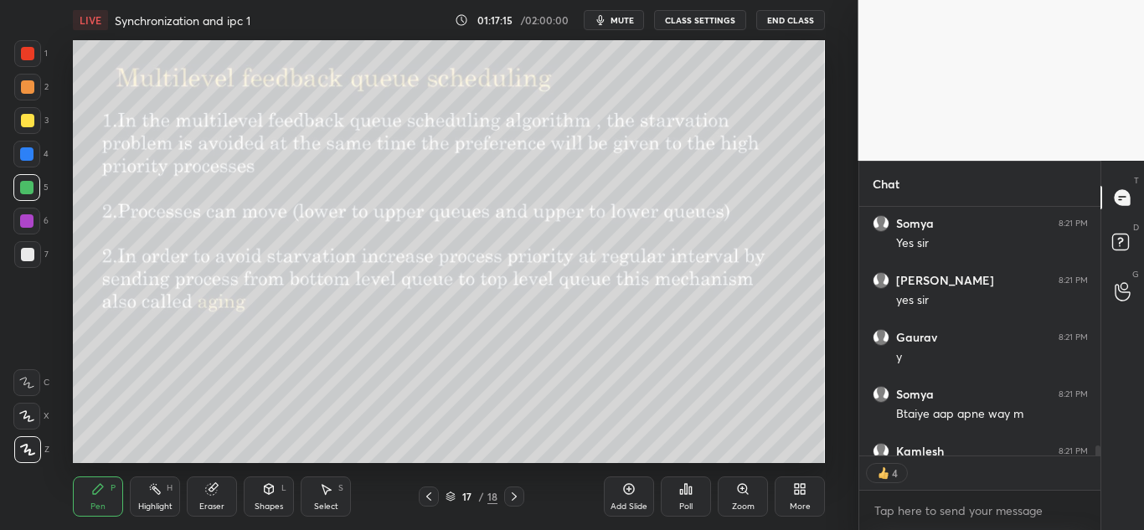
scroll to position [278, 236]
click at [516, 498] on icon at bounding box center [514, 496] width 13 height 13
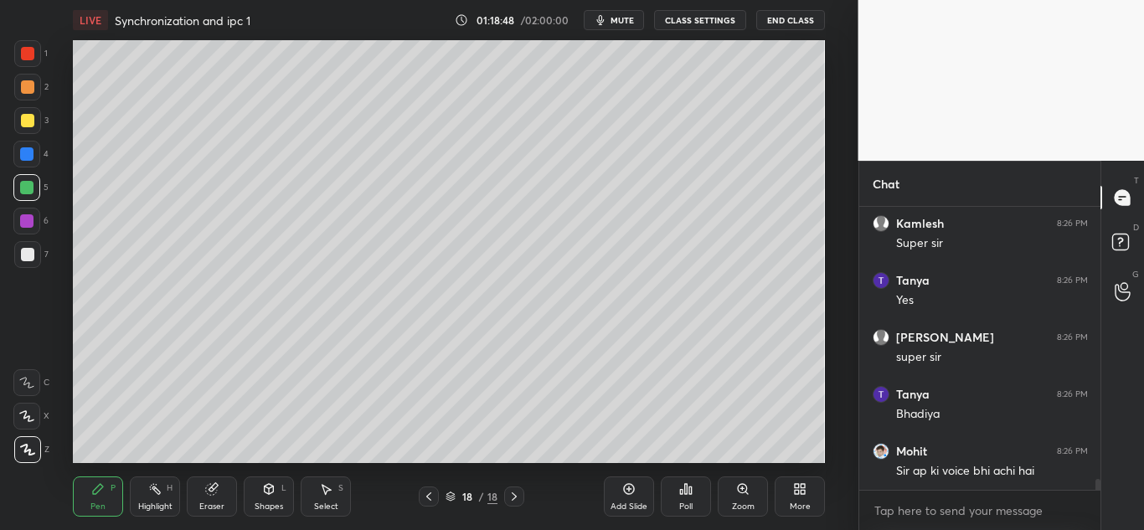
scroll to position [7354, 0]
click at [796, 490] on icon at bounding box center [797, 492] width 4 height 4
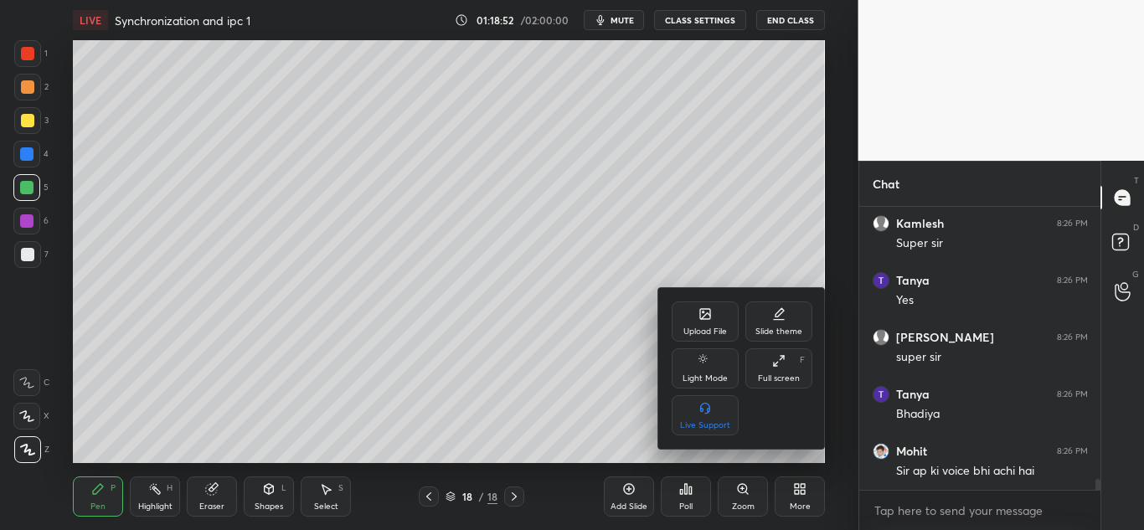
click at [709, 323] on div "Upload File" at bounding box center [705, 322] width 67 height 40
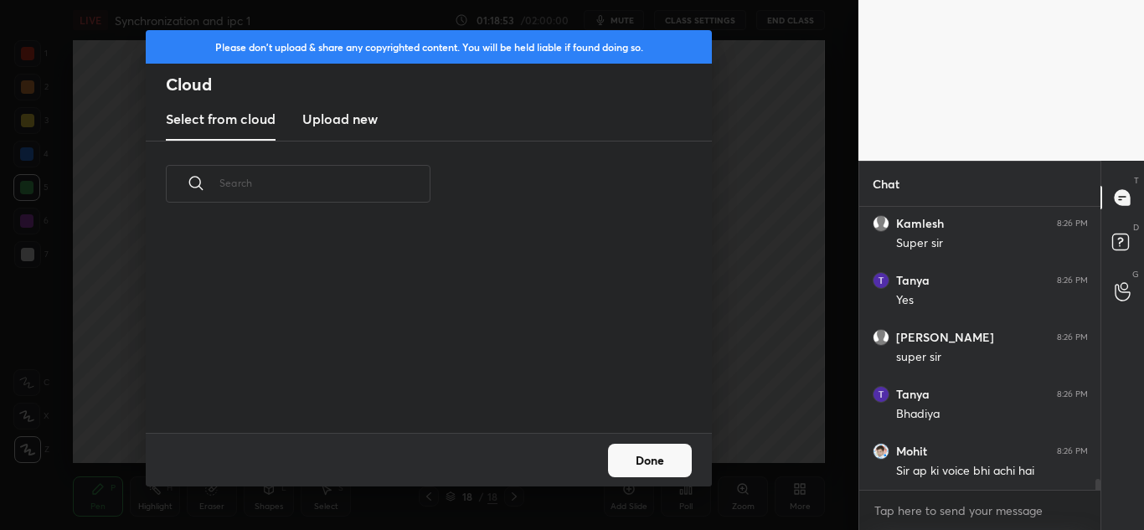
scroll to position [206, 538]
click at [341, 120] on h3 "Upload new" at bounding box center [339, 119] width 75 height 20
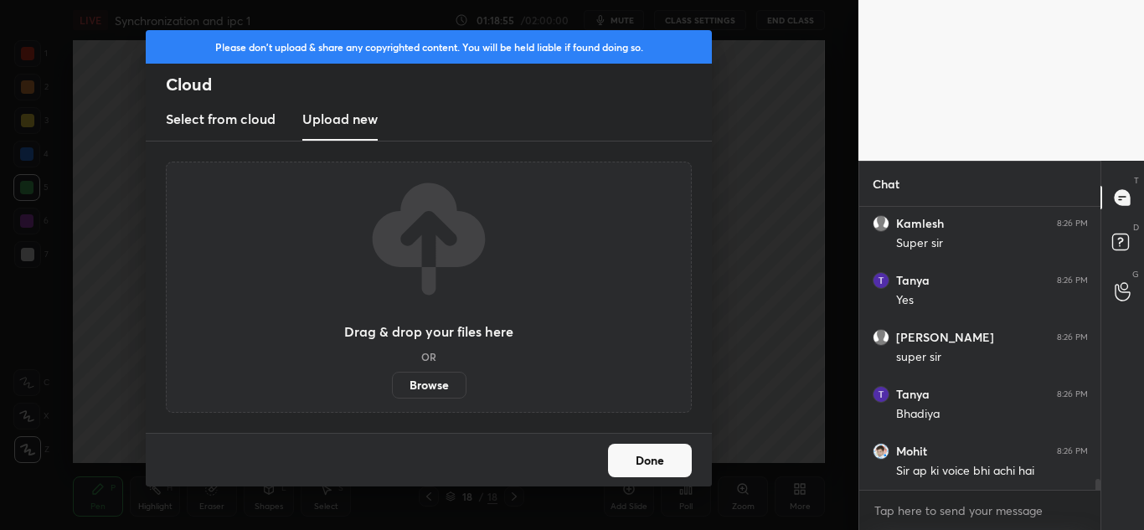
click at [450, 390] on label "Browse" at bounding box center [429, 385] width 75 height 27
click at [392, 390] on input "Browse" at bounding box center [392, 385] width 0 height 27
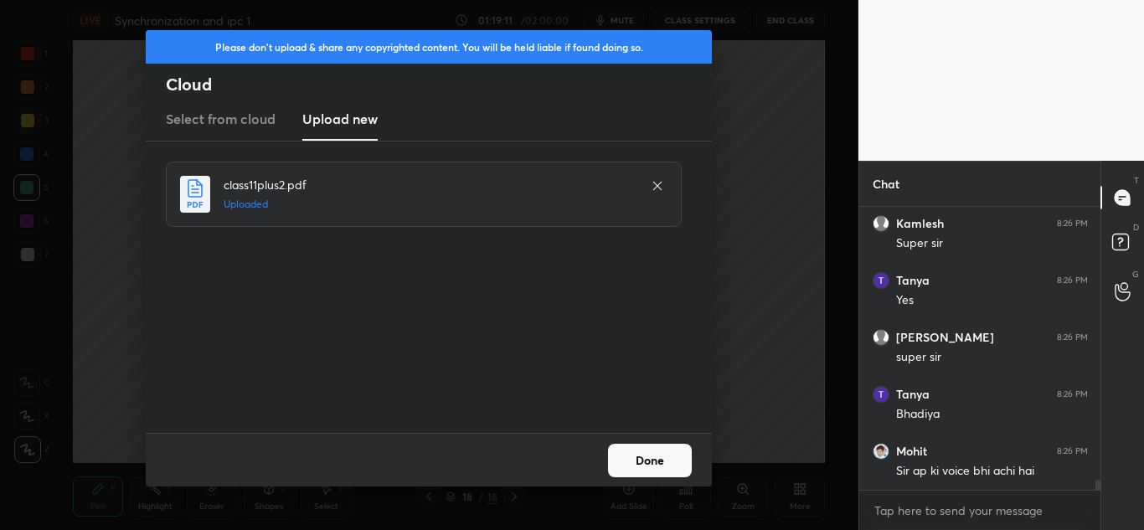
scroll to position [7426, 0]
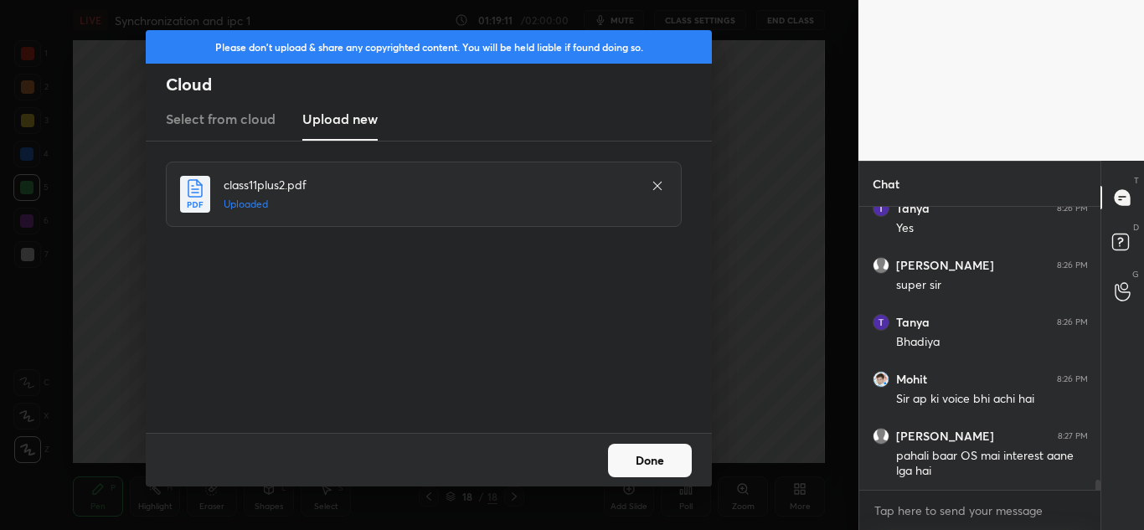
click at [637, 457] on button "Done" at bounding box center [650, 461] width 84 height 34
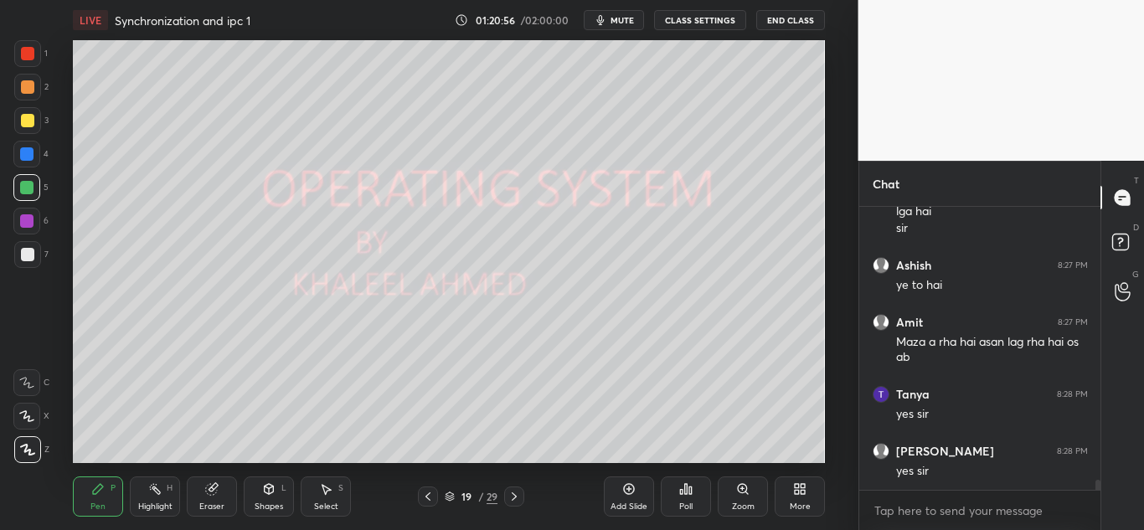
scroll to position [7746, 0]
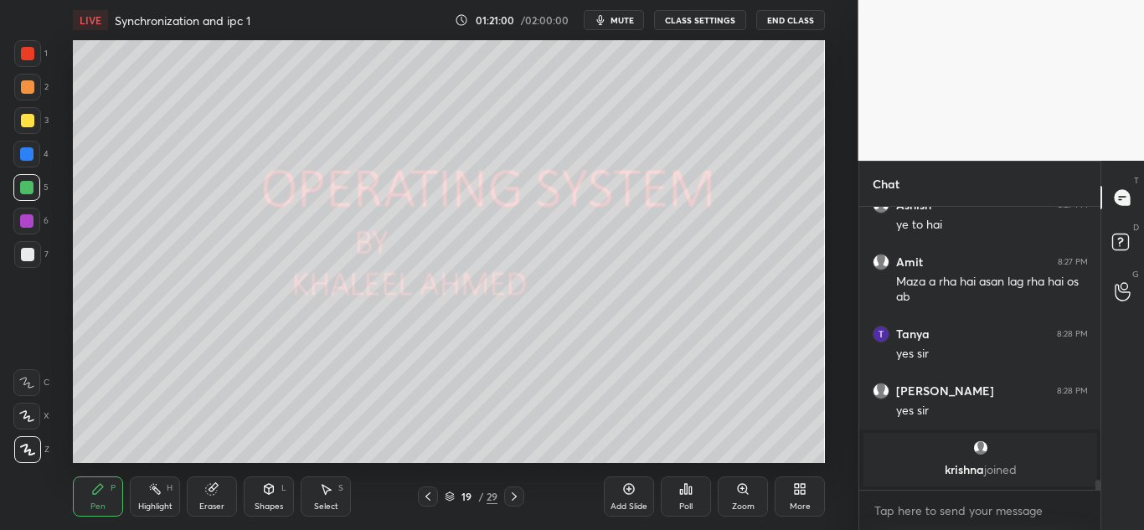
click at [513, 498] on icon at bounding box center [514, 496] width 13 height 13
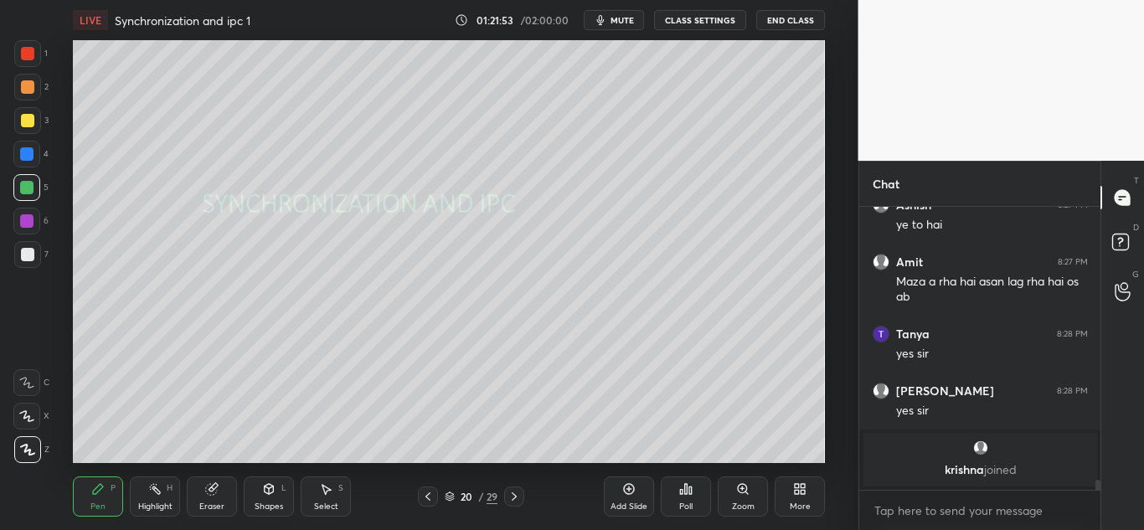
click at [513, 493] on icon at bounding box center [514, 496] width 13 height 13
click at [513, 494] on icon at bounding box center [514, 496] width 13 height 13
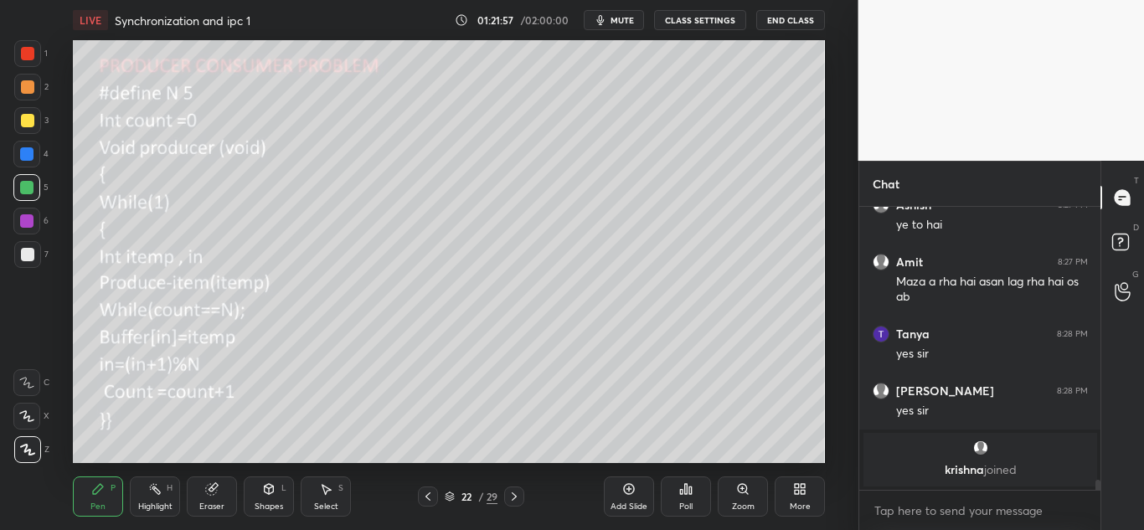
click at [417, 493] on div "22 / 29" at bounding box center [471, 497] width 266 height 20
click at [429, 496] on icon at bounding box center [427, 496] width 13 height 13
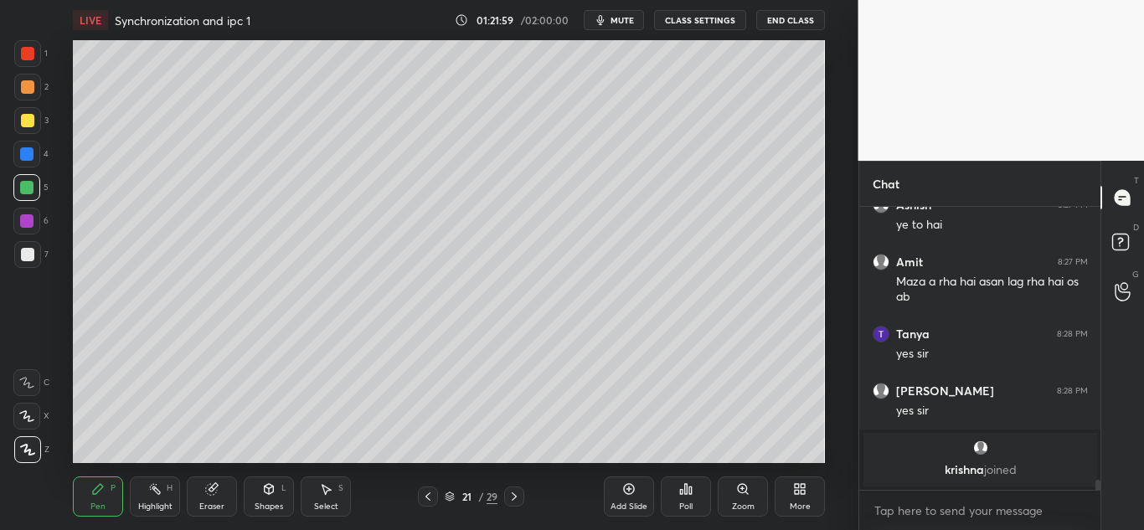
click at [428, 496] on icon at bounding box center [427, 496] width 13 height 13
click at [508, 494] on icon at bounding box center [514, 496] width 13 height 13
click at [208, 495] on icon at bounding box center [211, 488] width 13 height 13
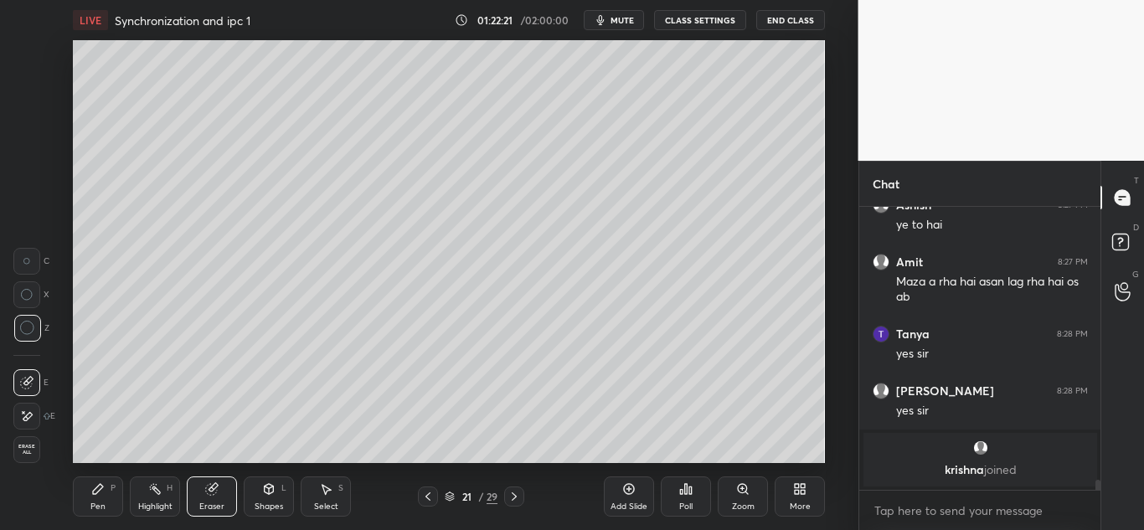
click at [101, 493] on icon at bounding box center [97, 488] width 13 height 13
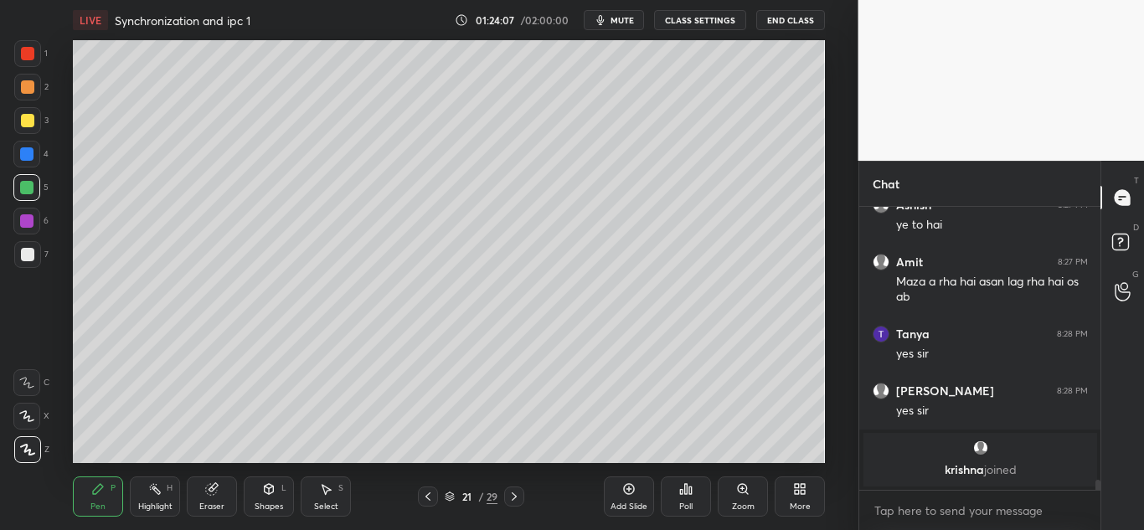
click at [514, 493] on icon at bounding box center [514, 496] width 13 height 13
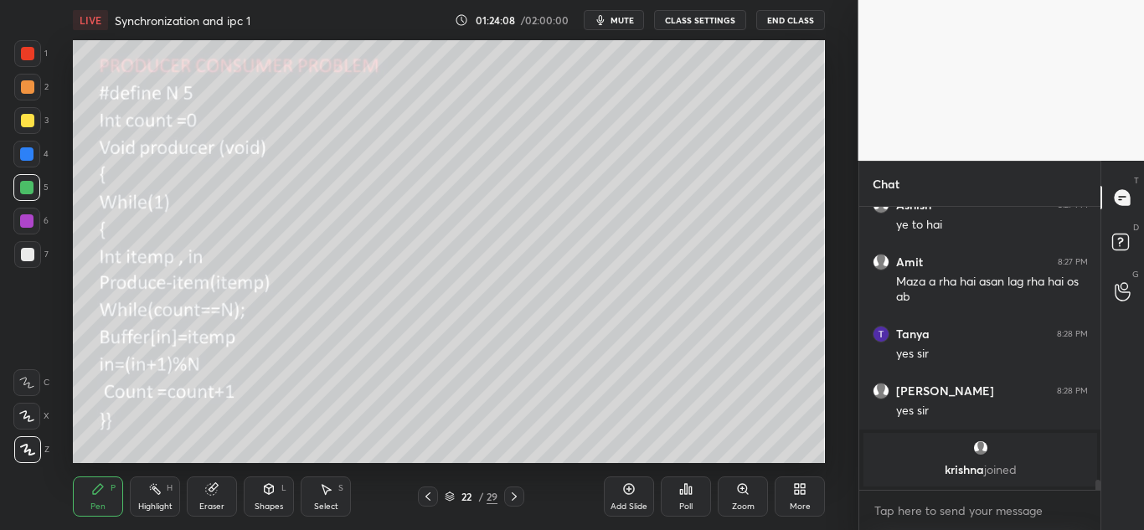
click at [435, 494] on div at bounding box center [428, 497] width 20 height 20
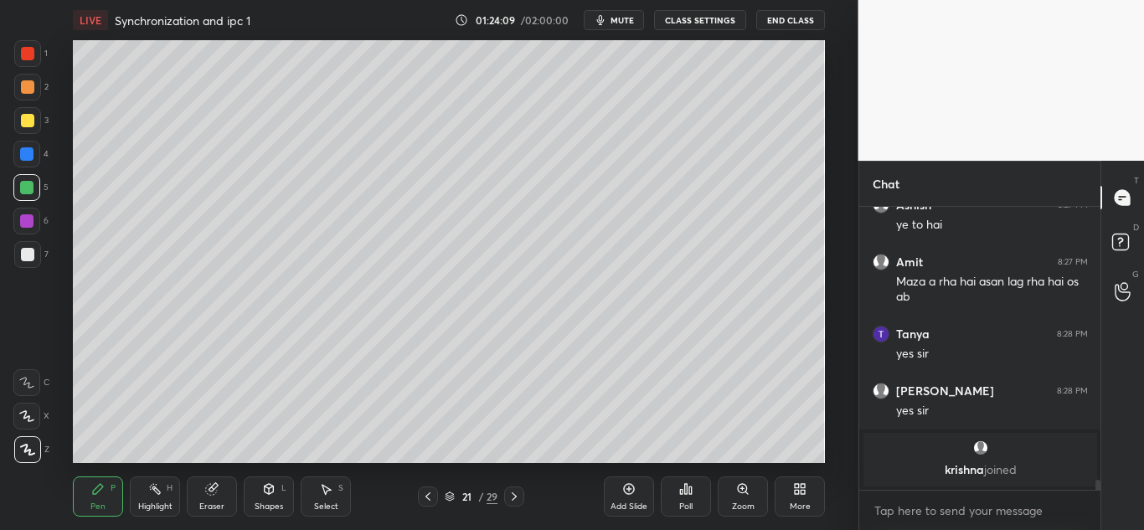
click at [633, 488] on icon at bounding box center [628, 488] width 13 height 13
click at [427, 491] on icon at bounding box center [426, 496] width 13 height 13
click at [509, 503] on icon at bounding box center [514, 496] width 13 height 13
click at [635, 488] on icon at bounding box center [628, 488] width 13 height 13
click at [426, 493] on icon at bounding box center [428, 496] width 13 height 13
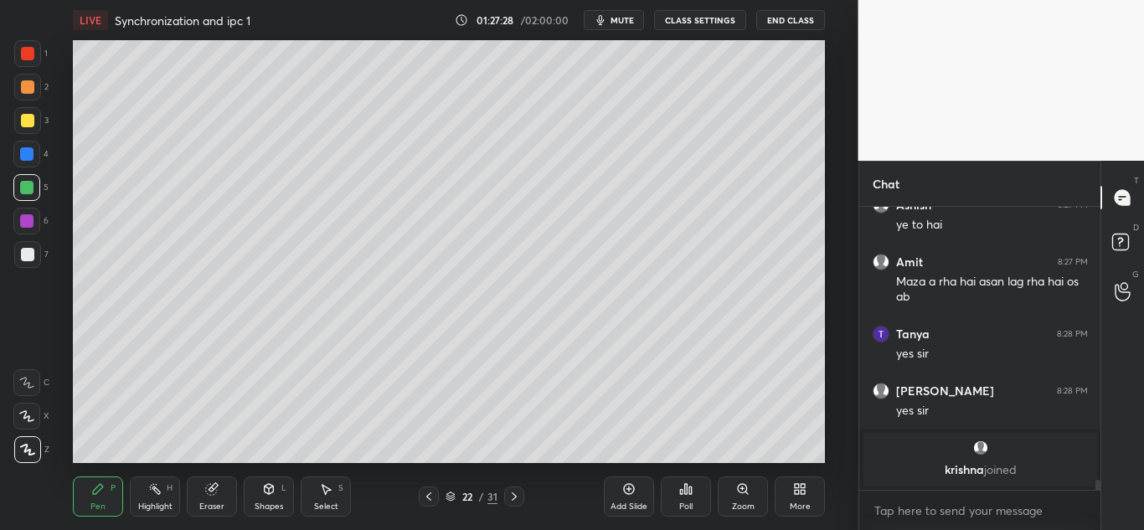
click at [428, 494] on icon at bounding box center [428, 496] width 13 height 13
click at [514, 500] on icon at bounding box center [514, 496] width 13 height 13
click at [513, 495] on icon at bounding box center [514, 496] width 13 height 13
click at [271, 485] on icon at bounding box center [269, 489] width 9 height 10
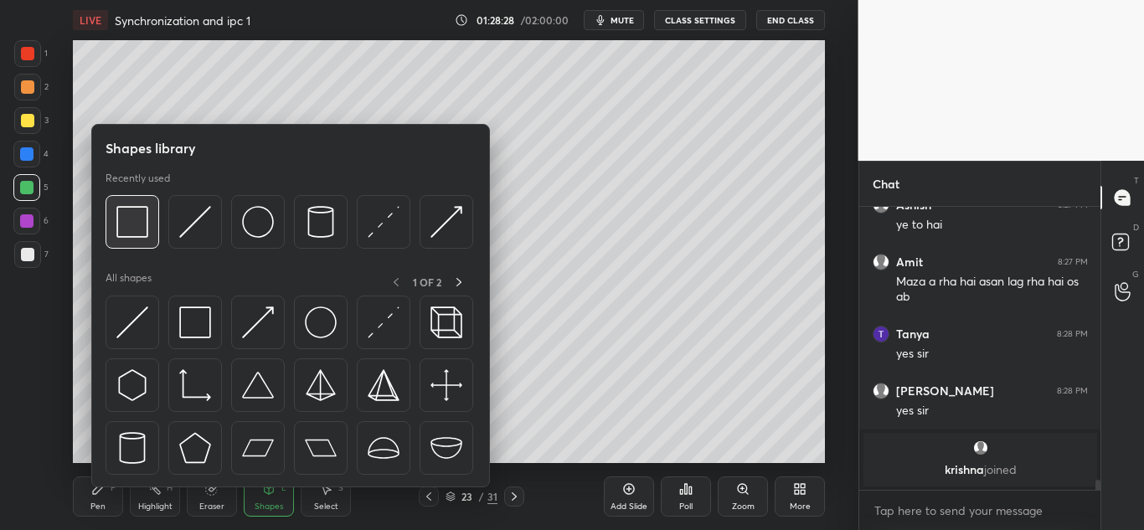
click at [134, 232] on img at bounding box center [132, 222] width 32 height 32
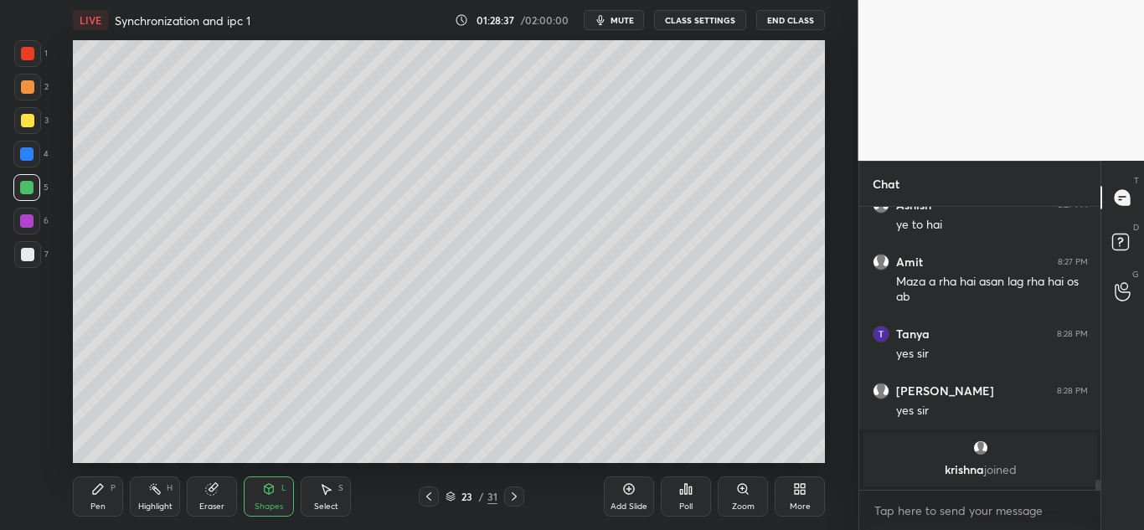
click at [101, 489] on icon at bounding box center [98, 489] width 10 height 10
click at [33, 114] on div at bounding box center [27, 120] width 27 height 27
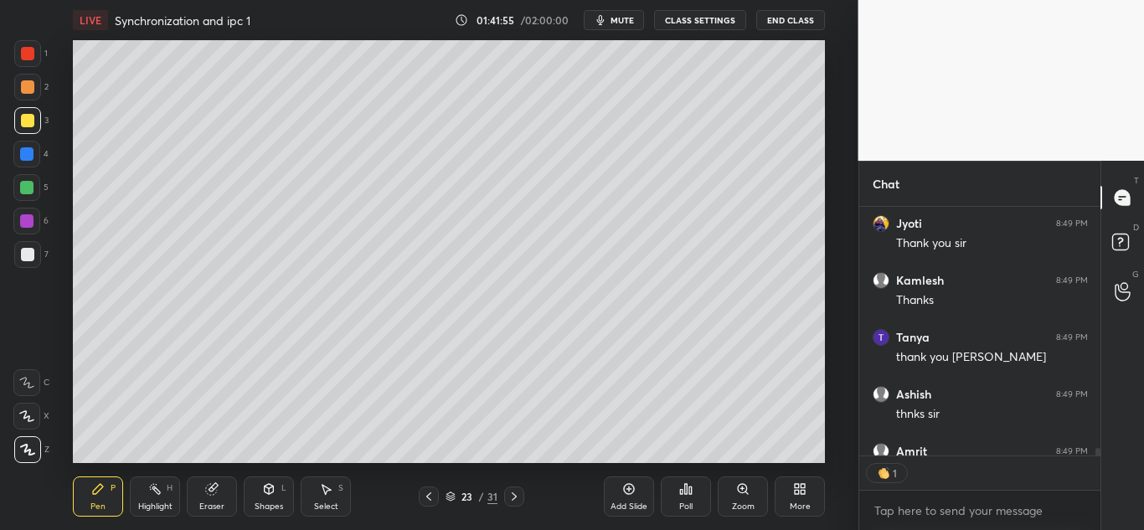
scroll to position [244, 236]
click at [790, 23] on button "End Class" at bounding box center [790, 20] width 69 height 20
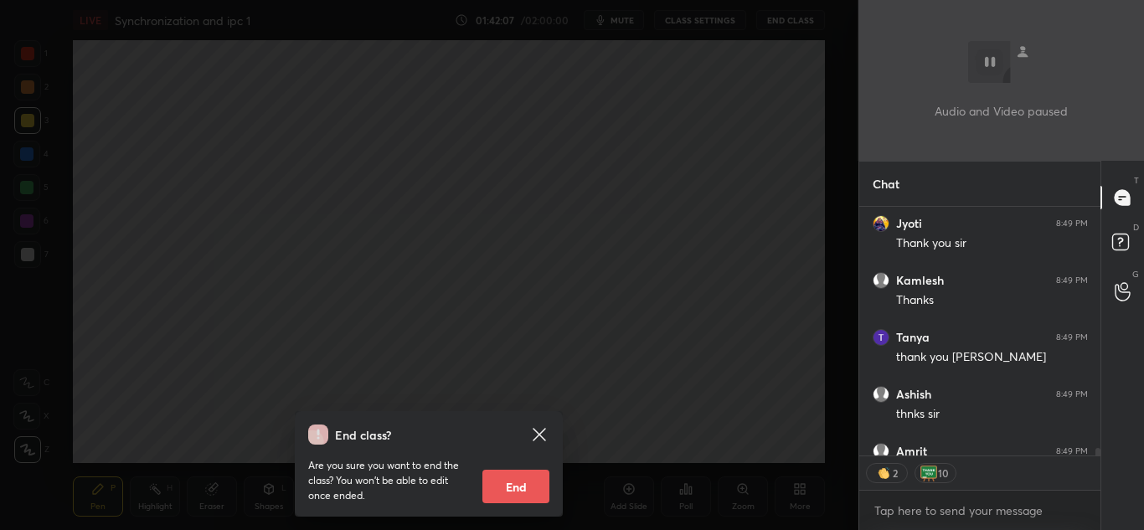
click at [539, 431] on icon at bounding box center [539, 435] width 20 height 20
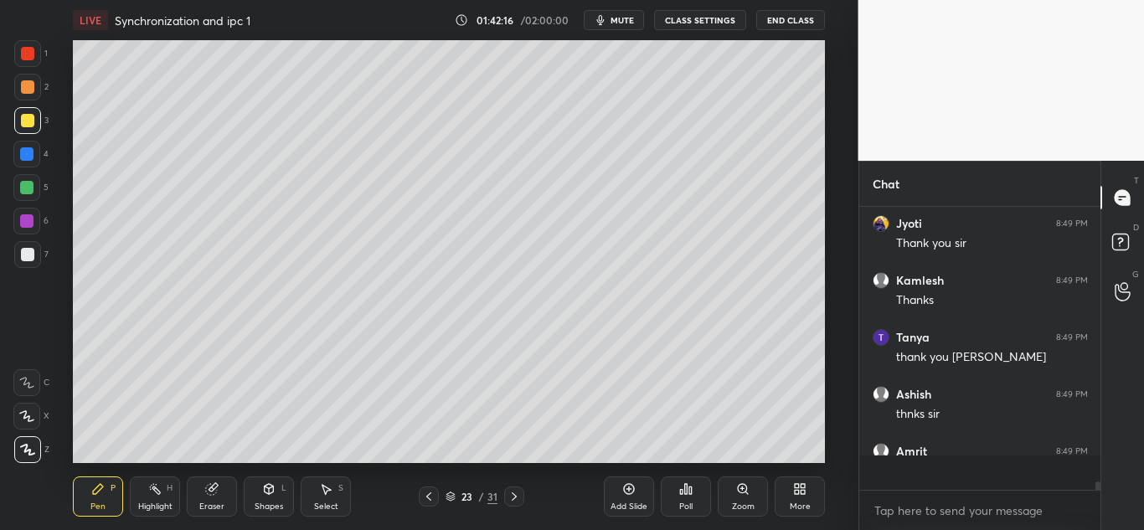
scroll to position [278, 236]
click at [796, 27] on button "End Class" at bounding box center [790, 20] width 69 height 20
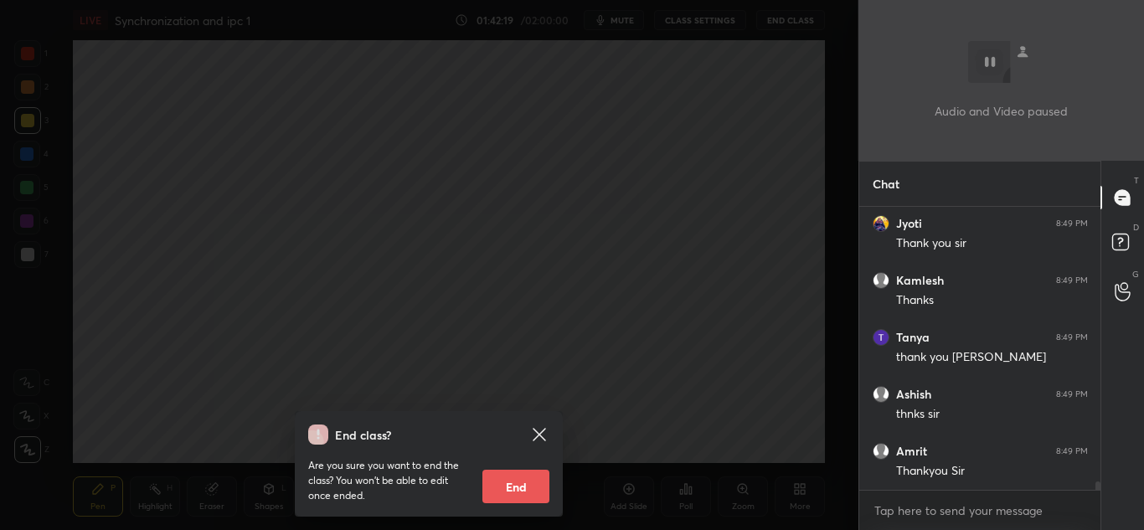
click at [503, 483] on button "End" at bounding box center [515, 487] width 67 height 34
type textarea "x"
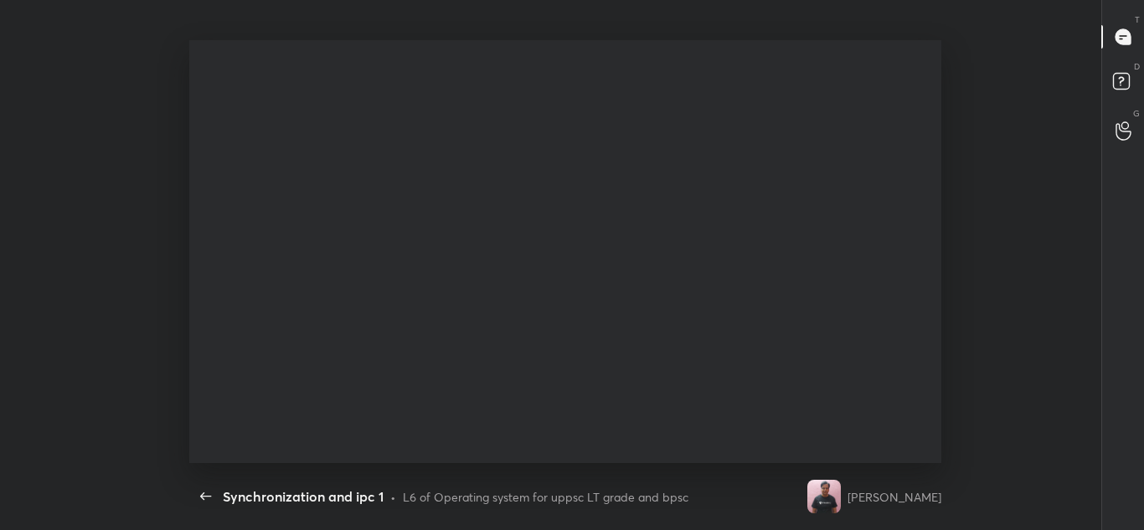
scroll to position [6, 1]
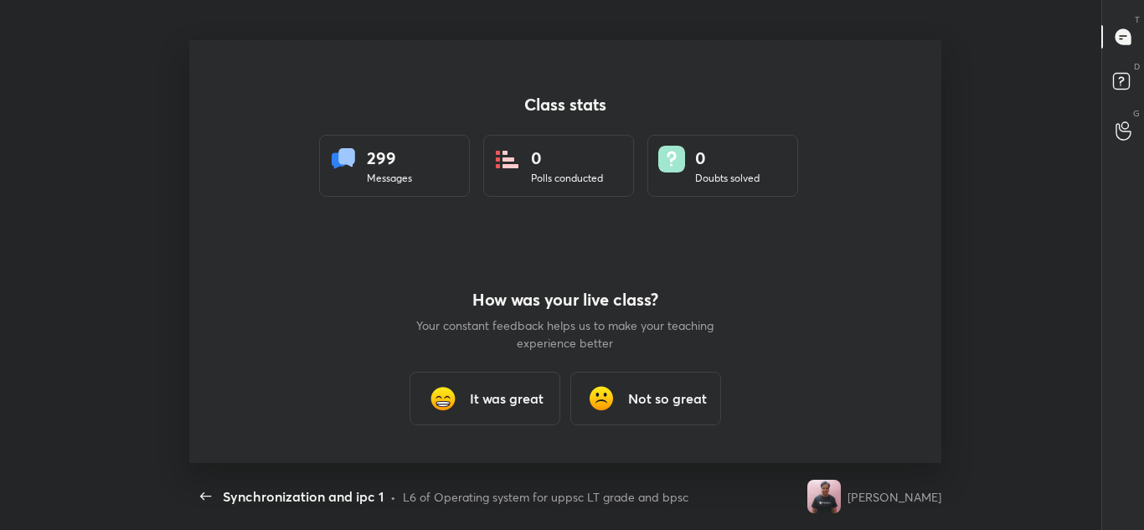
click at [504, 399] on h3 "It was great" at bounding box center [507, 399] width 74 height 20
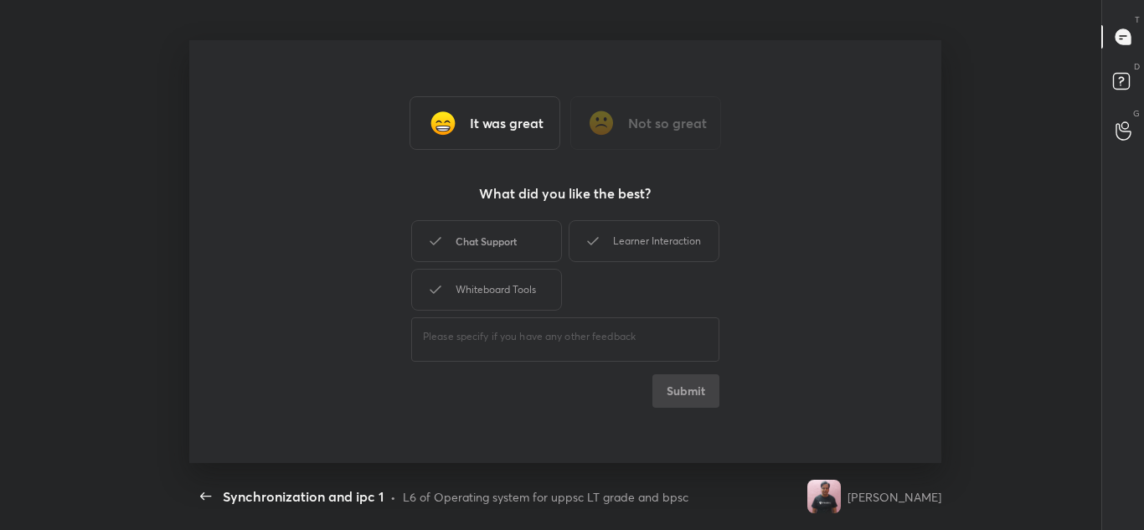
click at [532, 225] on div "Chat Support" at bounding box center [486, 241] width 151 height 42
click at [635, 243] on div "Learner Interaction" at bounding box center [644, 241] width 151 height 42
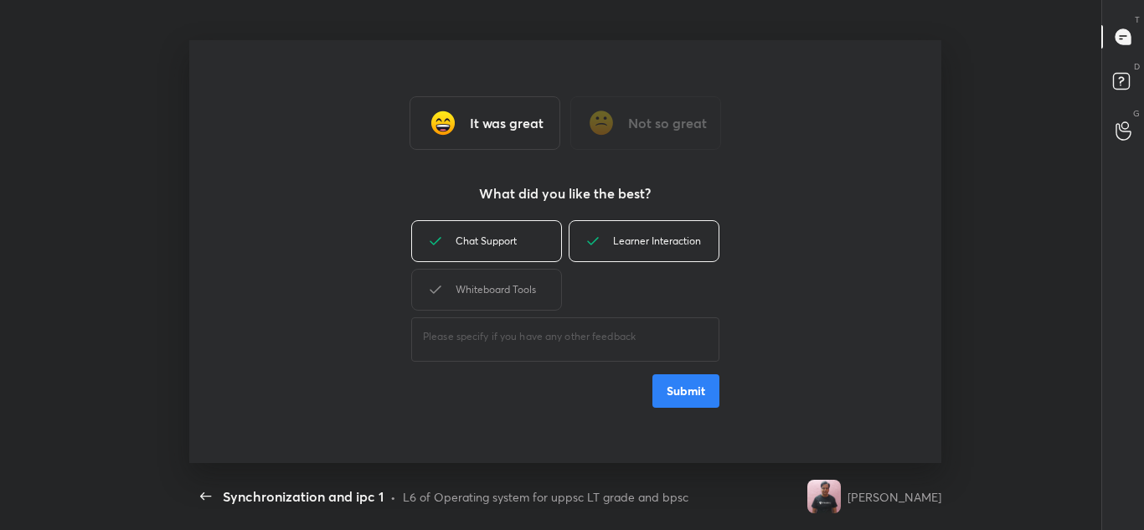
click at [508, 296] on div "Whiteboard Tools" at bounding box center [486, 290] width 151 height 42
click at [693, 400] on button "Submit" at bounding box center [686, 391] width 67 height 34
